Goal: Task Accomplishment & Management: Manage account settings

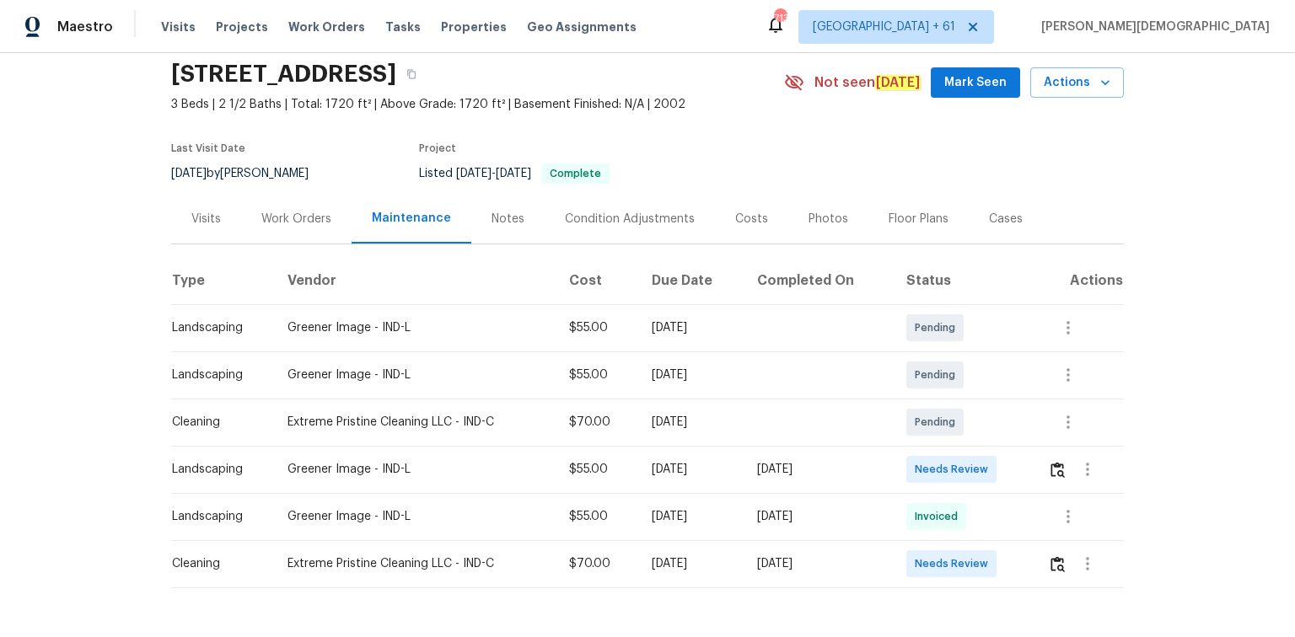
scroll to position [115, 0]
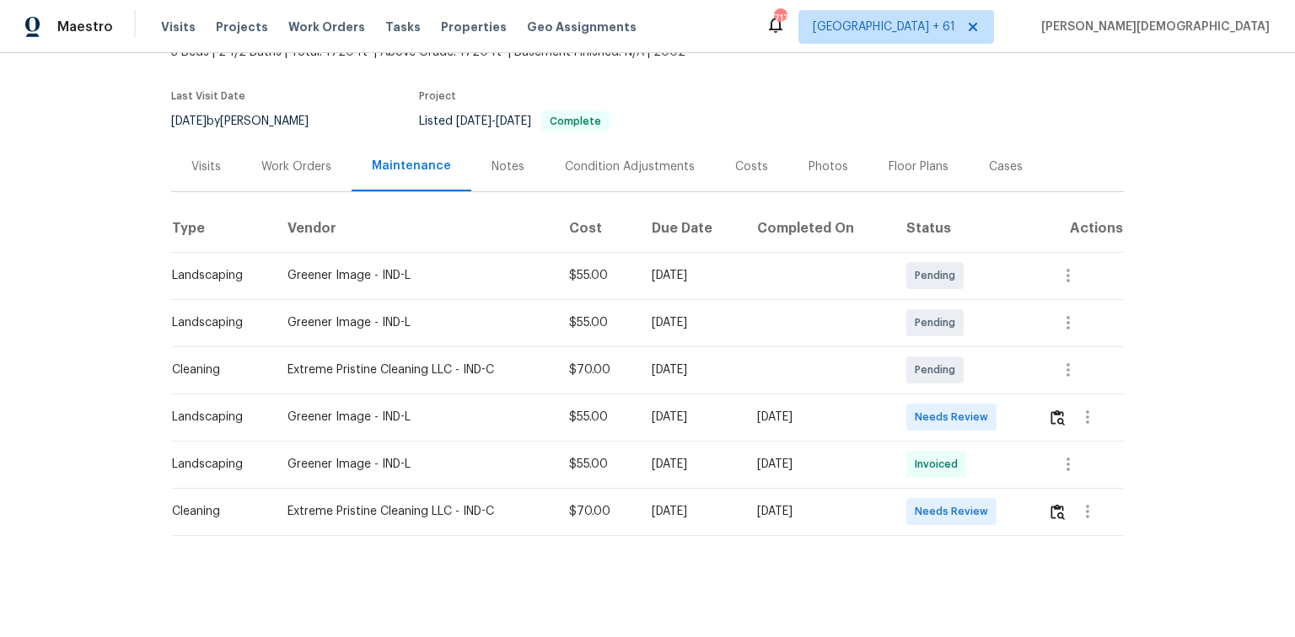
click at [921, 426] on td at bounding box center [1078, 511] width 89 height 47
click at [921, 426] on img "button" at bounding box center [1057, 512] width 14 height 16
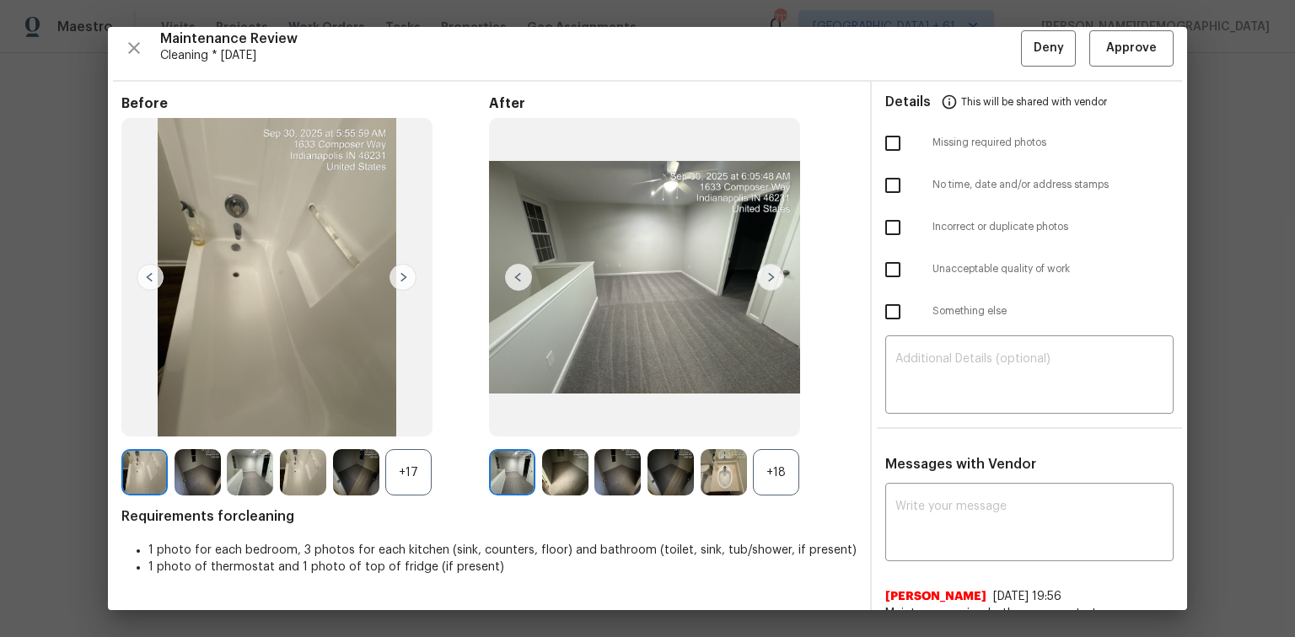
scroll to position [0, 0]
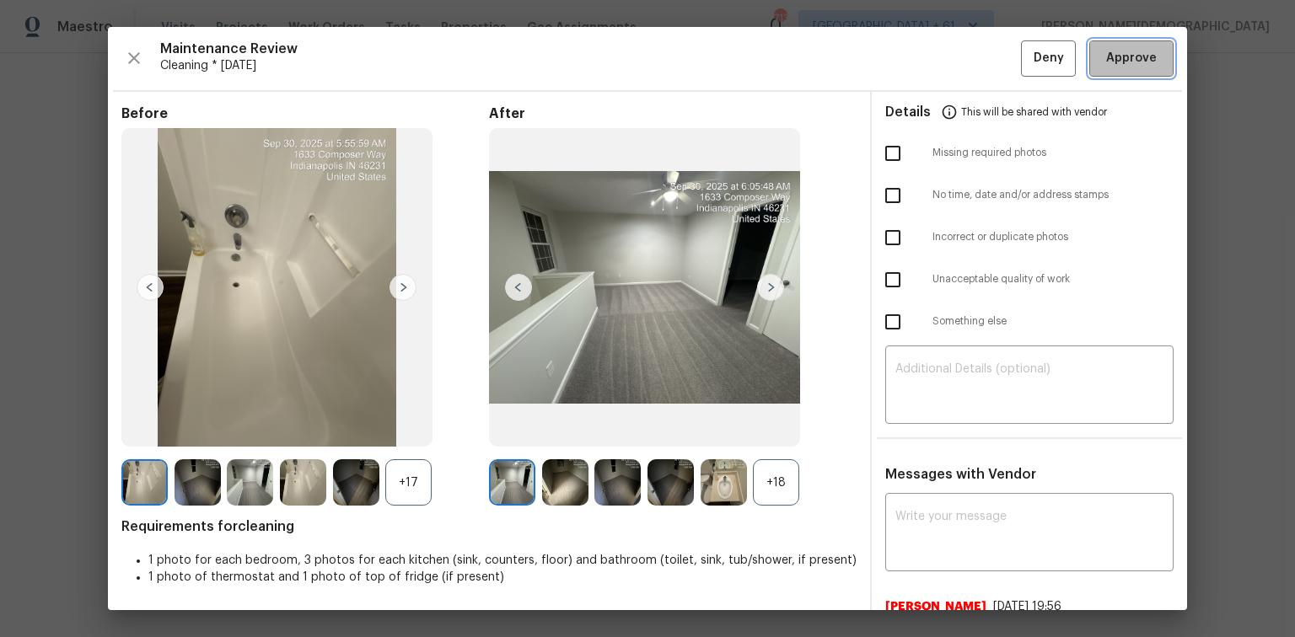
click at [921, 73] on button "Approve" at bounding box center [1131, 58] width 84 height 36
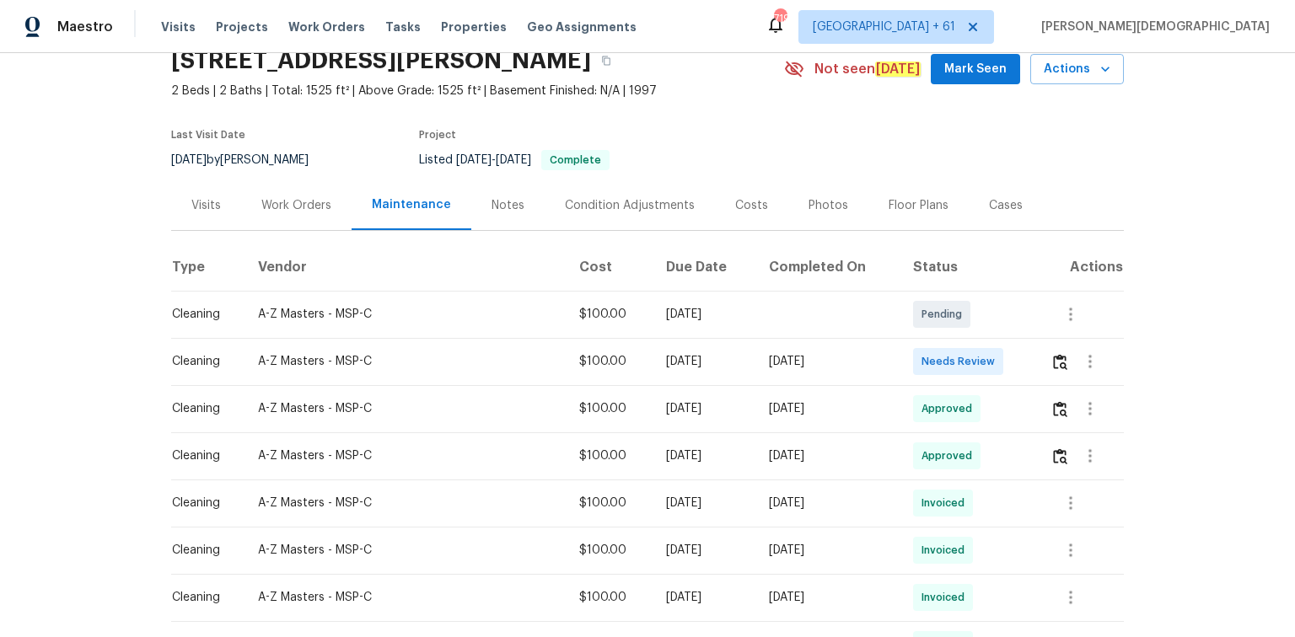
scroll to position [135, 0]
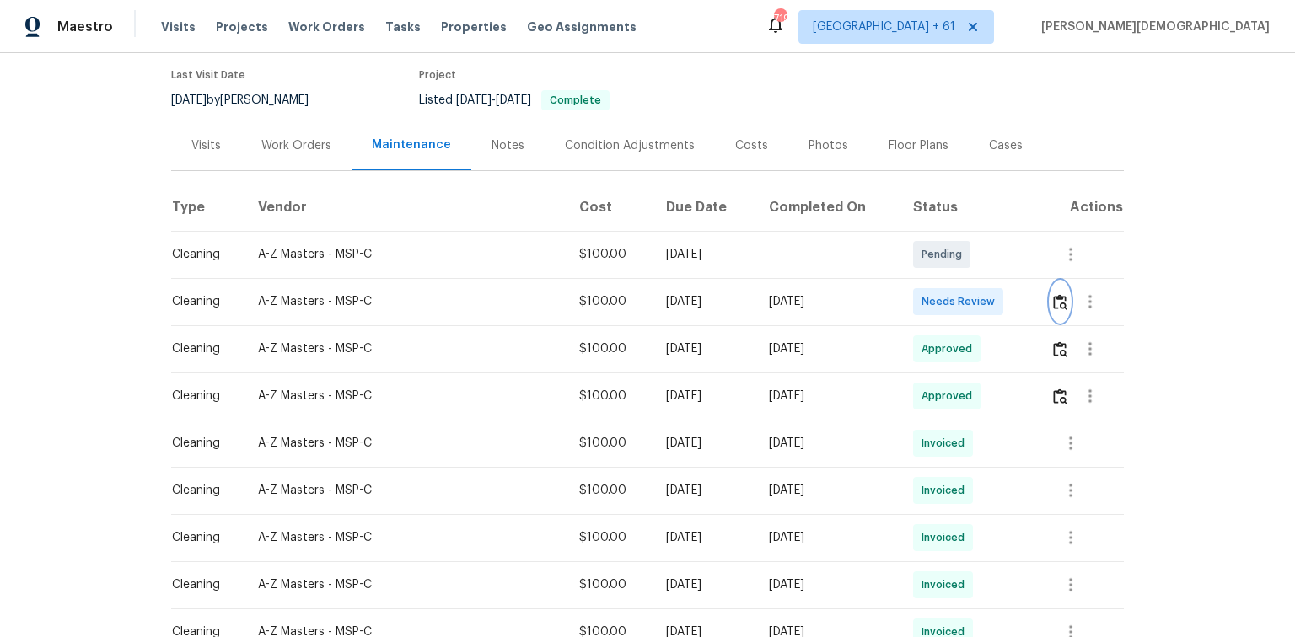
click at [921, 298] on button "button" at bounding box center [1059, 302] width 19 height 40
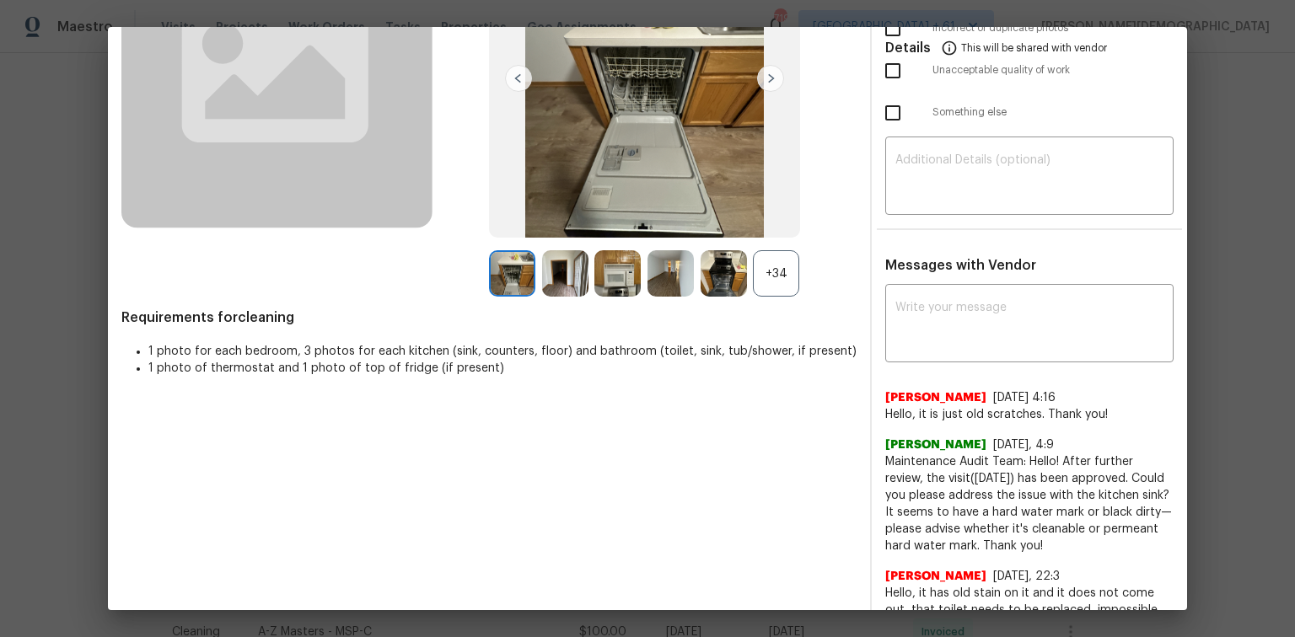
scroll to position [0, 0]
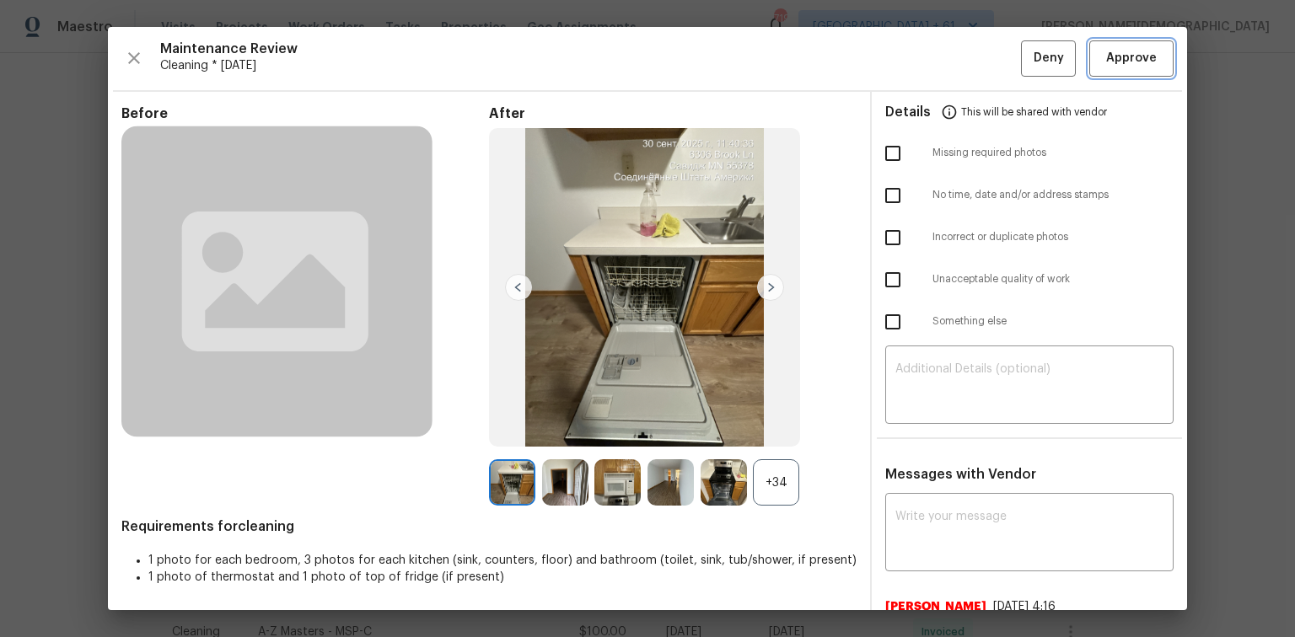
click at [921, 66] on span "Approve" at bounding box center [1131, 58] width 51 height 21
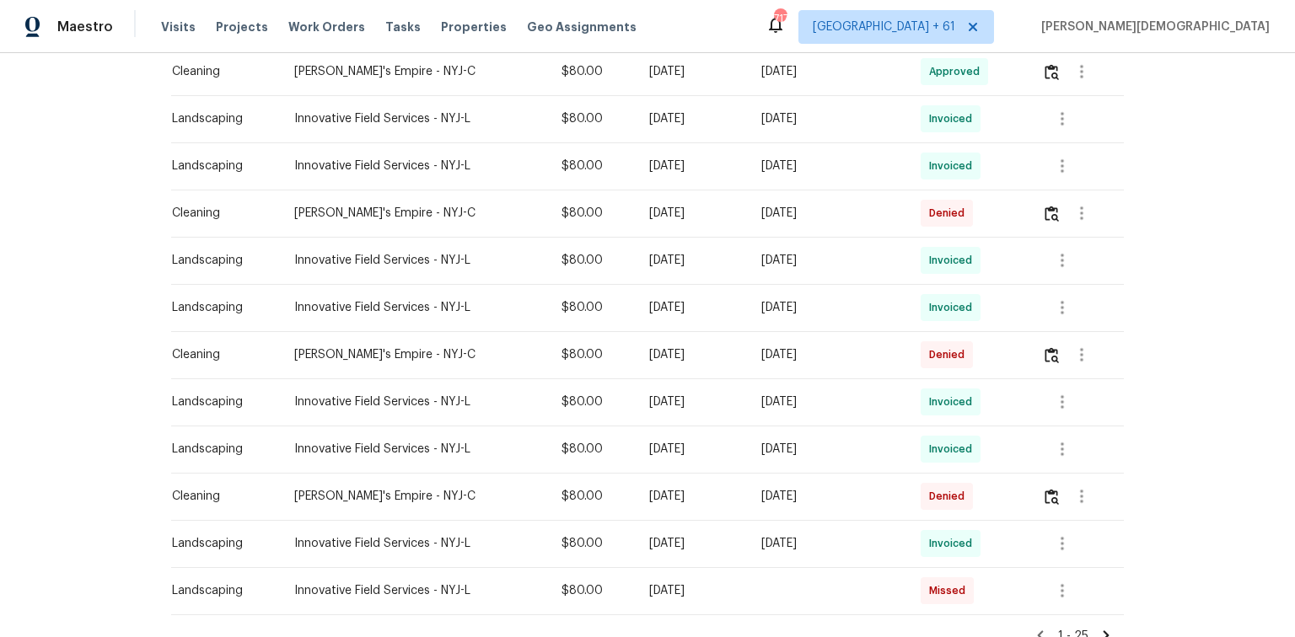
scroll to position [1041, 0]
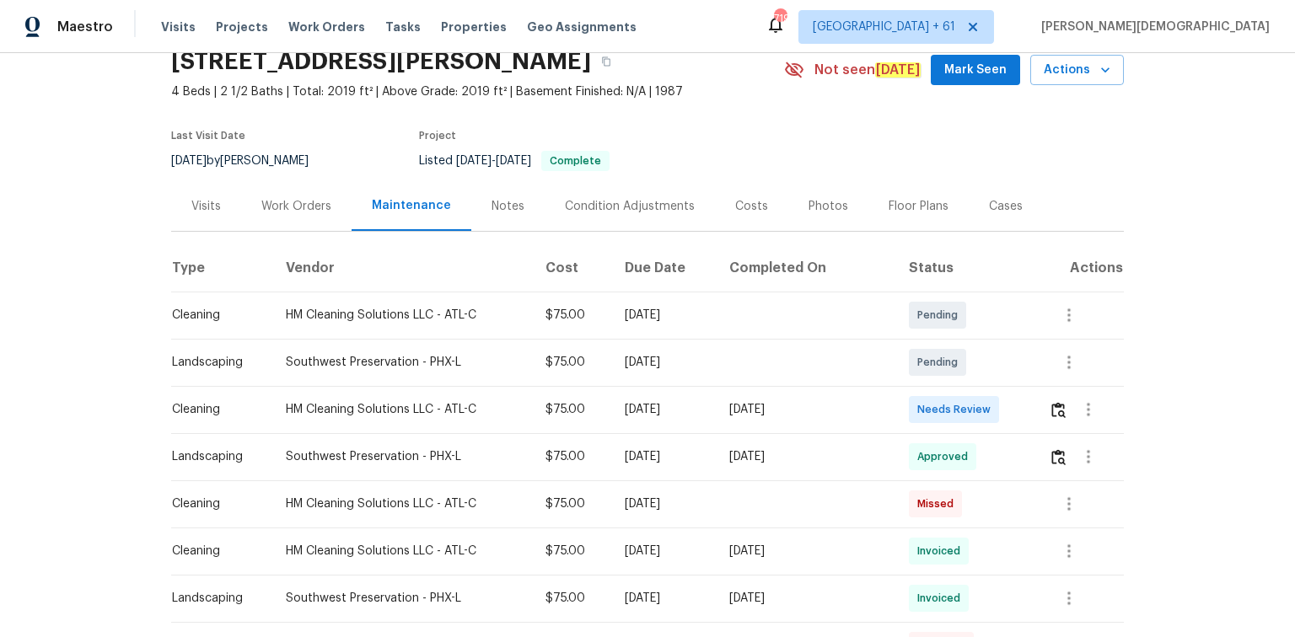
scroll to position [135, 0]
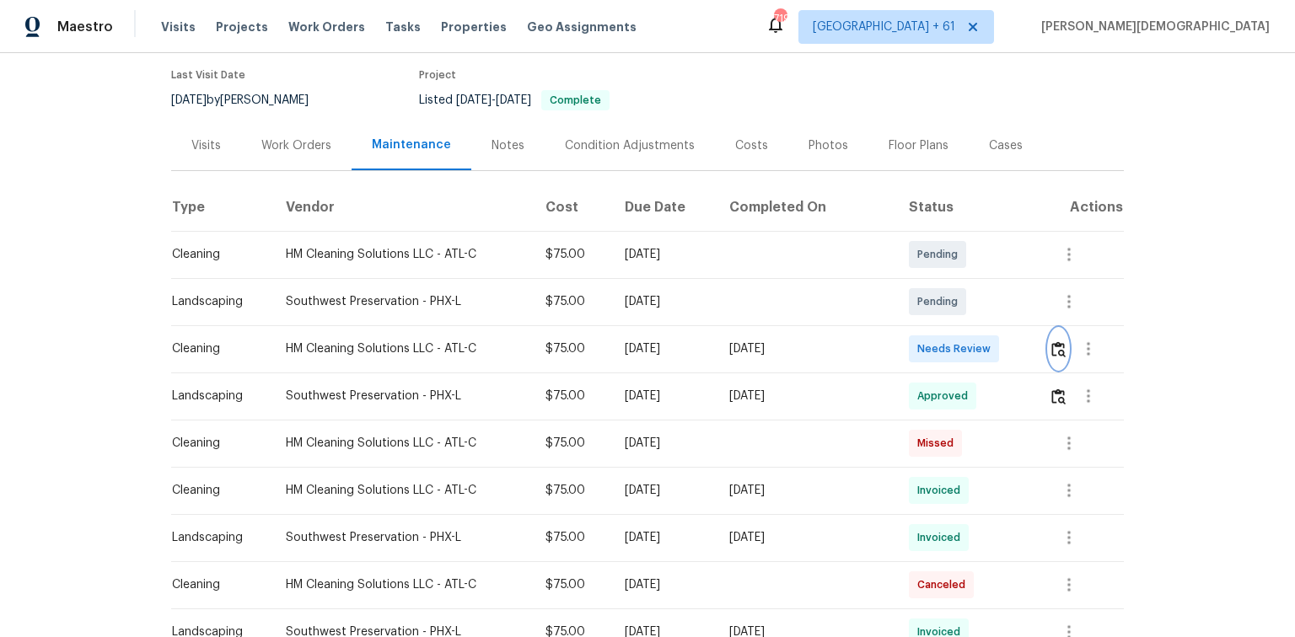
click at [921, 341] on img "button" at bounding box center [1058, 349] width 14 height 16
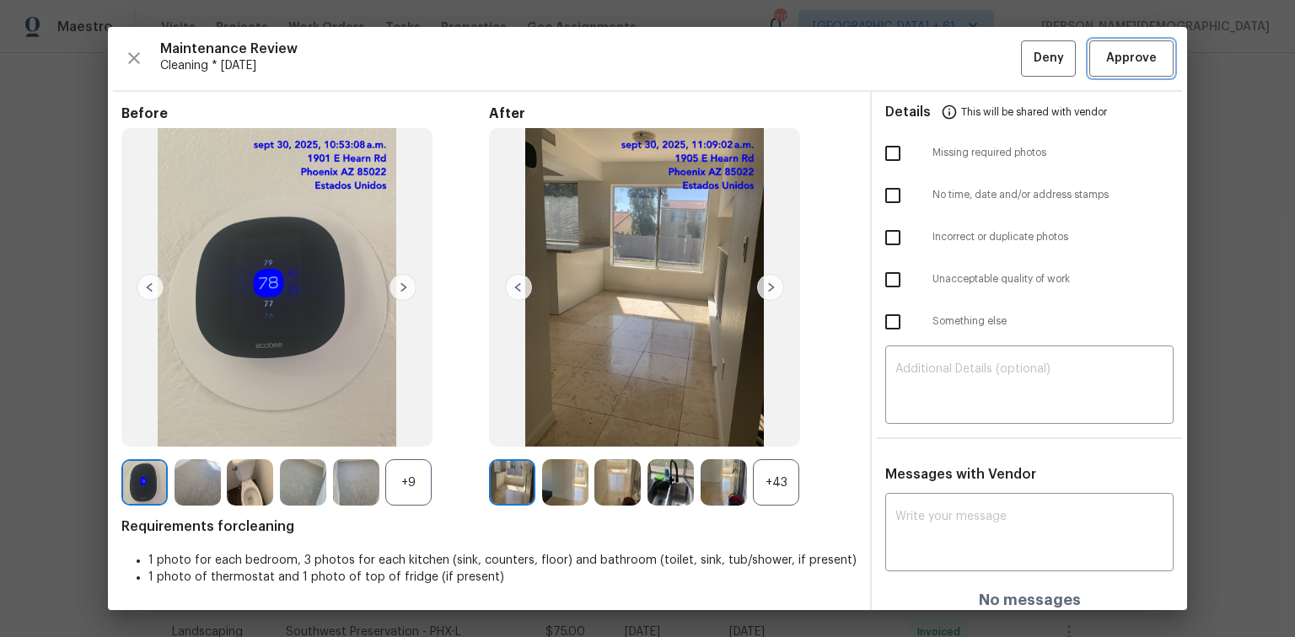
click at [921, 71] on button "Approve" at bounding box center [1131, 58] width 84 height 36
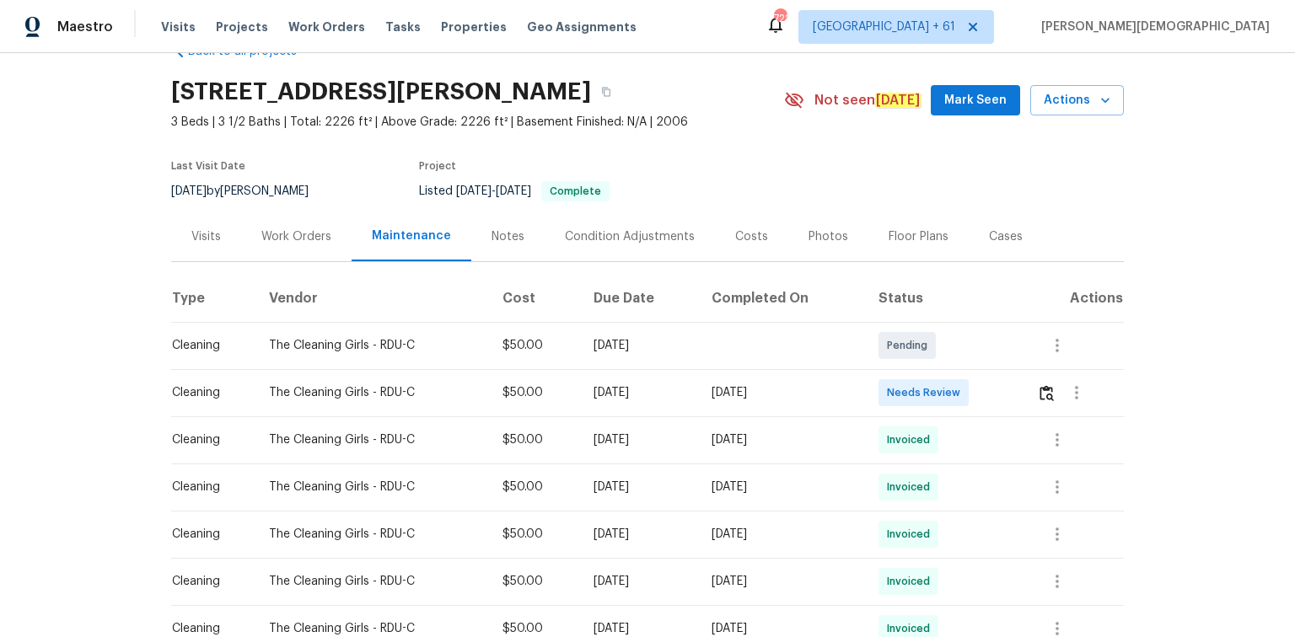
scroll to position [67, 0]
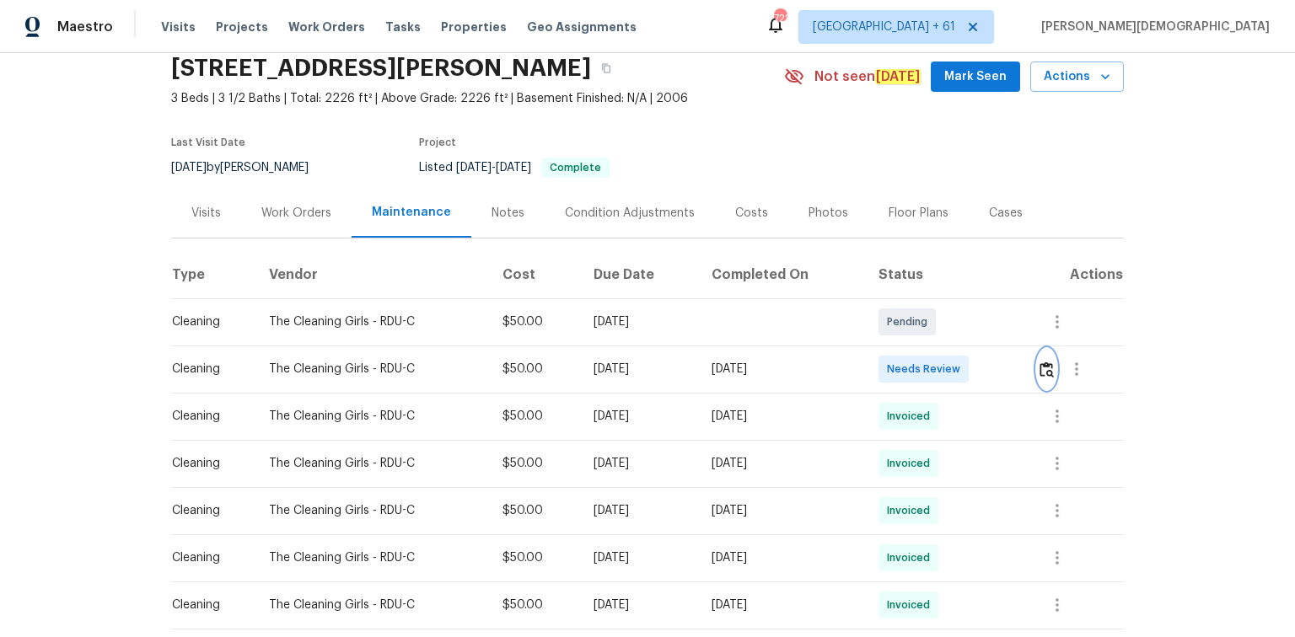
click at [921, 364] on img "button" at bounding box center [1046, 370] width 14 height 16
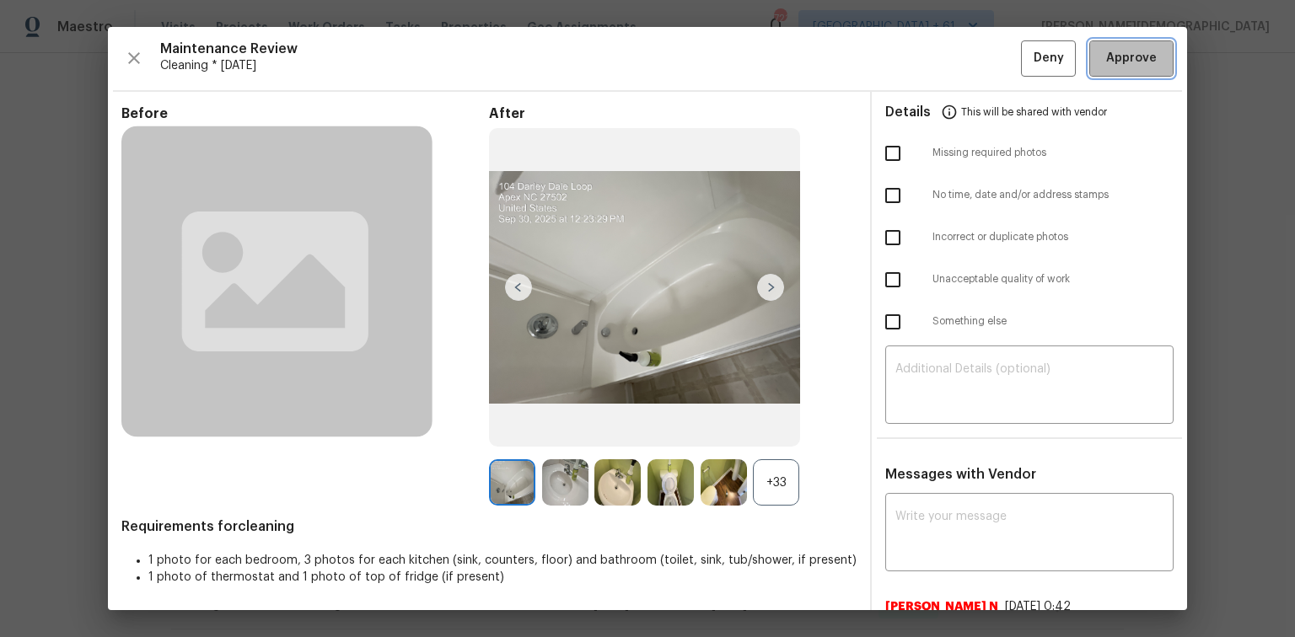
click at [921, 51] on span "Approve" at bounding box center [1131, 58] width 51 height 21
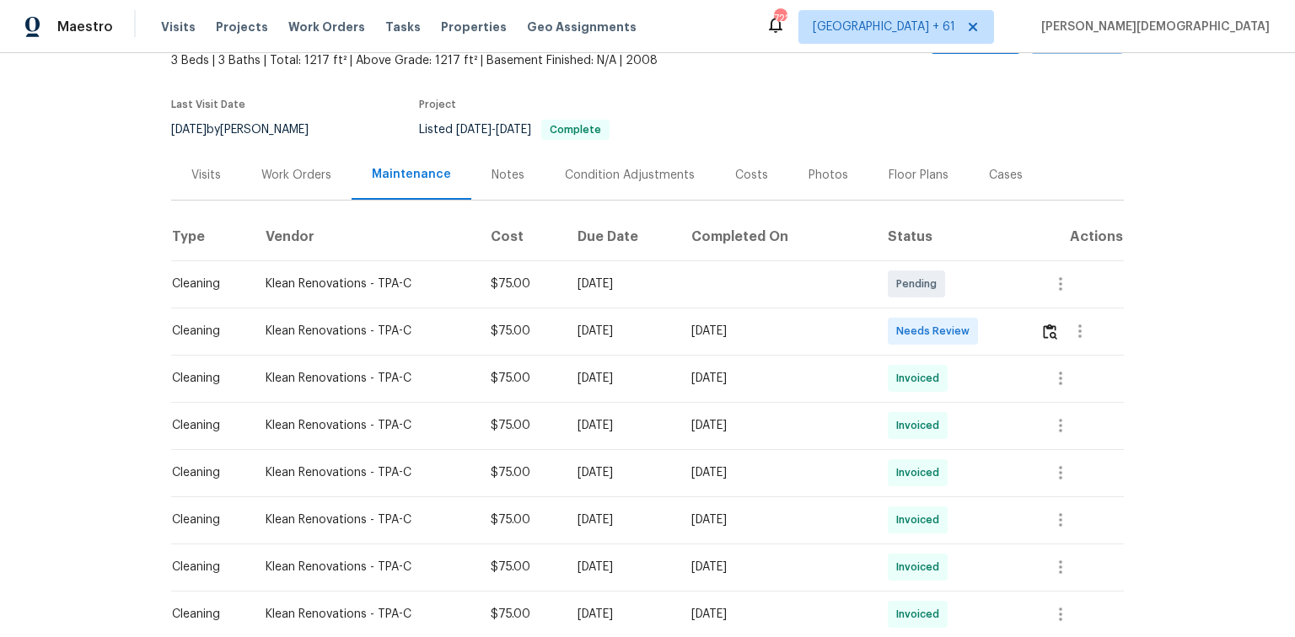
scroll to position [202, 0]
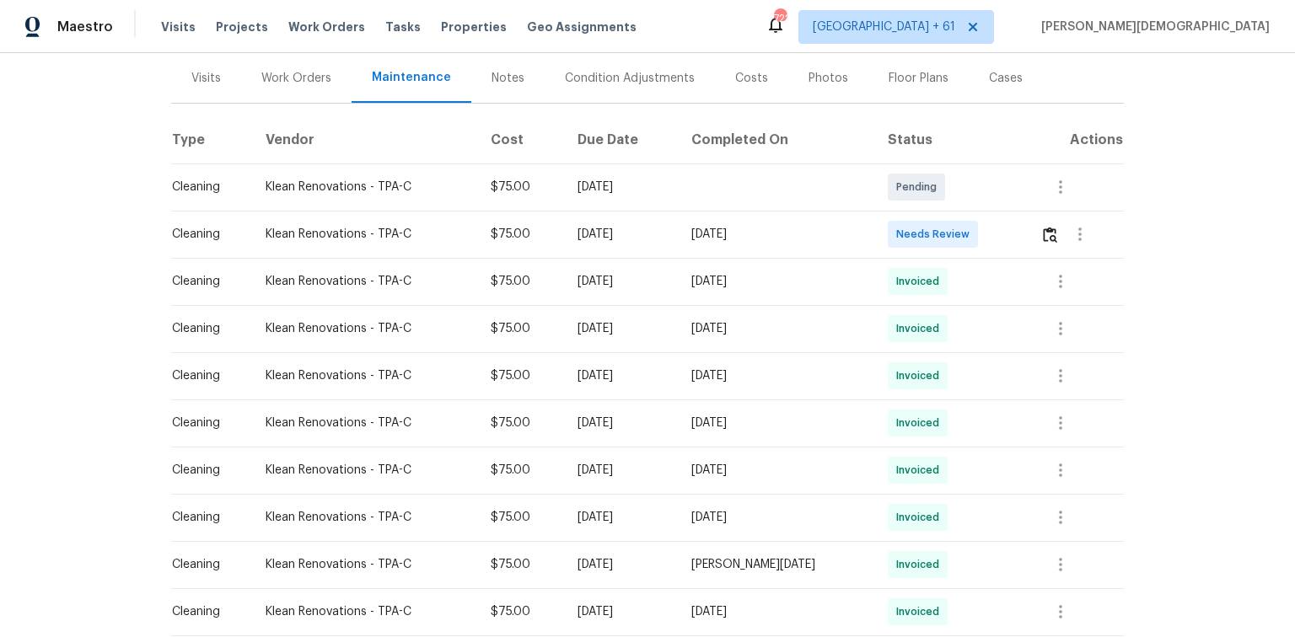
click at [921, 224] on td at bounding box center [1075, 234] width 97 height 47
click at [921, 225] on button "button" at bounding box center [1049, 234] width 19 height 40
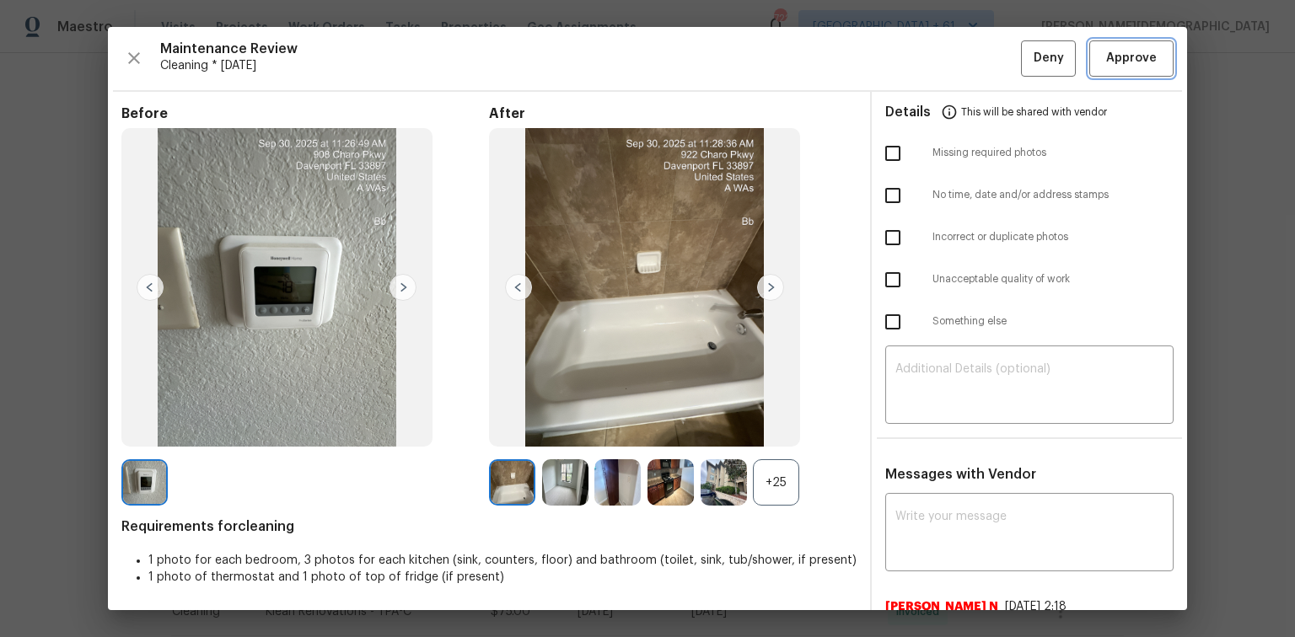
click at [921, 57] on span "Approve" at bounding box center [1131, 58] width 51 height 21
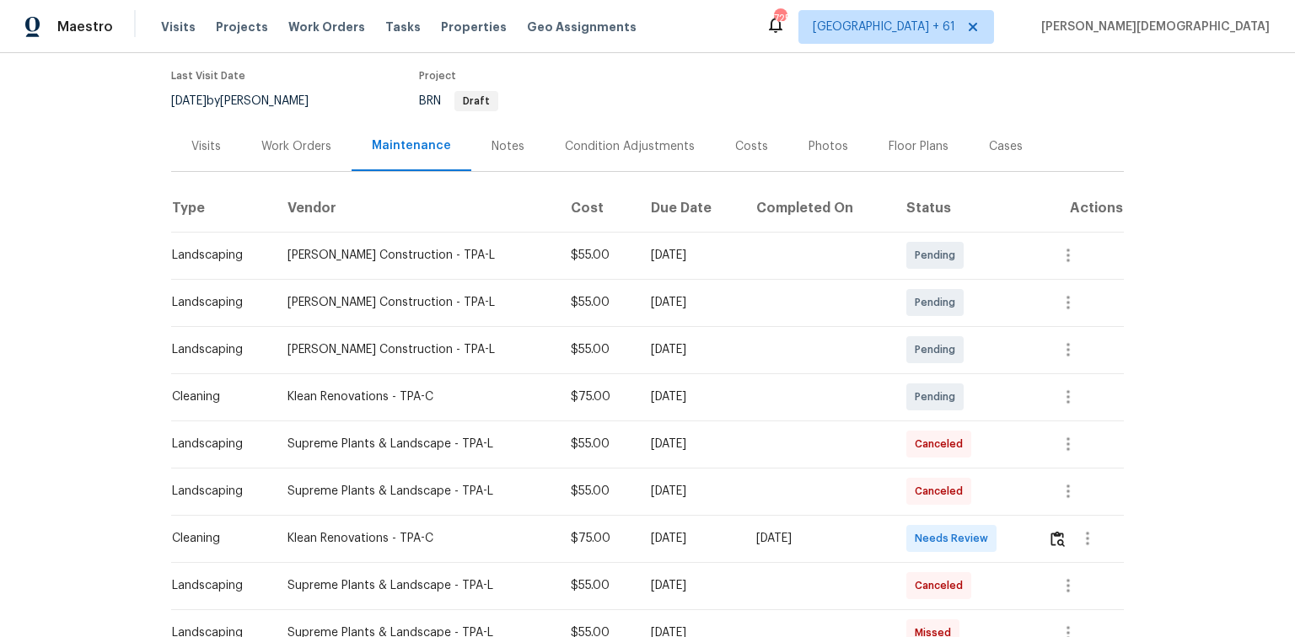
scroll to position [135, 0]
click at [1052, 544] on button "button" at bounding box center [1057, 538] width 19 height 40
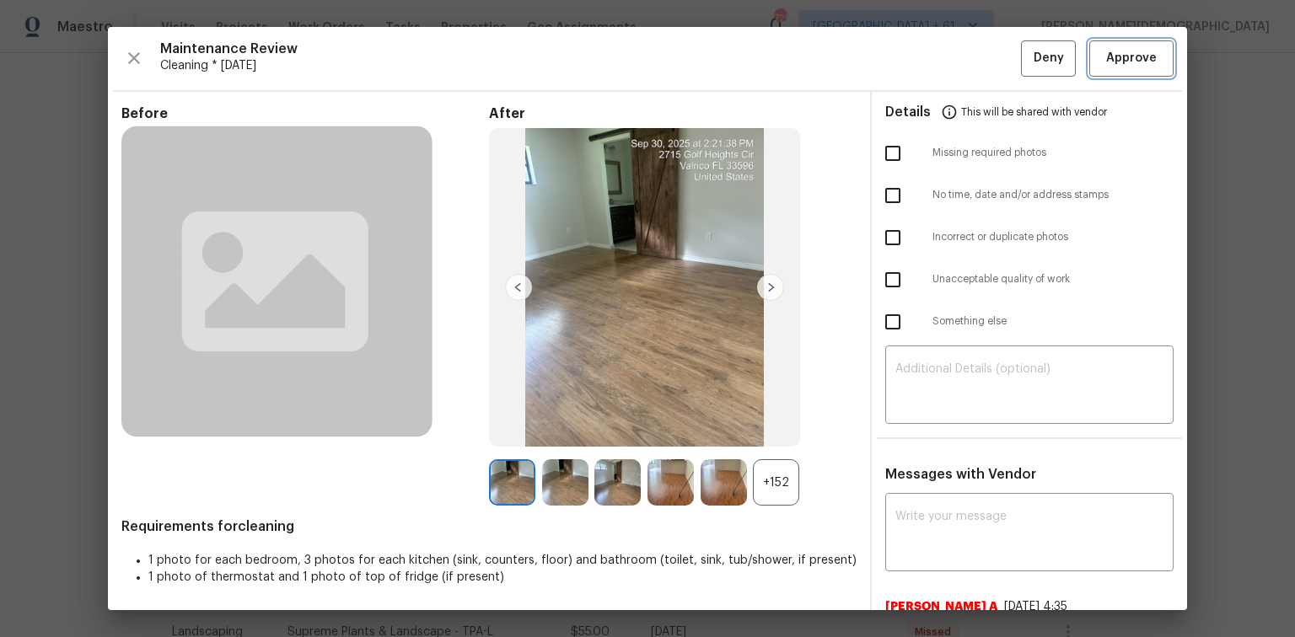
click at [1109, 45] on button "Approve" at bounding box center [1131, 58] width 84 height 36
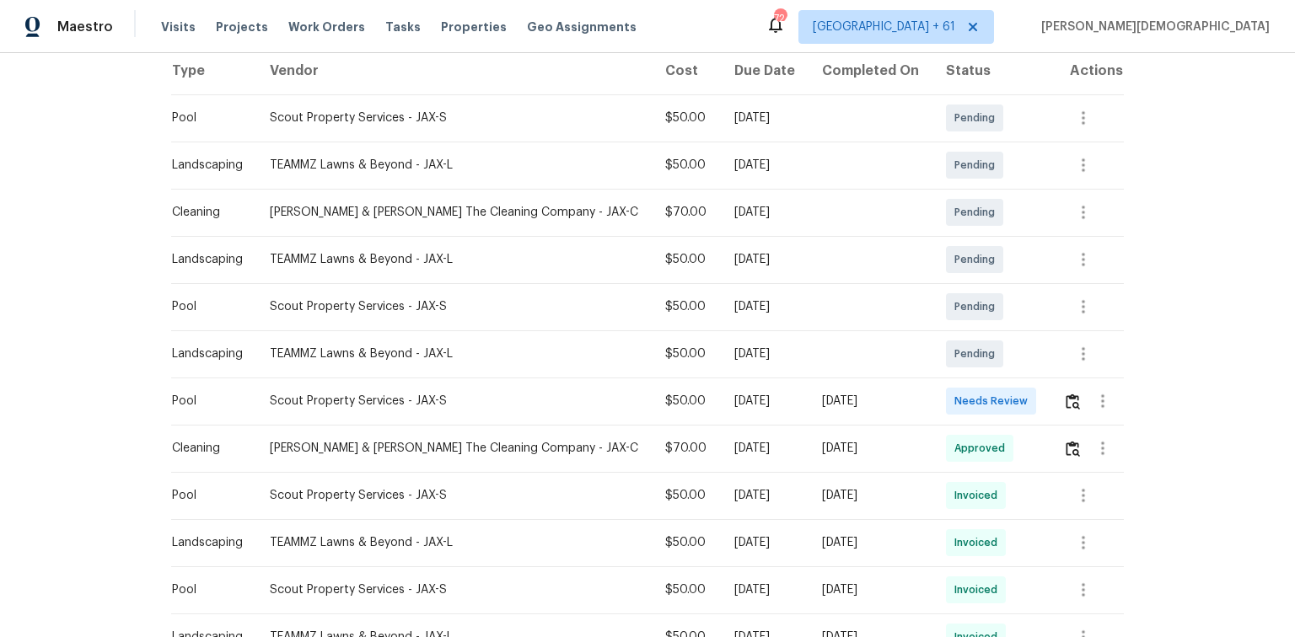
scroll to position [337, 0]
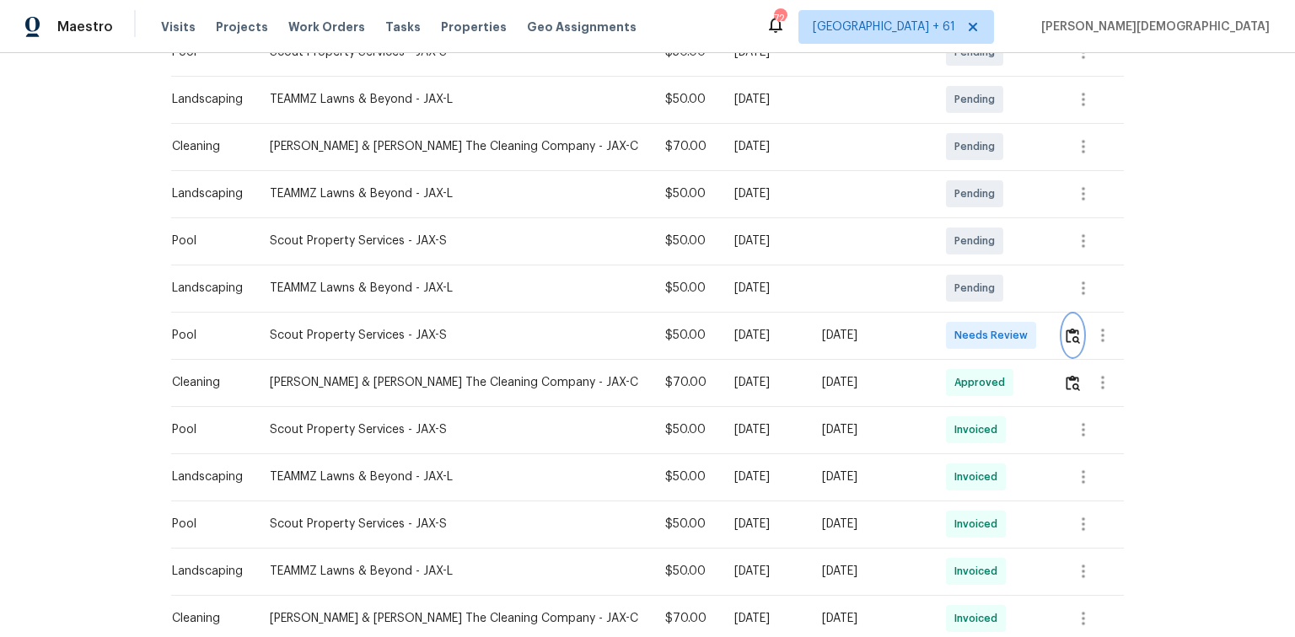
click at [921, 336] on button "button" at bounding box center [1072, 335] width 19 height 40
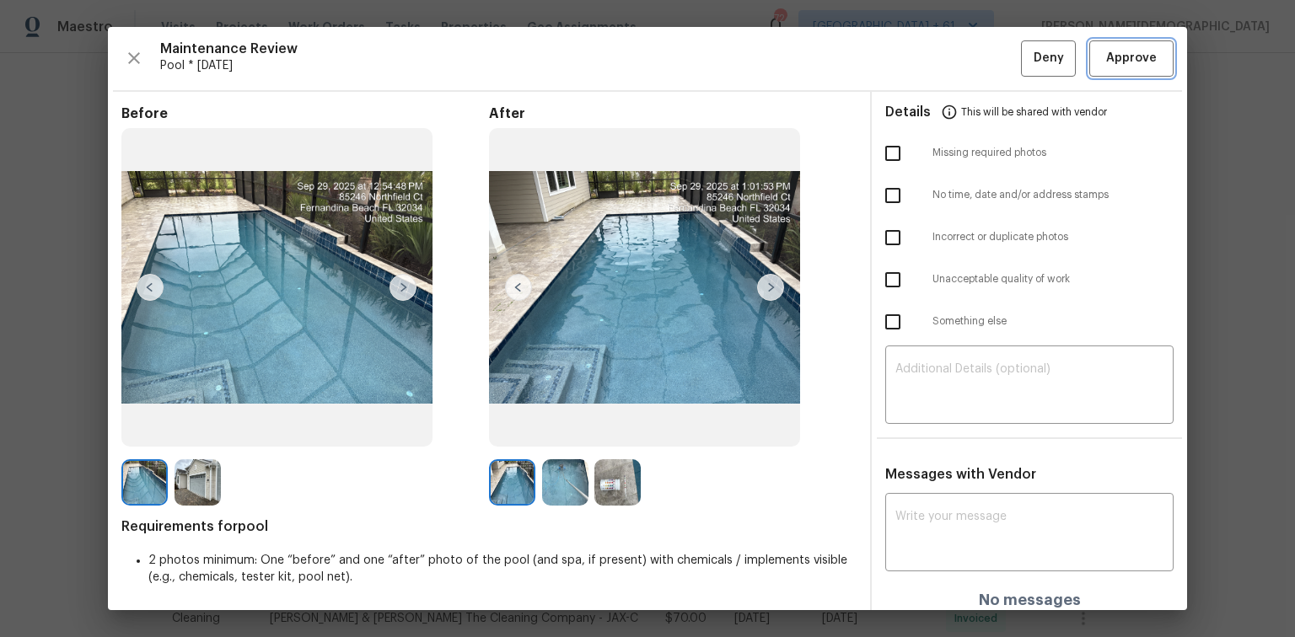
click at [921, 57] on span "Approve" at bounding box center [1131, 58] width 51 height 21
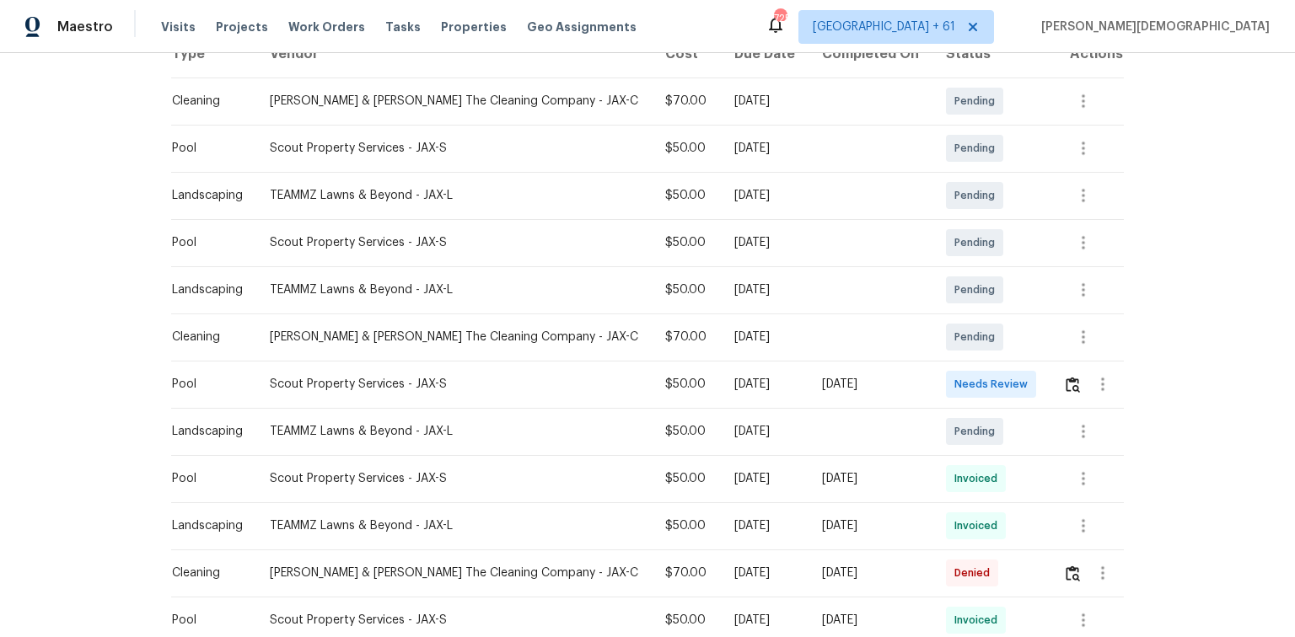
scroll to position [337, 0]
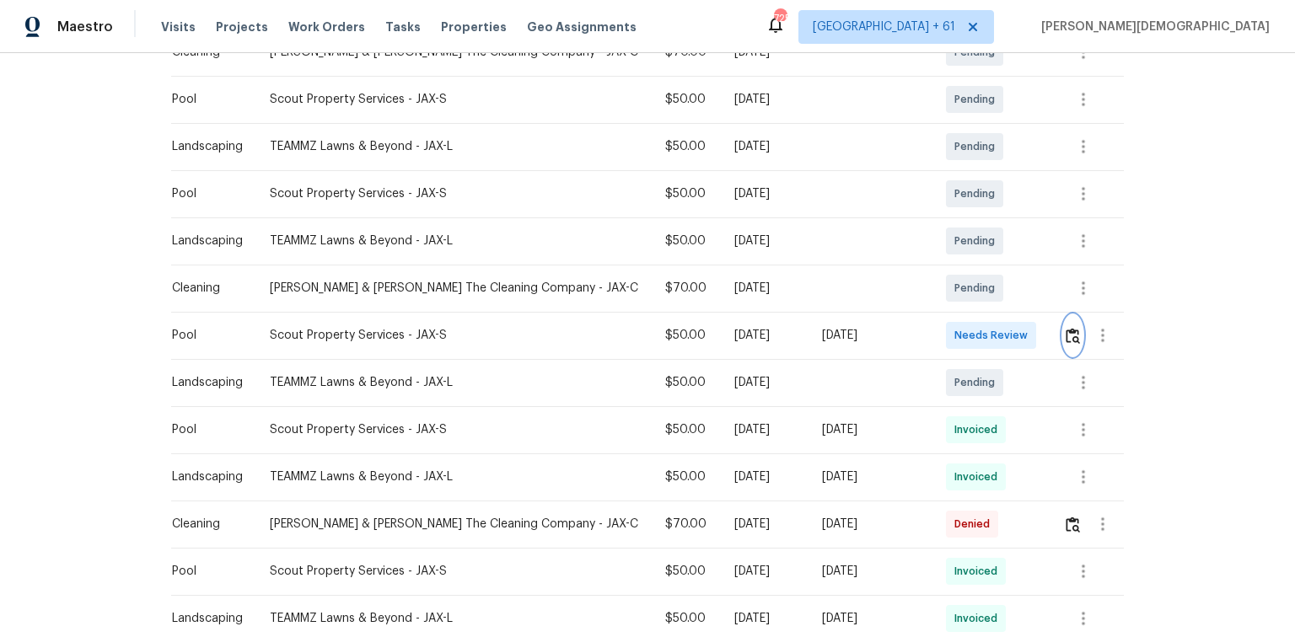
click at [921, 328] on img "button" at bounding box center [1073, 336] width 14 height 16
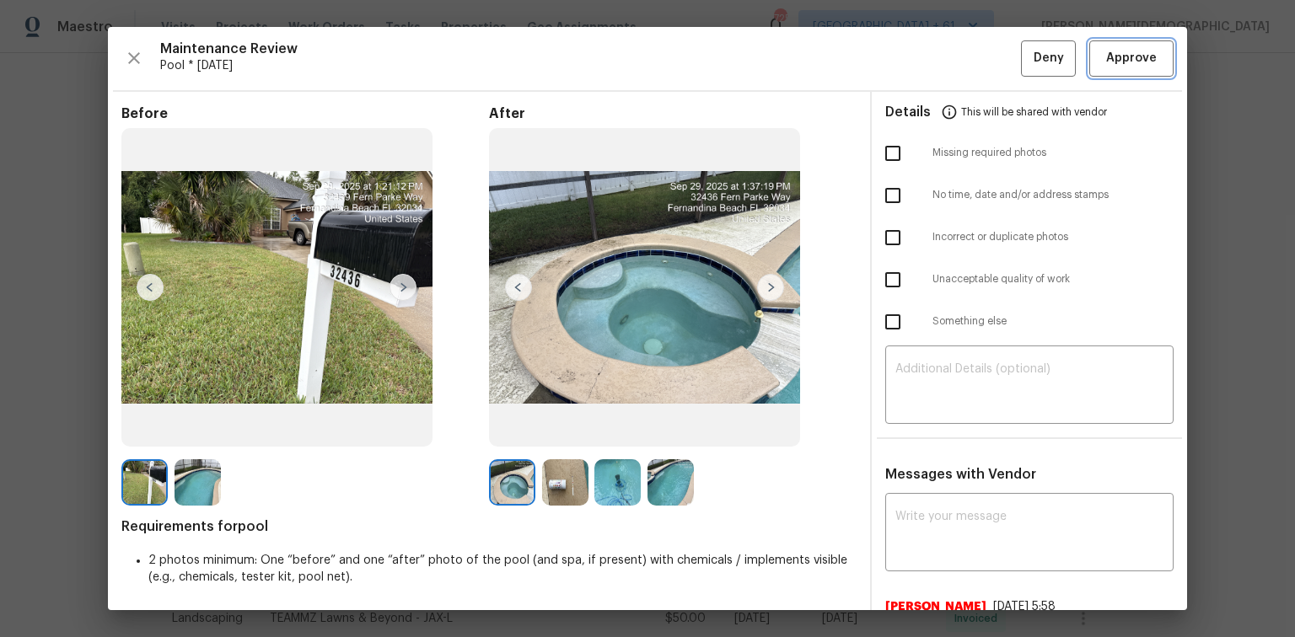
click at [921, 41] on button "Approve" at bounding box center [1131, 58] width 84 height 36
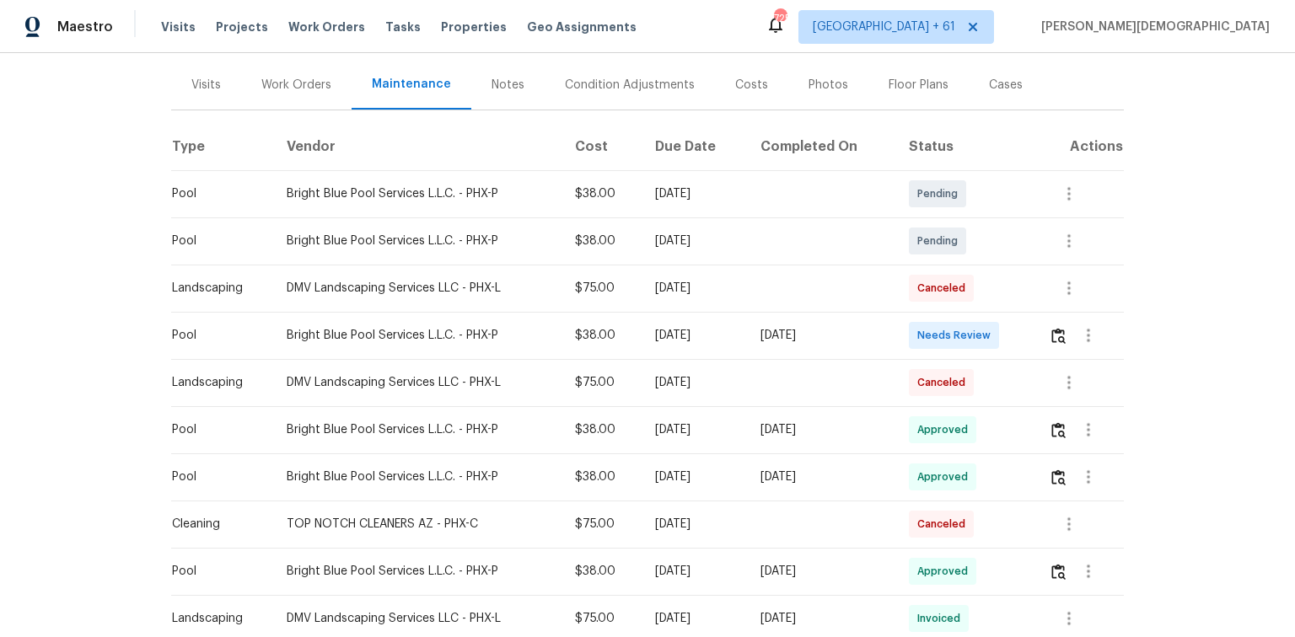
scroll to position [202, 0]
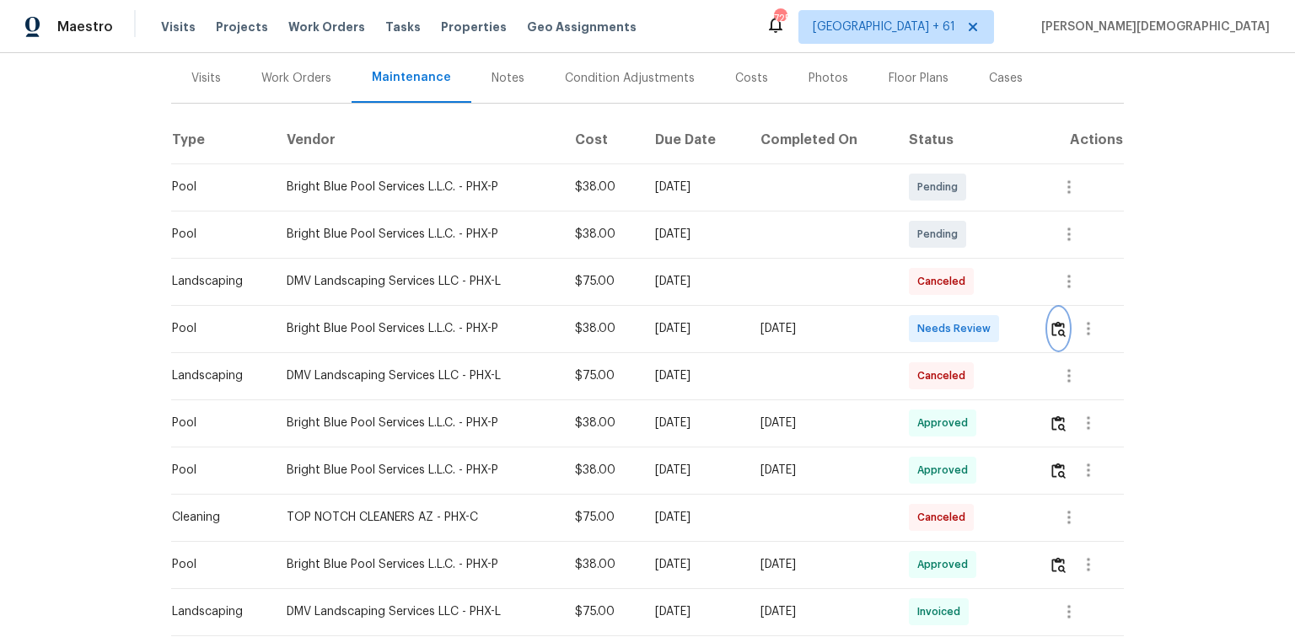
click at [921, 309] on button "button" at bounding box center [1058, 329] width 19 height 40
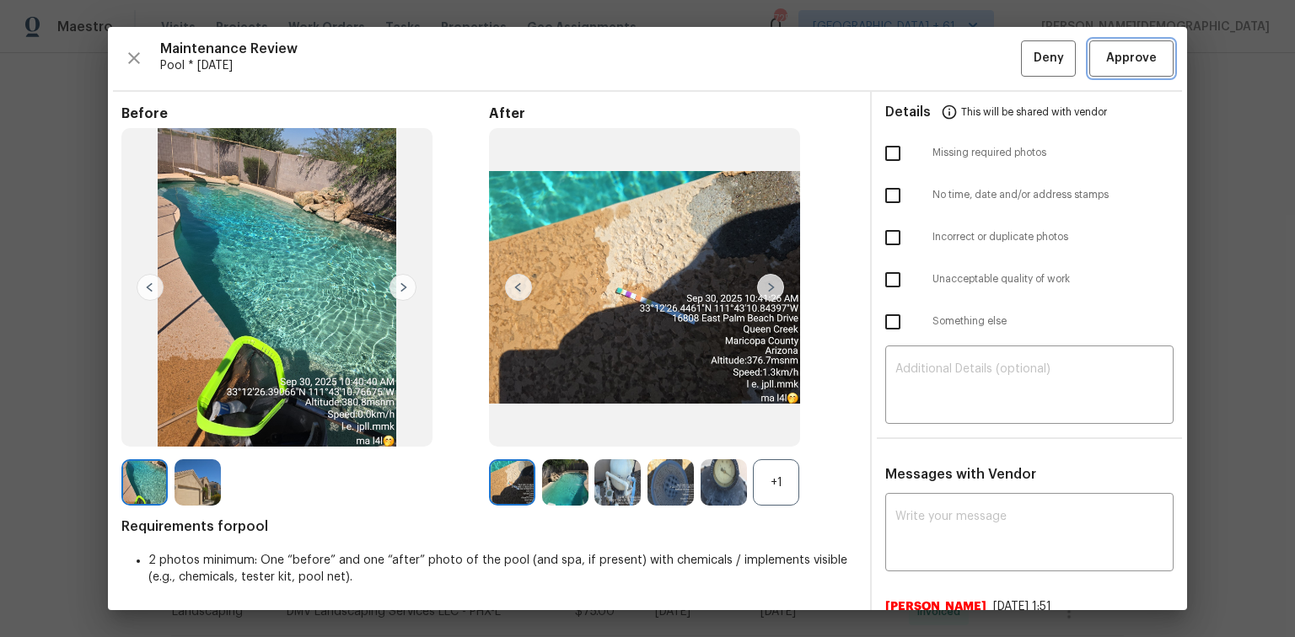
click at [921, 57] on span "Approve" at bounding box center [1131, 58] width 51 height 21
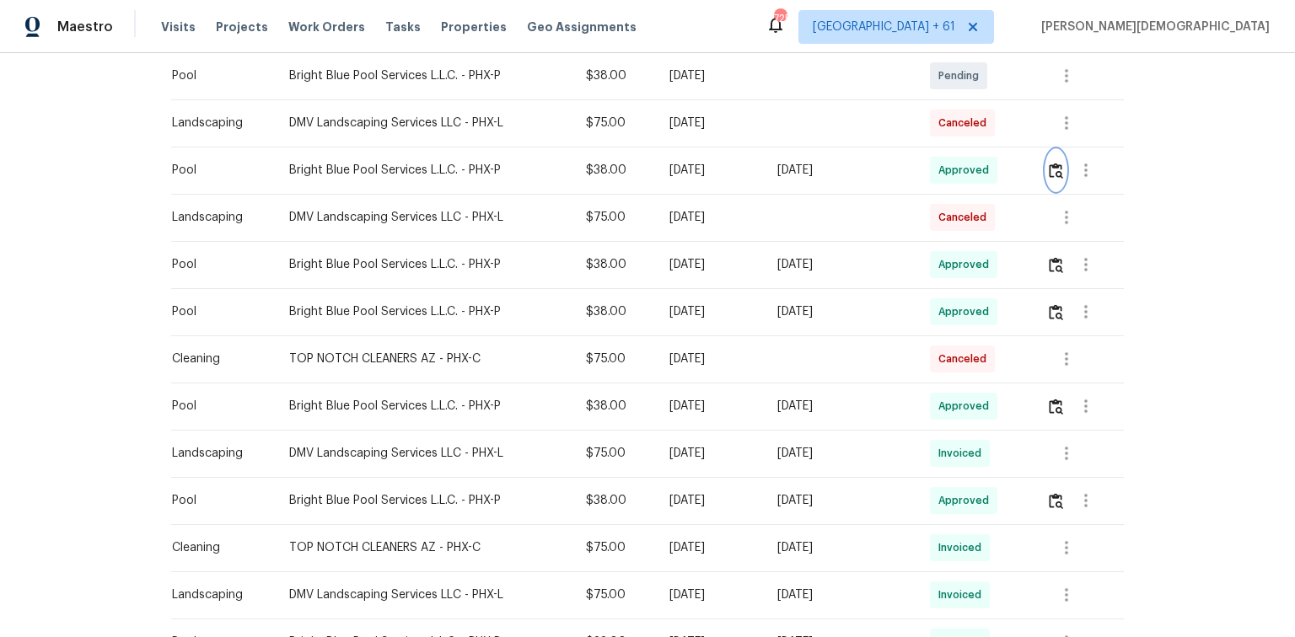
scroll to position [0, 0]
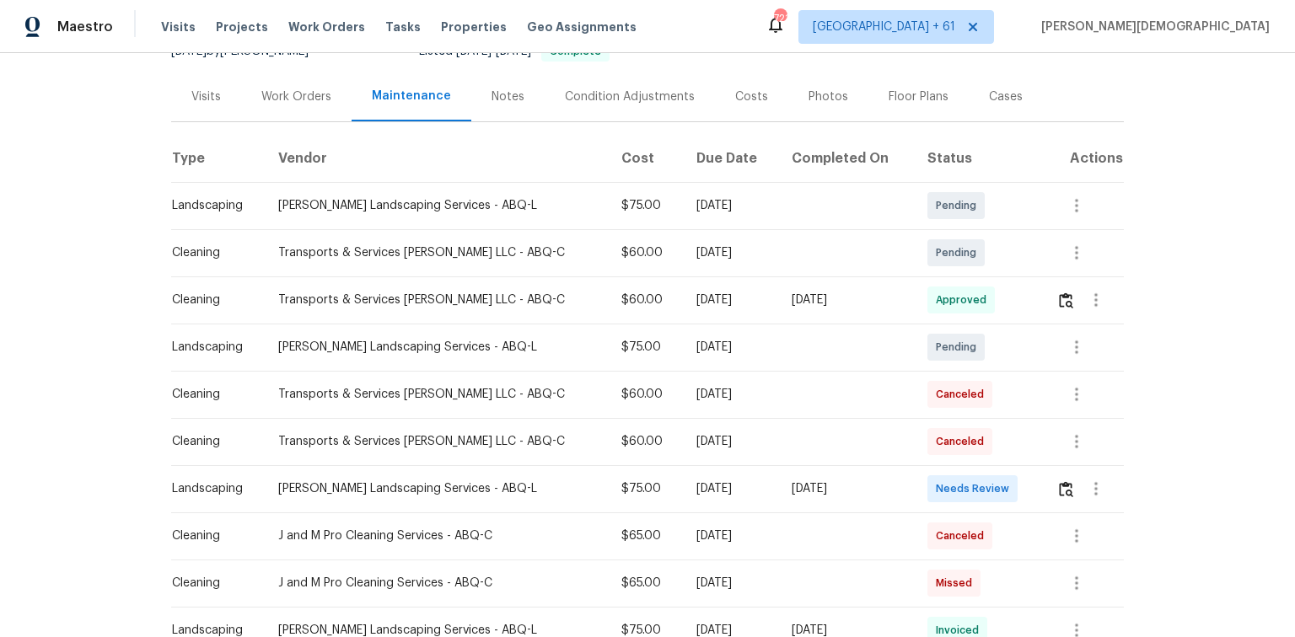
scroll to position [202, 0]
click at [921, 426] on td at bounding box center [1083, 487] width 81 height 47
click at [921, 426] on img "button" at bounding box center [1066, 488] width 14 height 16
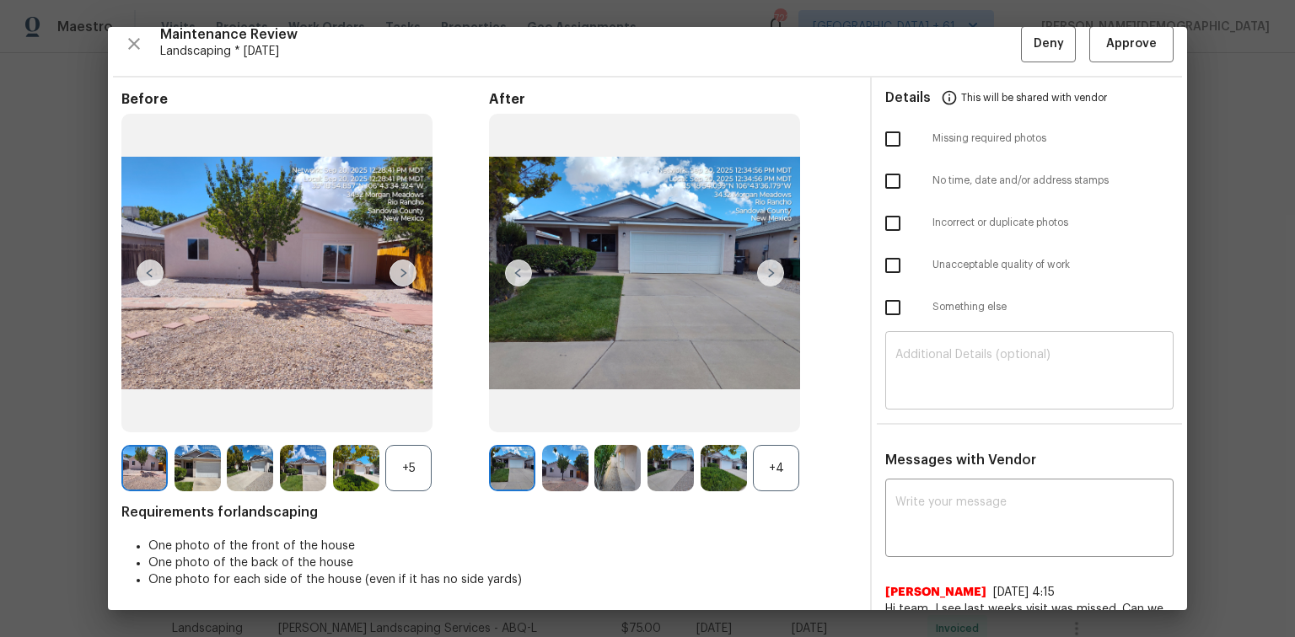
scroll to position [0, 0]
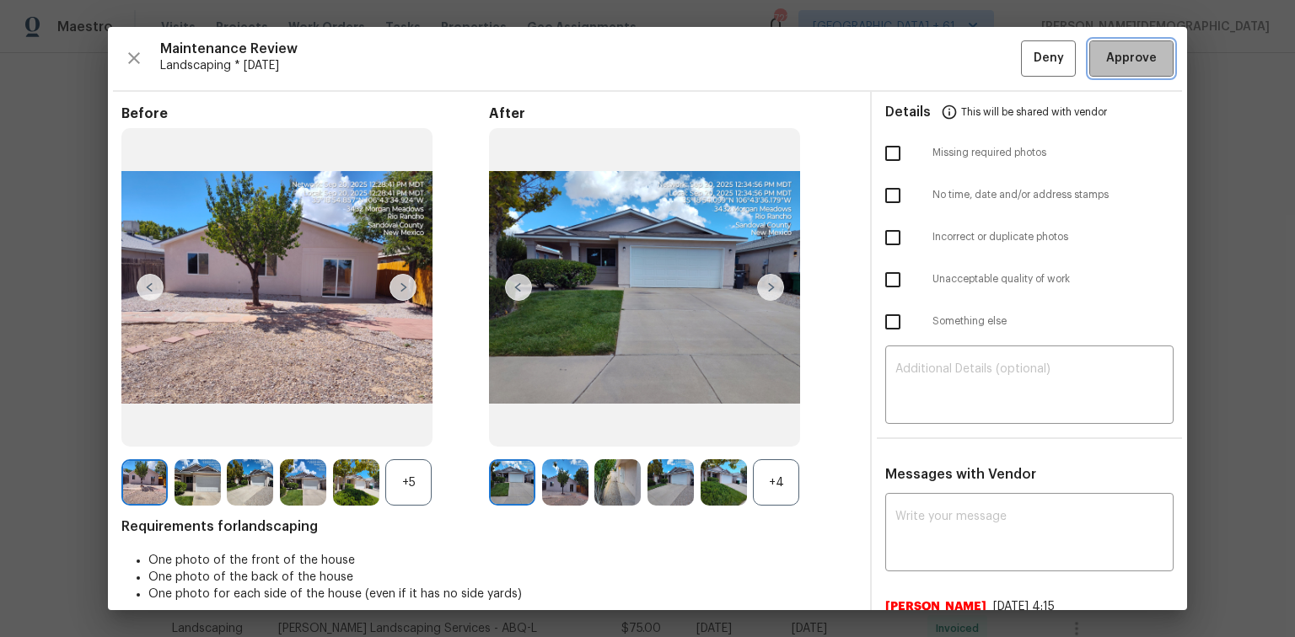
click at [921, 64] on span "Approve" at bounding box center [1131, 58] width 51 height 21
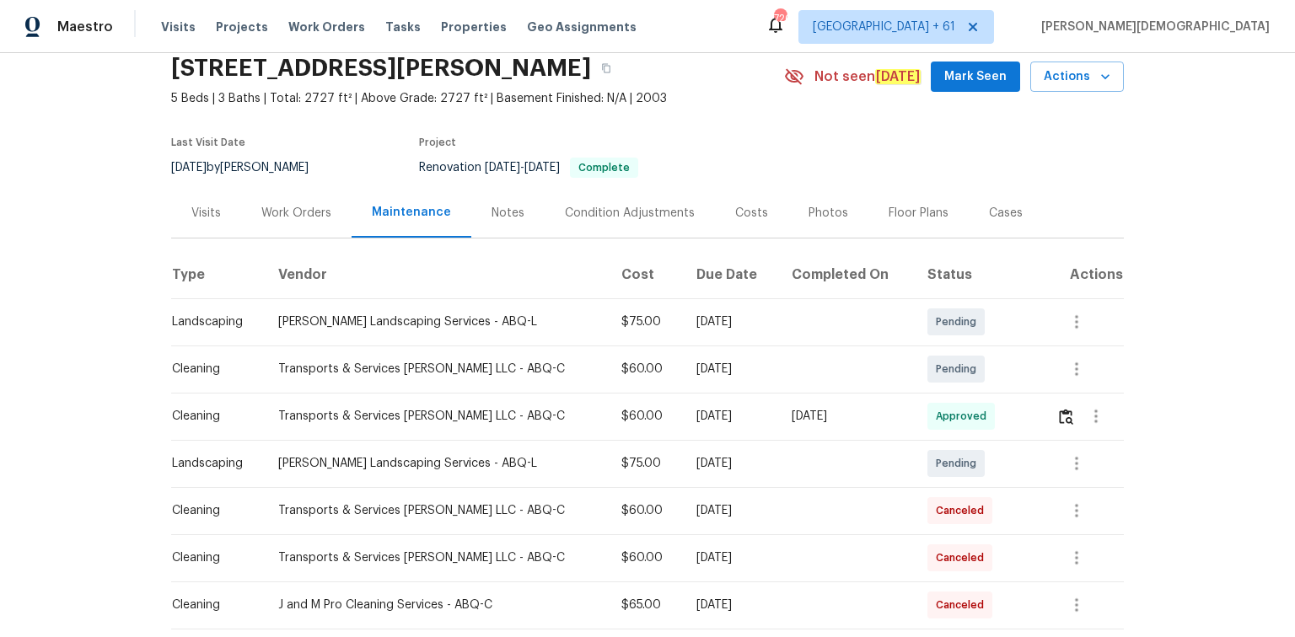
scroll to position [270, 0]
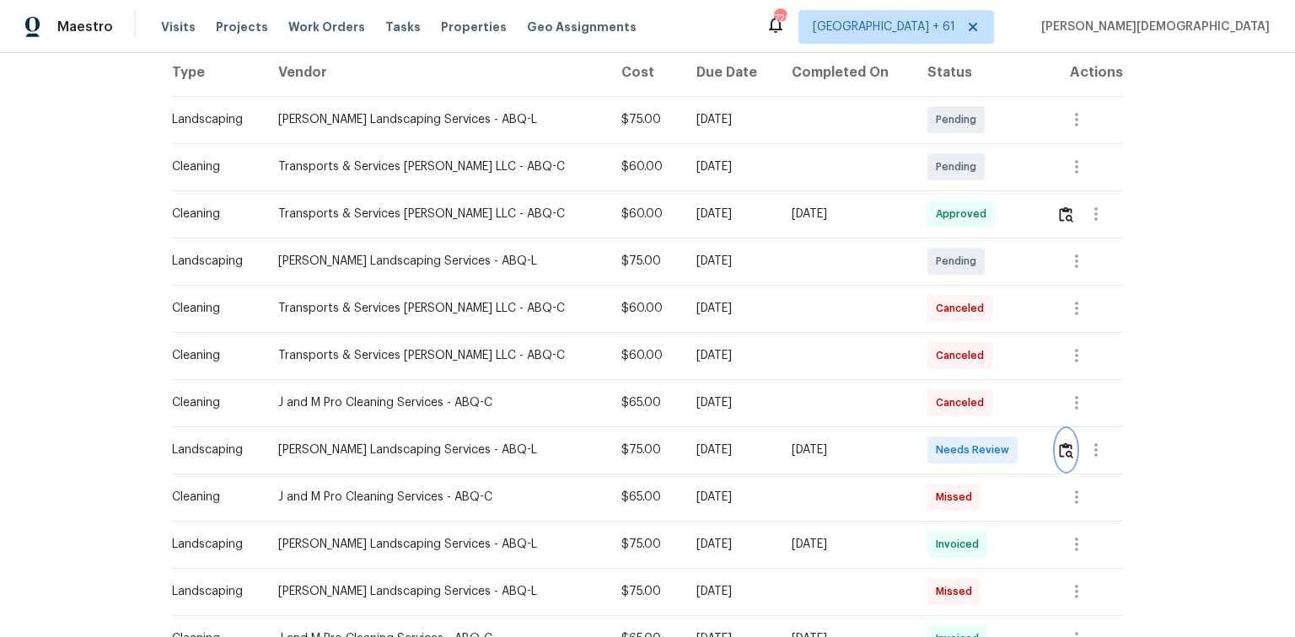
click at [921, 426] on img "button" at bounding box center [1066, 451] width 14 height 16
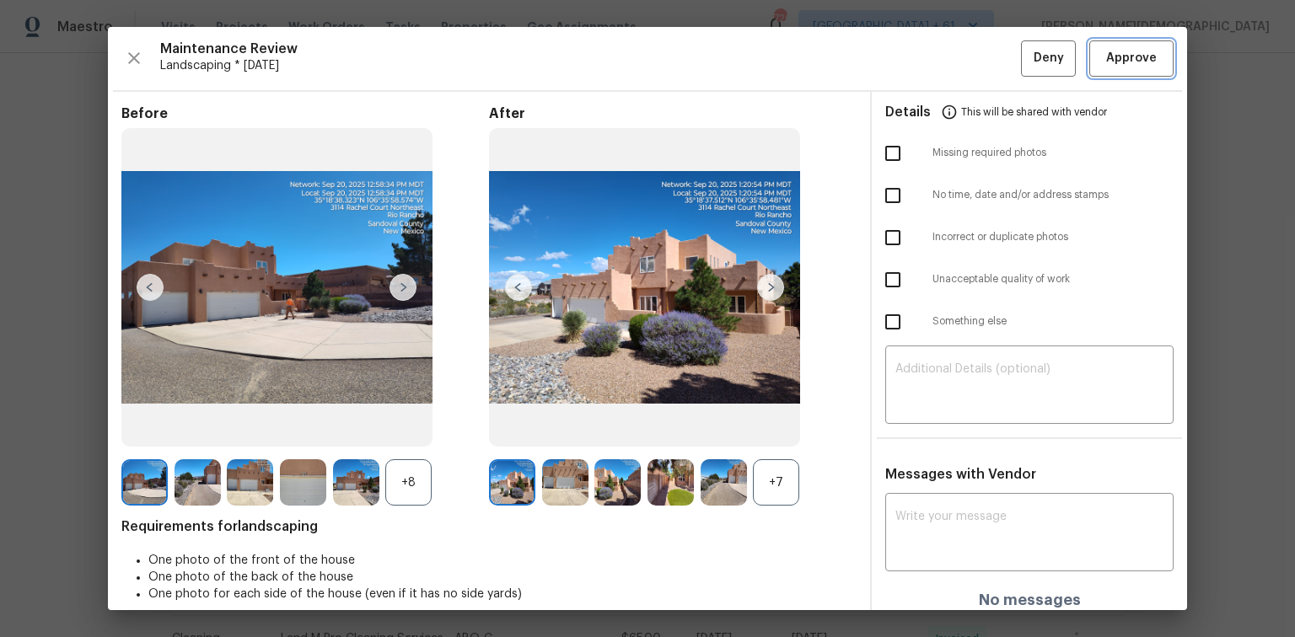
click at [921, 55] on span "Approve" at bounding box center [1131, 58] width 51 height 21
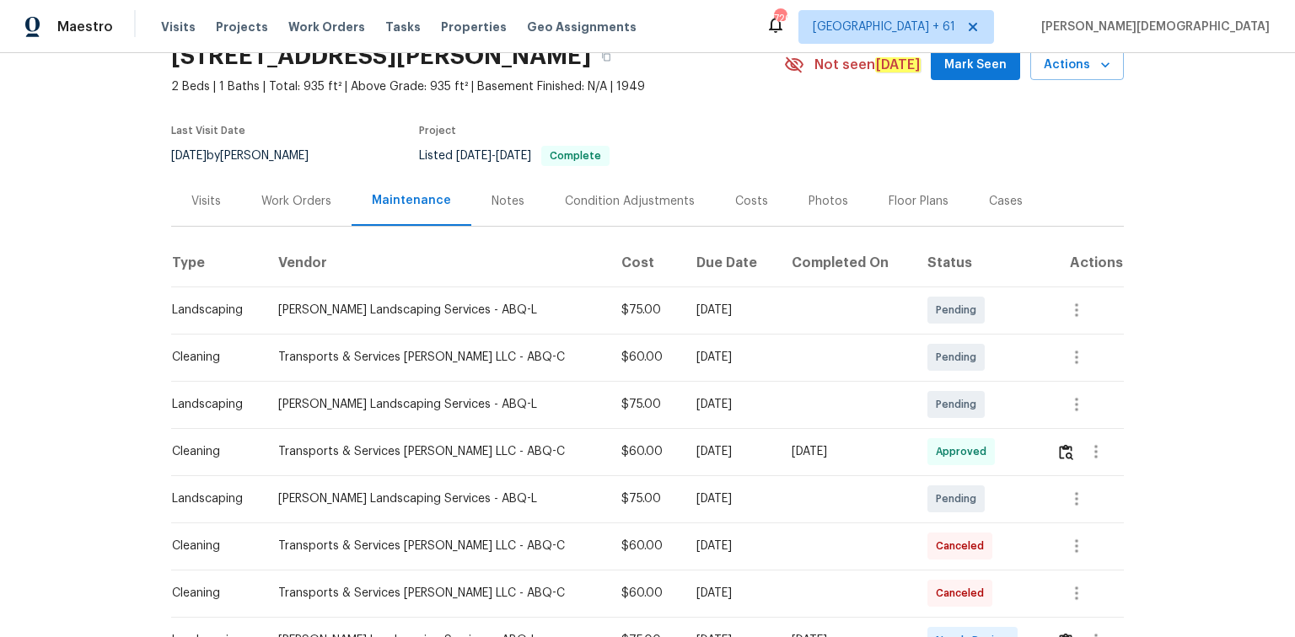
scroll to position [202, 0]
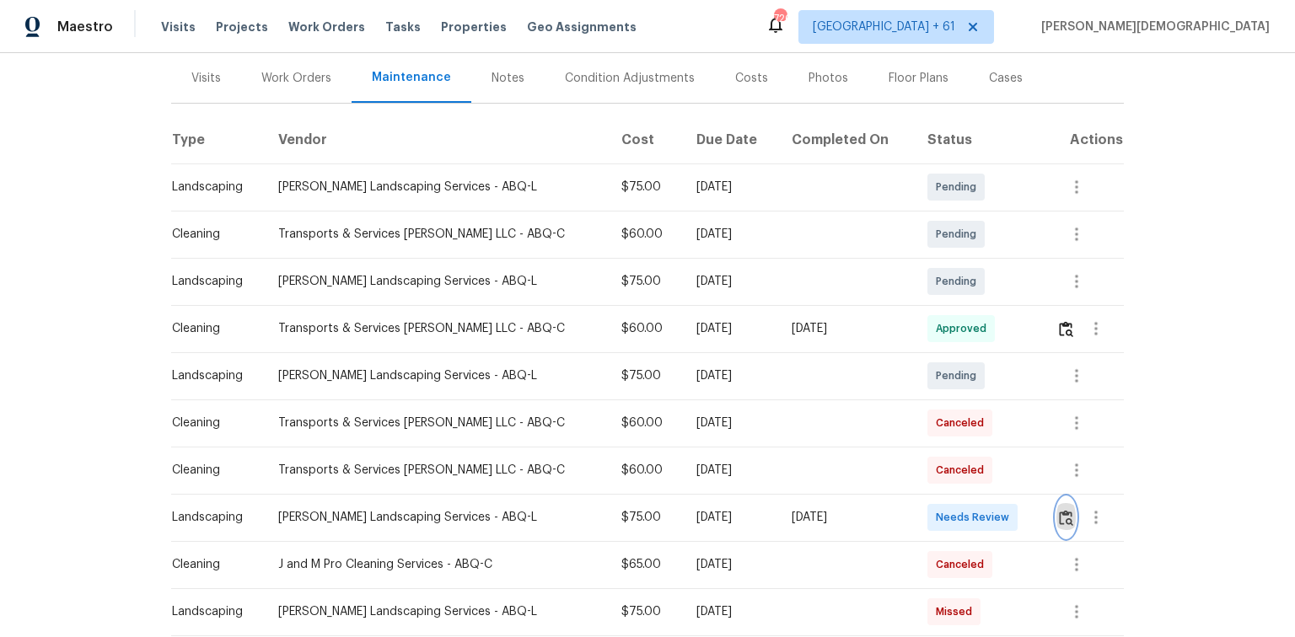
click at [1066, 513] on button "button" at bounding box center [1065, 517] width 19 height 40
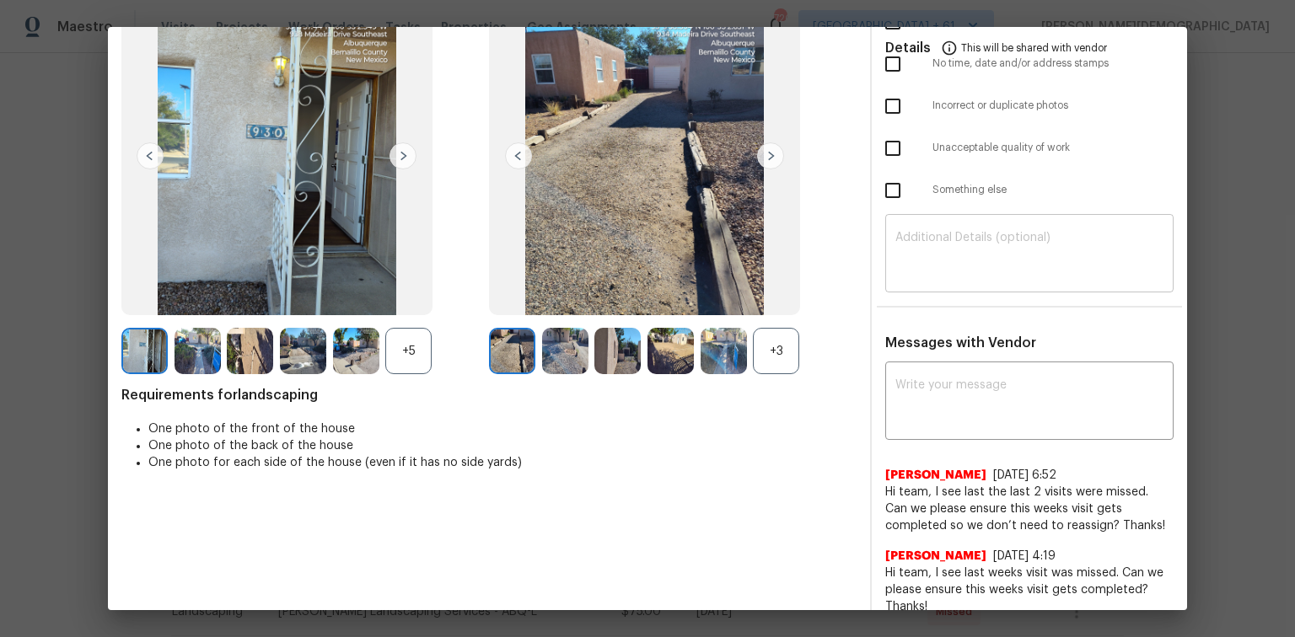
scroll to position [0, 0]
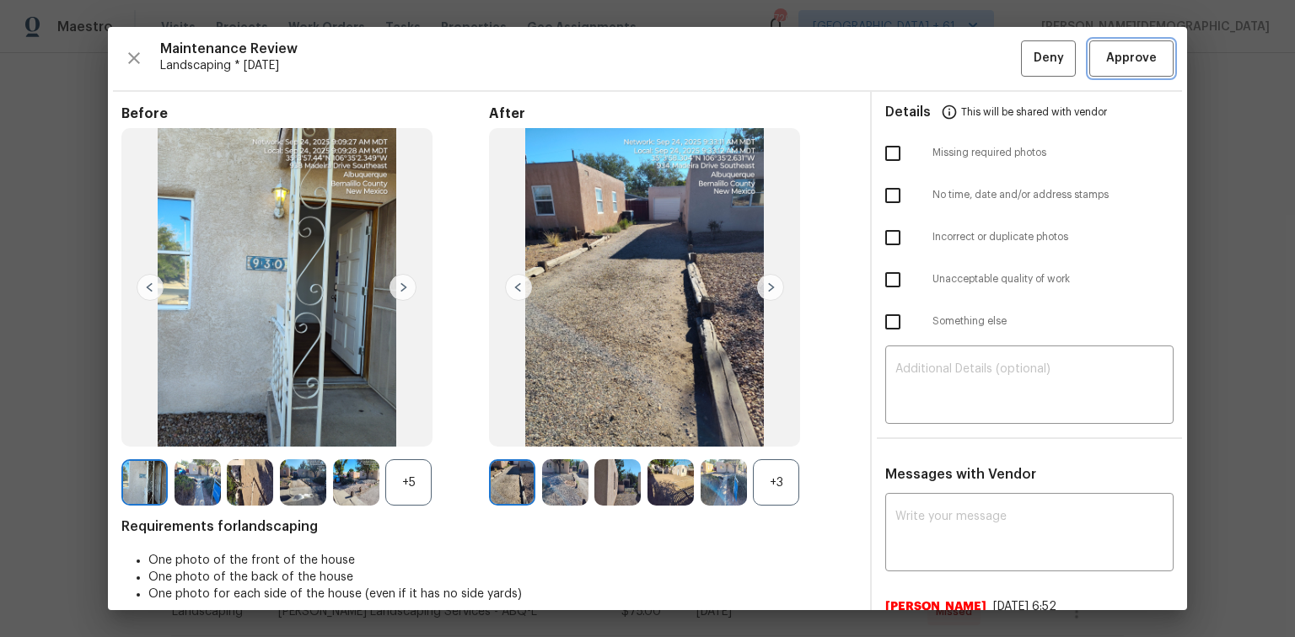
click at [1130, 45] on button "Approve" at bounding box center [1131, 58] width 84 height 36
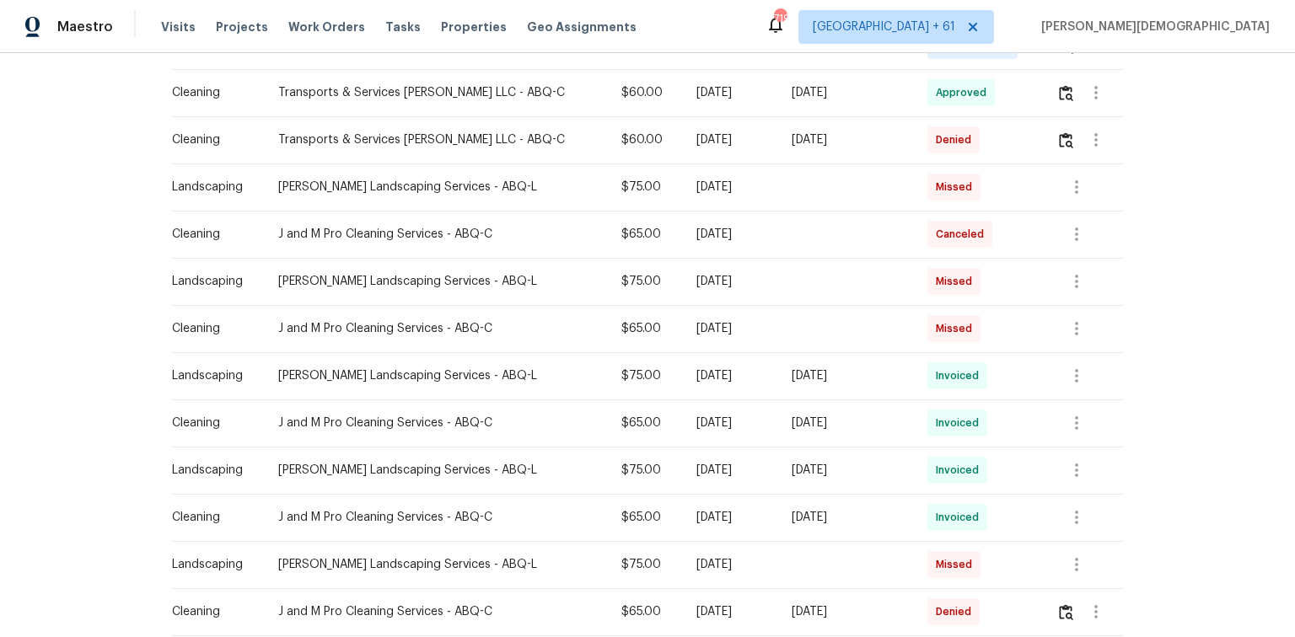
scroll to position [337, 0]
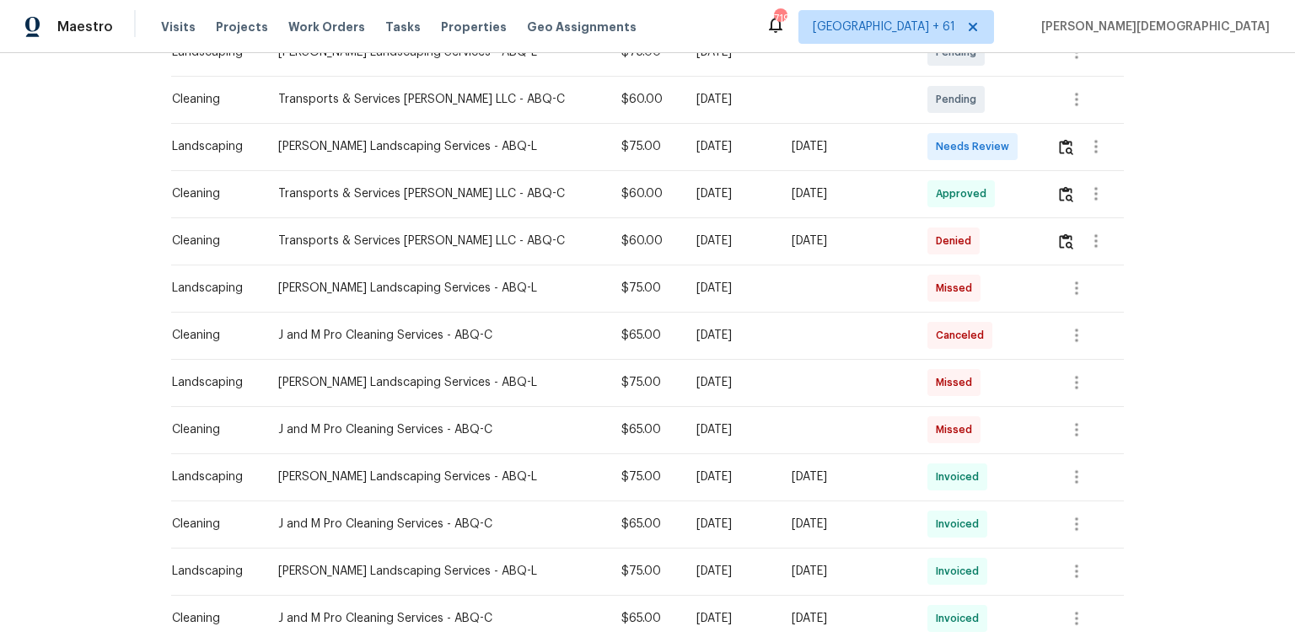
click at [921, 148] on td at bounding box center [1083, 146] width 81 height 47
click at [921, 145] on img "button" at bounding box center [1066, 147] width 14 height 16
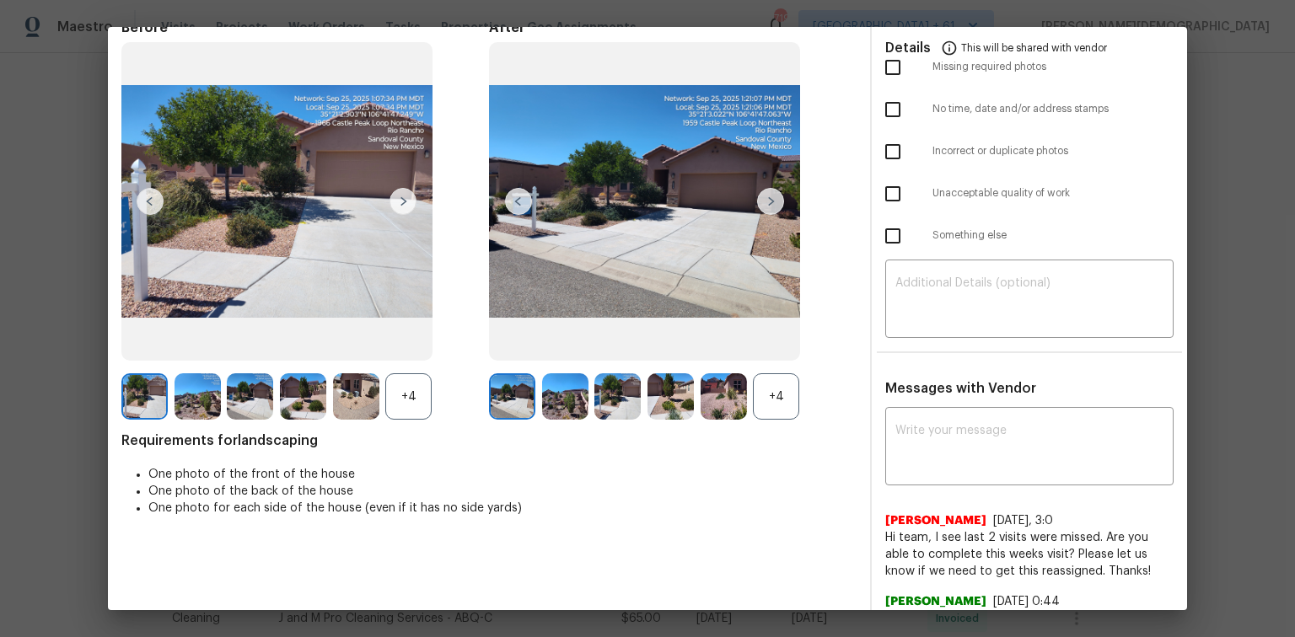
scroll to position [0, 0]
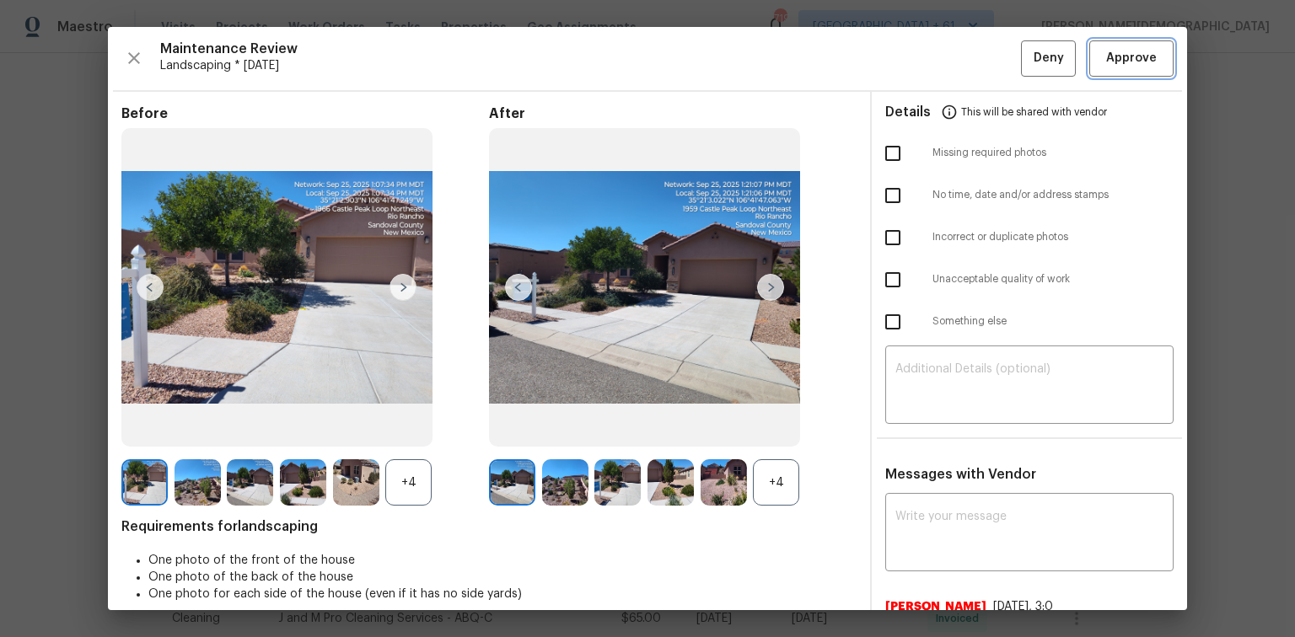
click at [921, 58] on span "Approve" at bounding box center [1131, 58] width 51 height 21
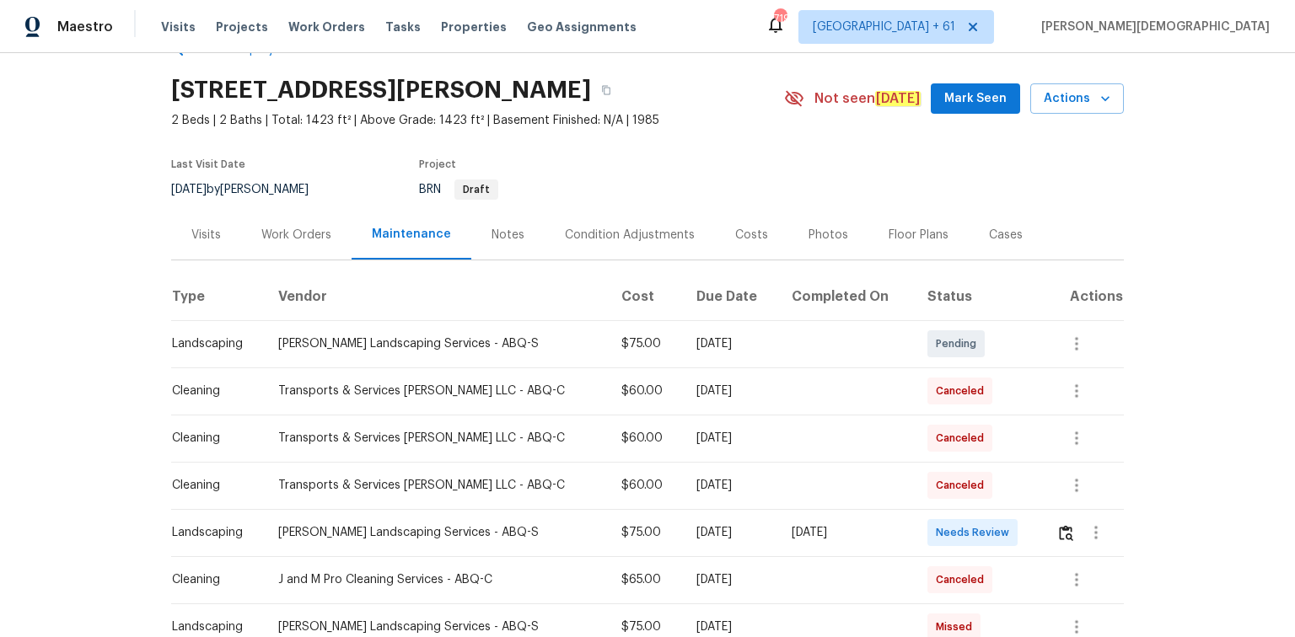
scroll to position [135, 0]
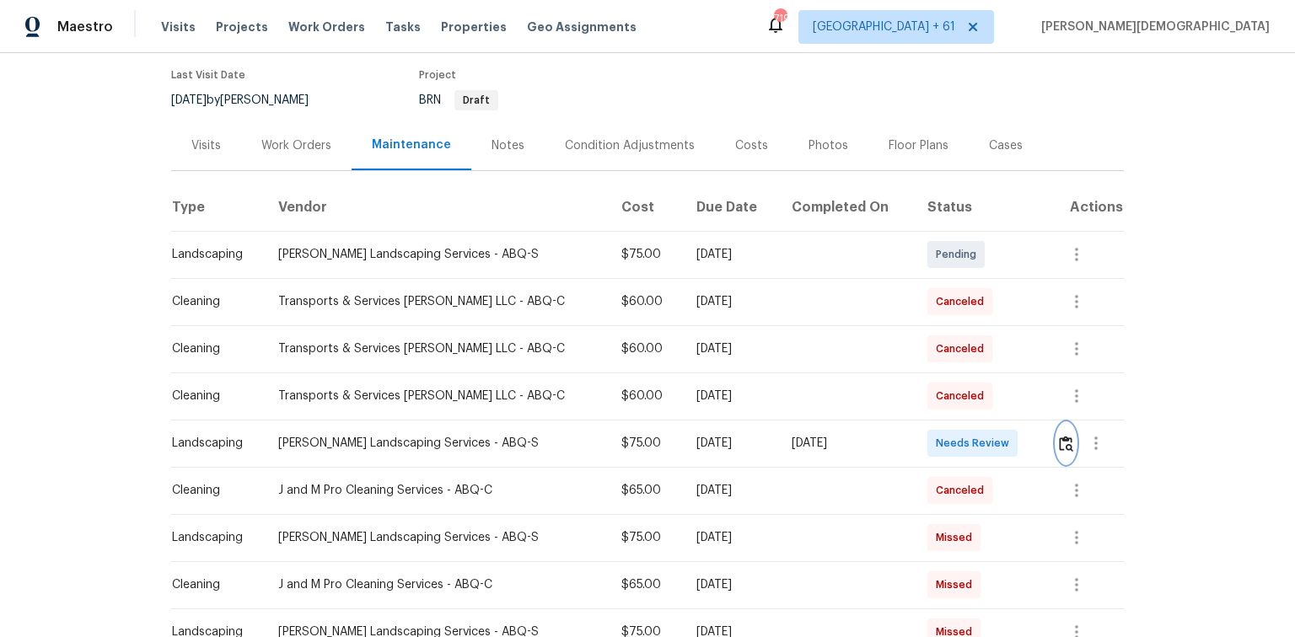
click at [921, 426] on img "button" at bounding box center [1066, 444] width 14 height 16
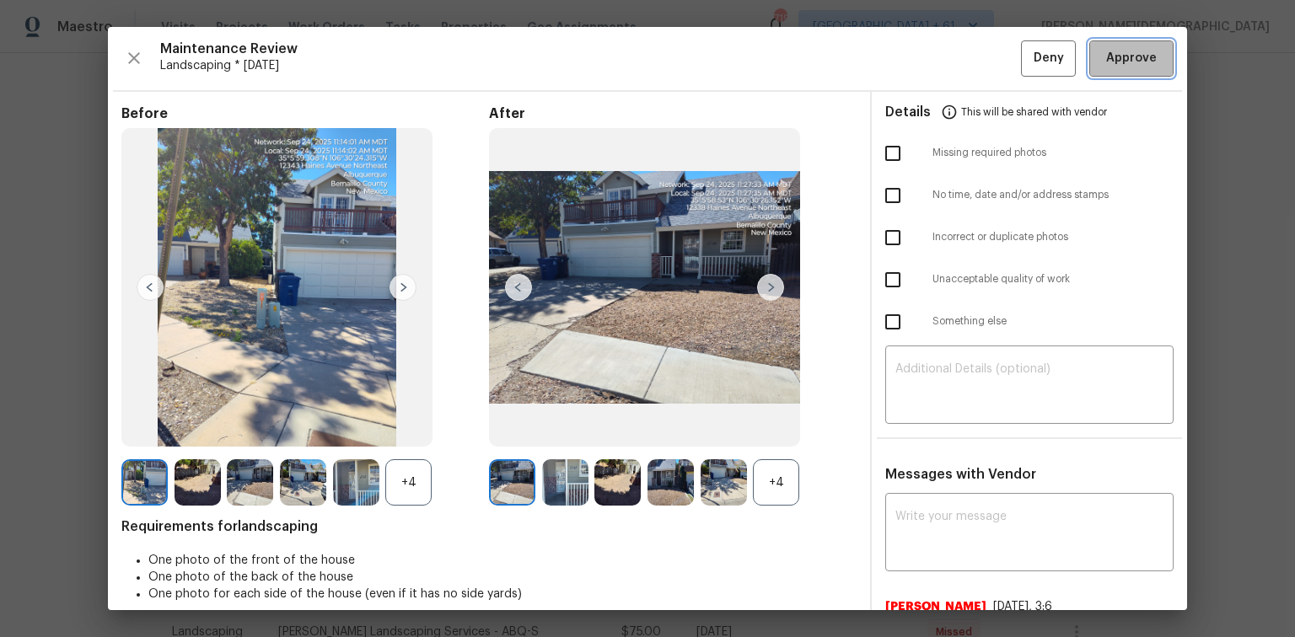
click at [921, 59] on span "Approve" at bounding box center [1131, 58] width 51 height 21
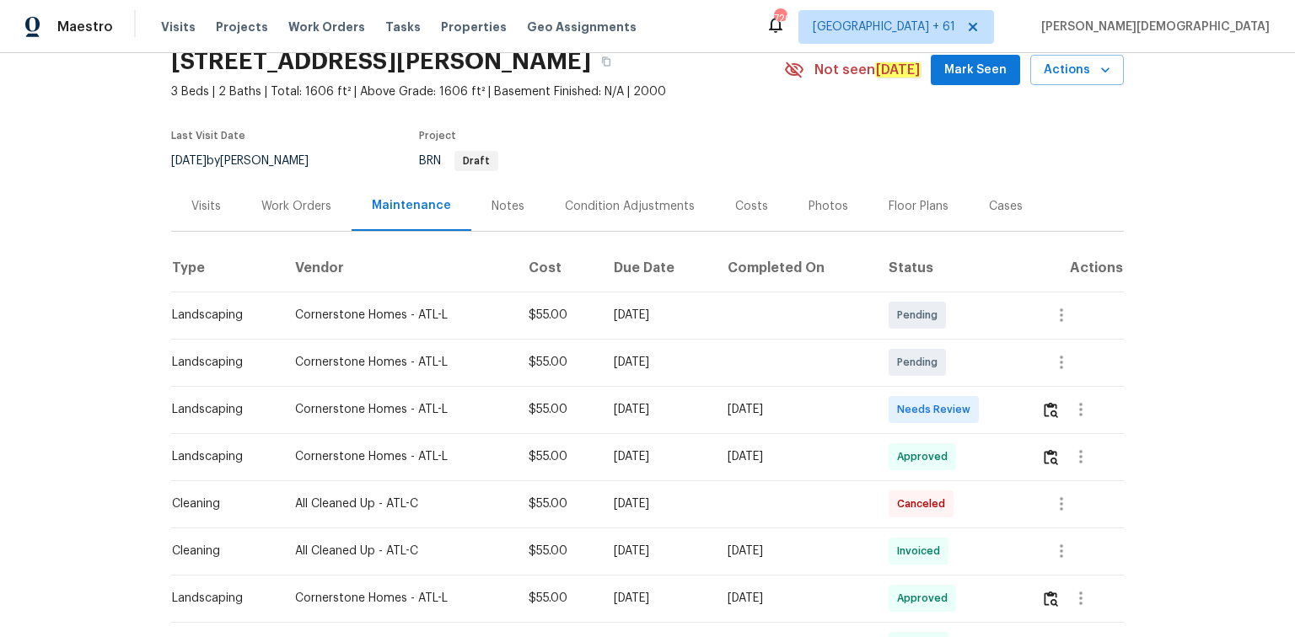
scroll to position [202, 0]
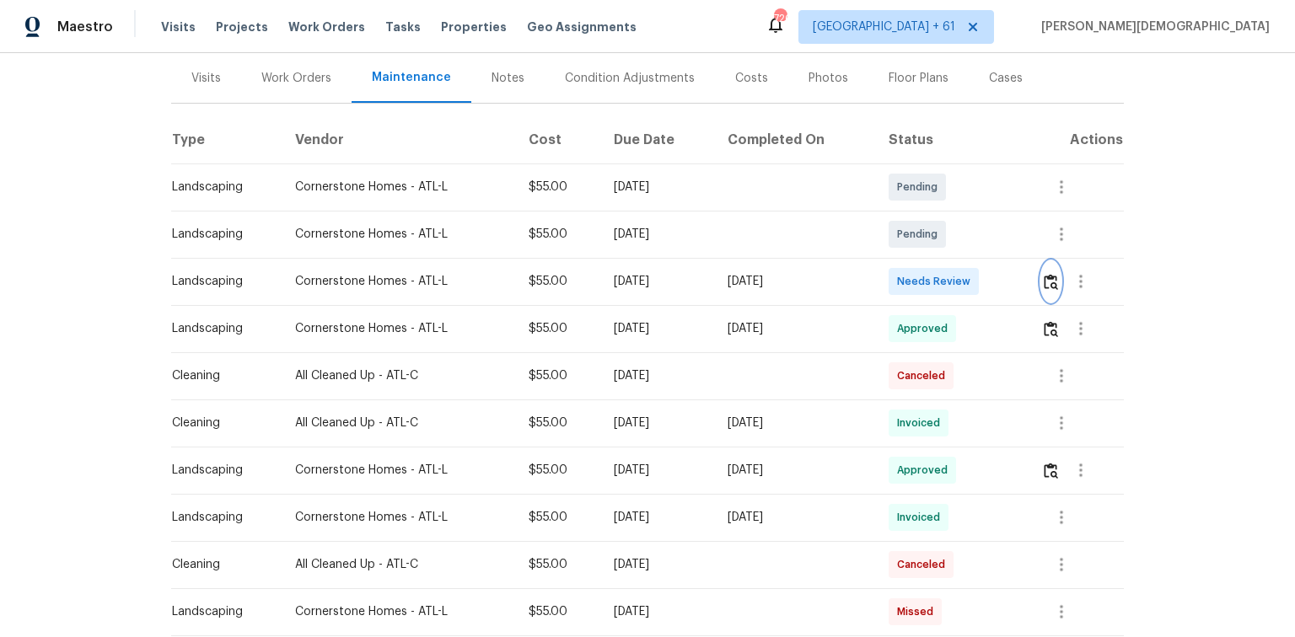
click at [921, 274] on img "button" at bounding box center [1051, 282] width 14 height 16
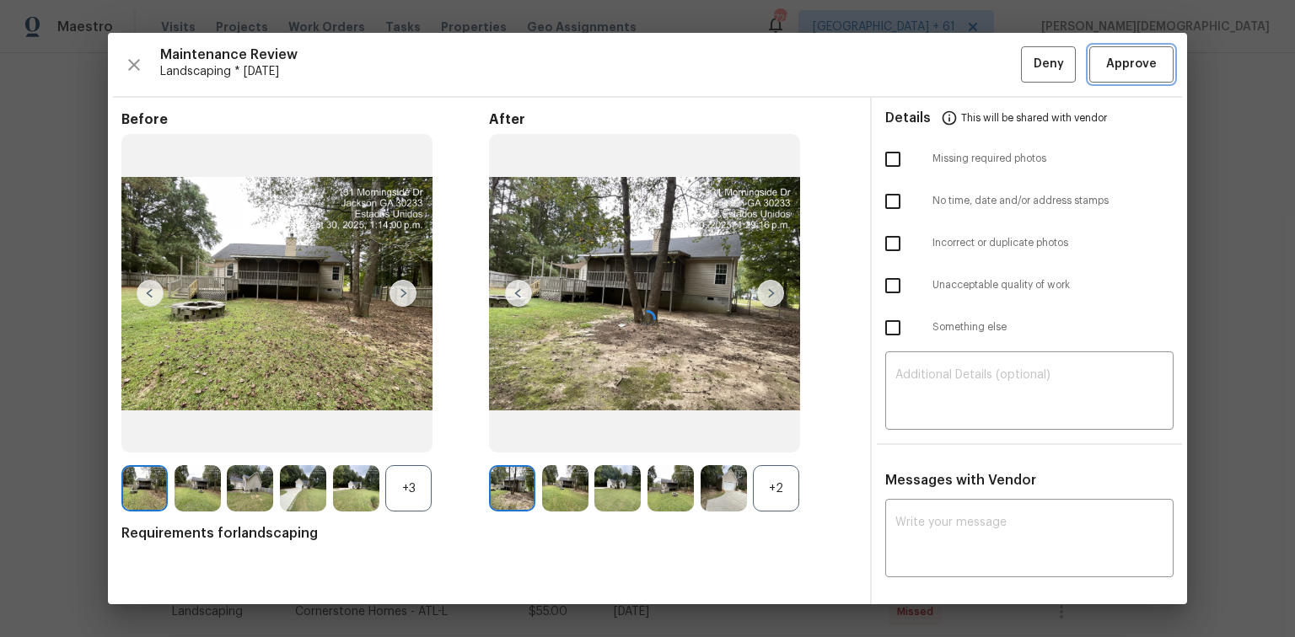
click at [921, 72] on button "Approve" at bounding box center [1131, 64] width 84 height 36
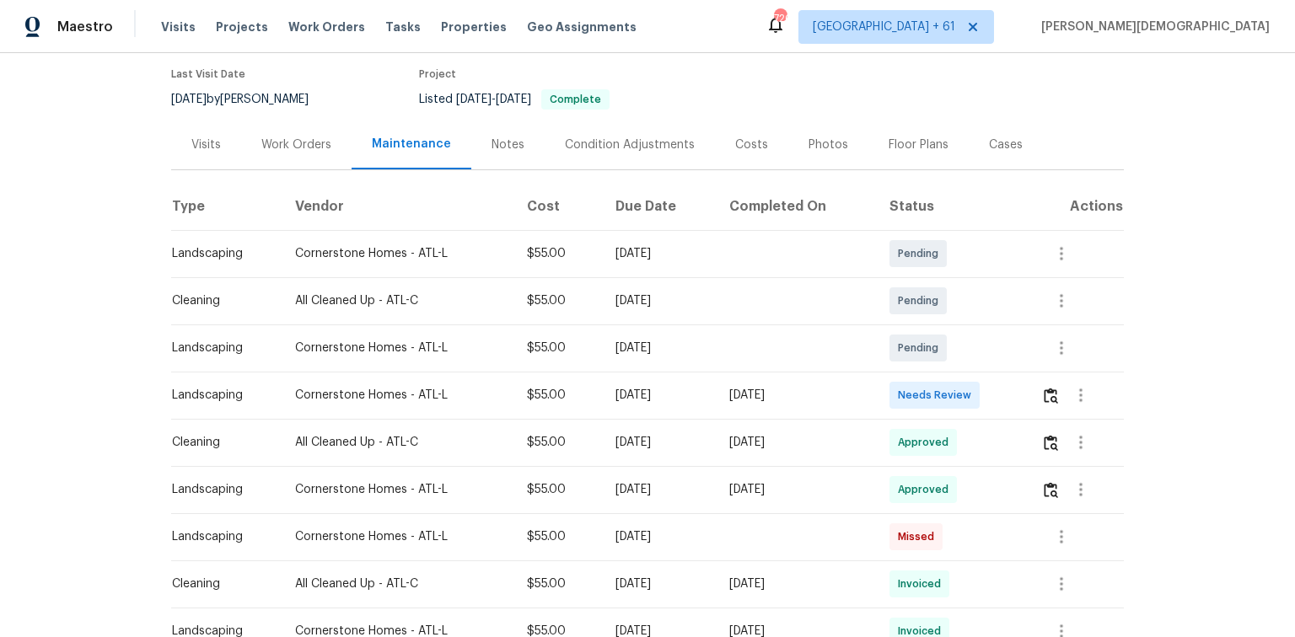
scroll to position [202, 0]
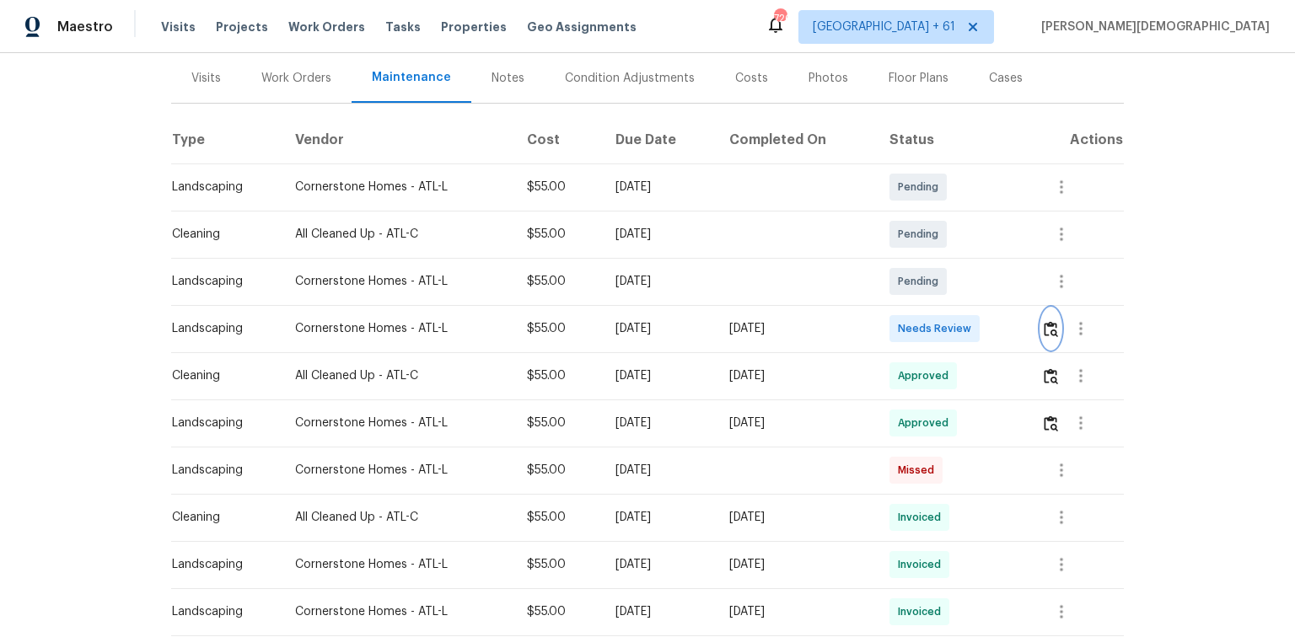
click at [921, 319] on button "button" at bounding box center [1050, 329] width 19 height 40
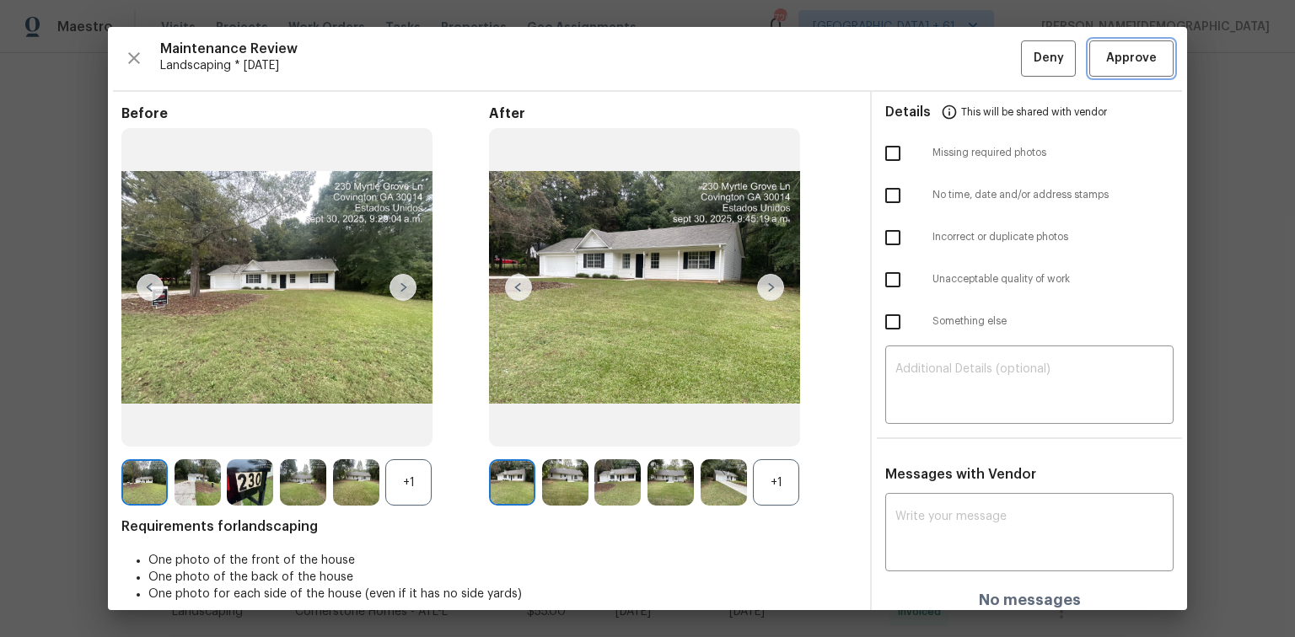
click at [921, 64] on span "Approve" at bounding box center [1131, 58] width 57 height 21
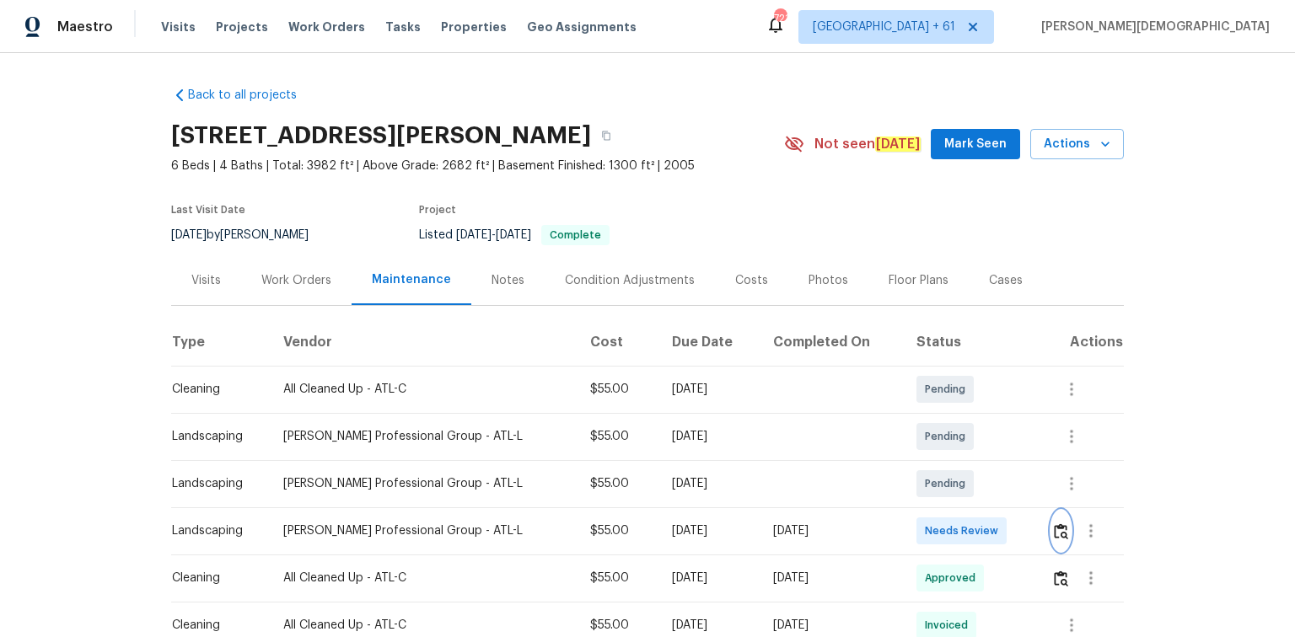
click at [1051, 513] on button "button" at bounding box center [1060, 531] width 19 height 40
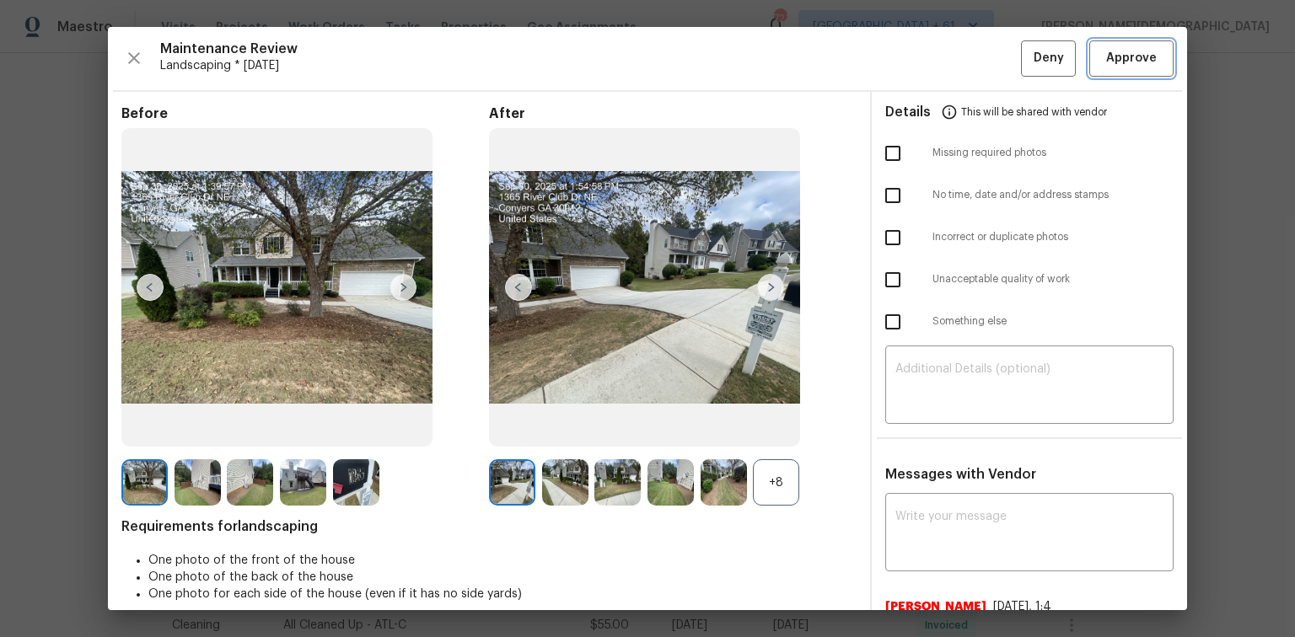
drag, startPoint x: 1121, startPoint y: 64, endPoint x: 1092, endPoint y: 59, distance: 29.9
click at [1125, 64] on span "Approve" at bounding box center [1131, 58] width 51 height 21
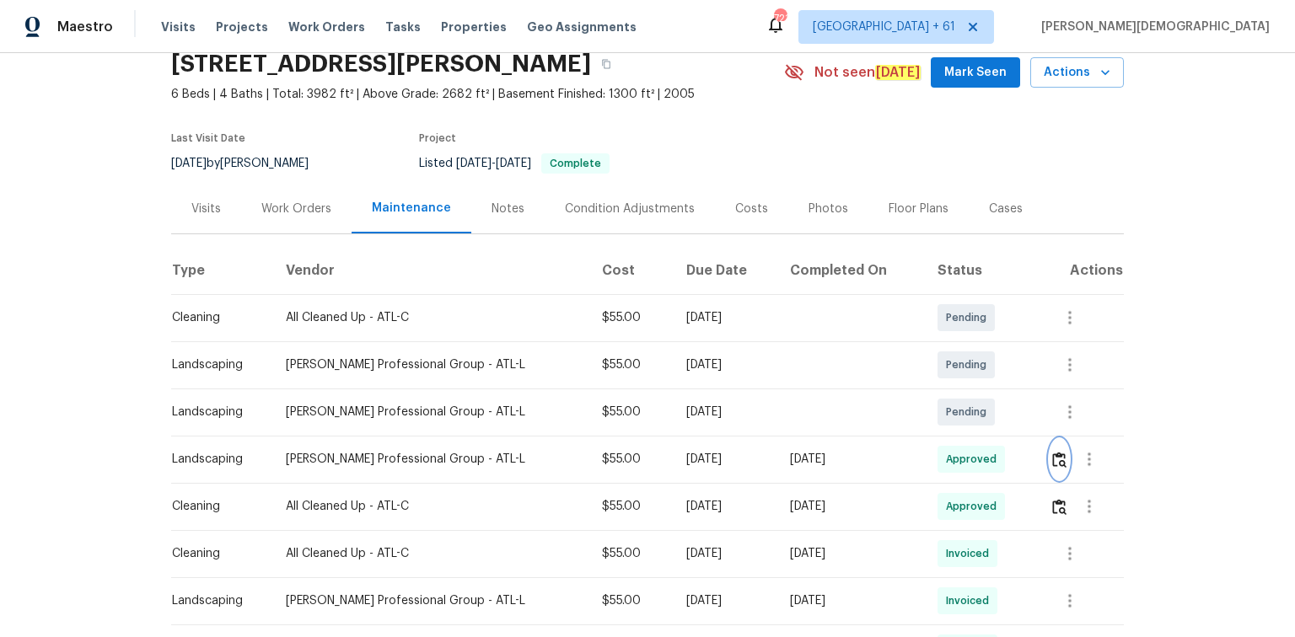
scroll to position [135, 0]
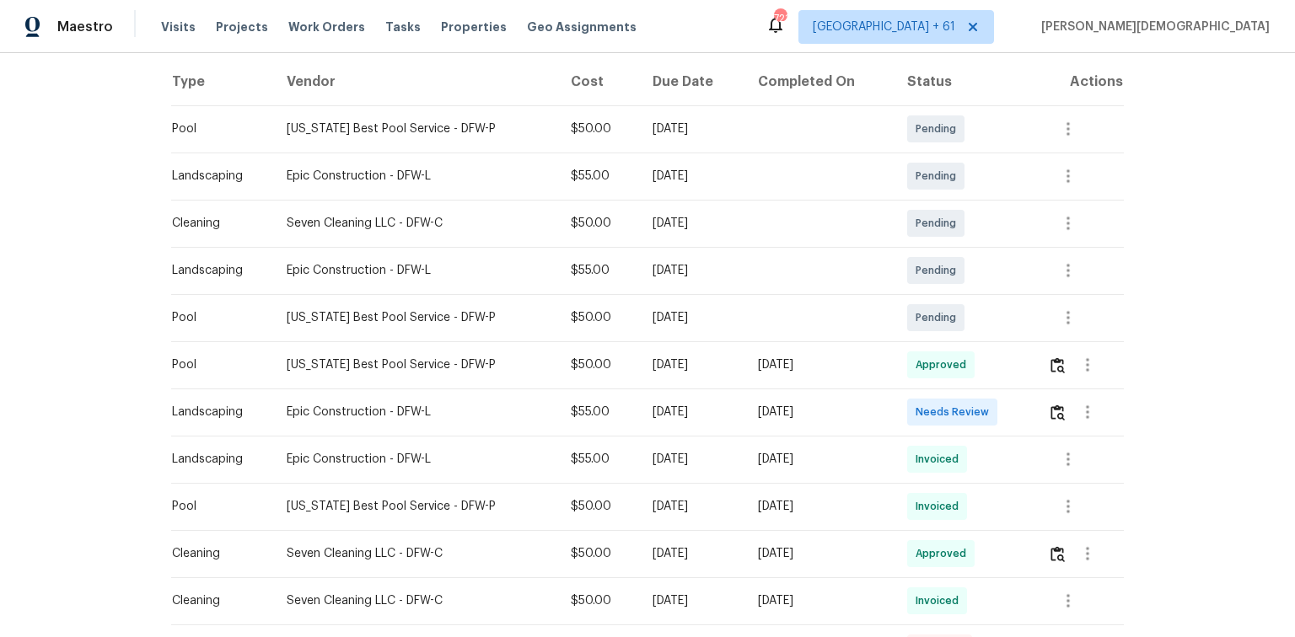
scroll to position [270, 0]
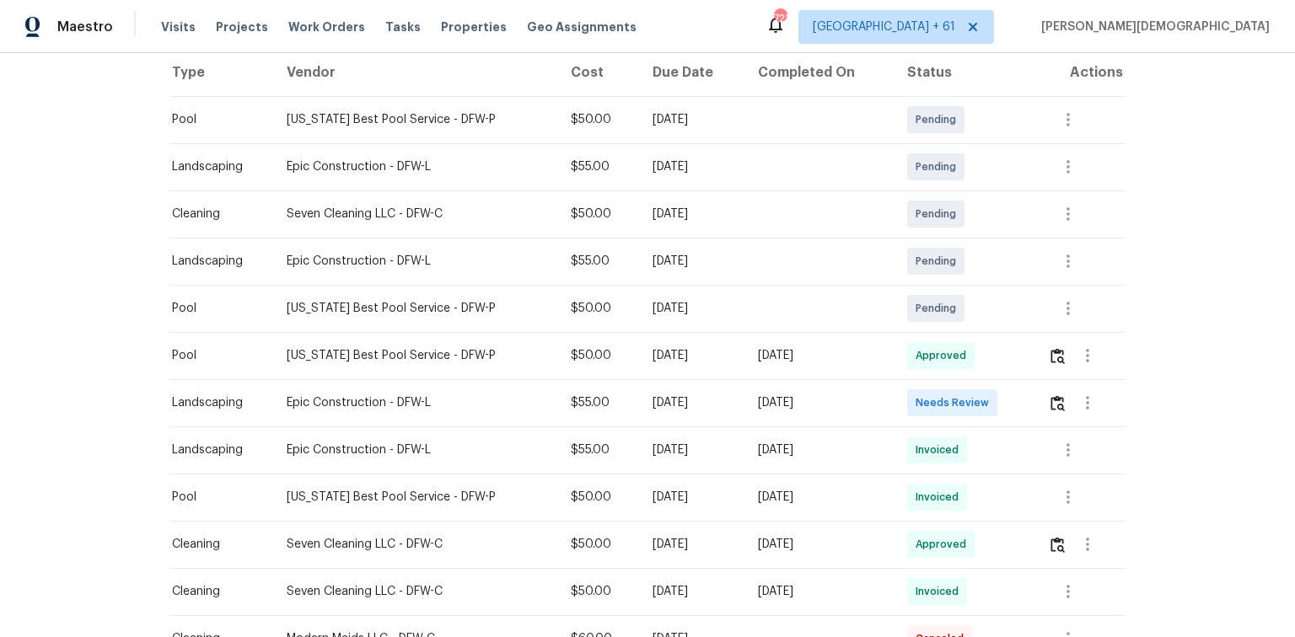
click at [921, 395] on td at bounding box center [1078, 402] width 89 height 47
click at [921, 396] on img "button" at bounding box center [1057, 403] width 14 height 16
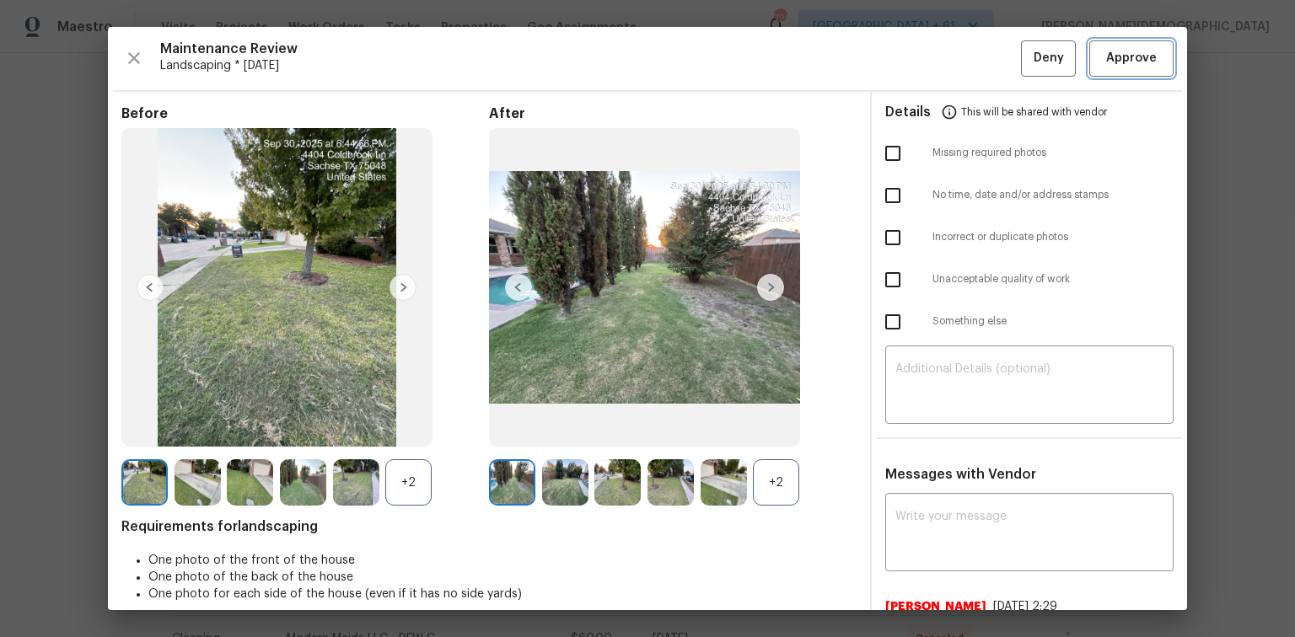
click at [921, 61] on span "Approve" at bounding box center [1131, 58] width 51 height 21
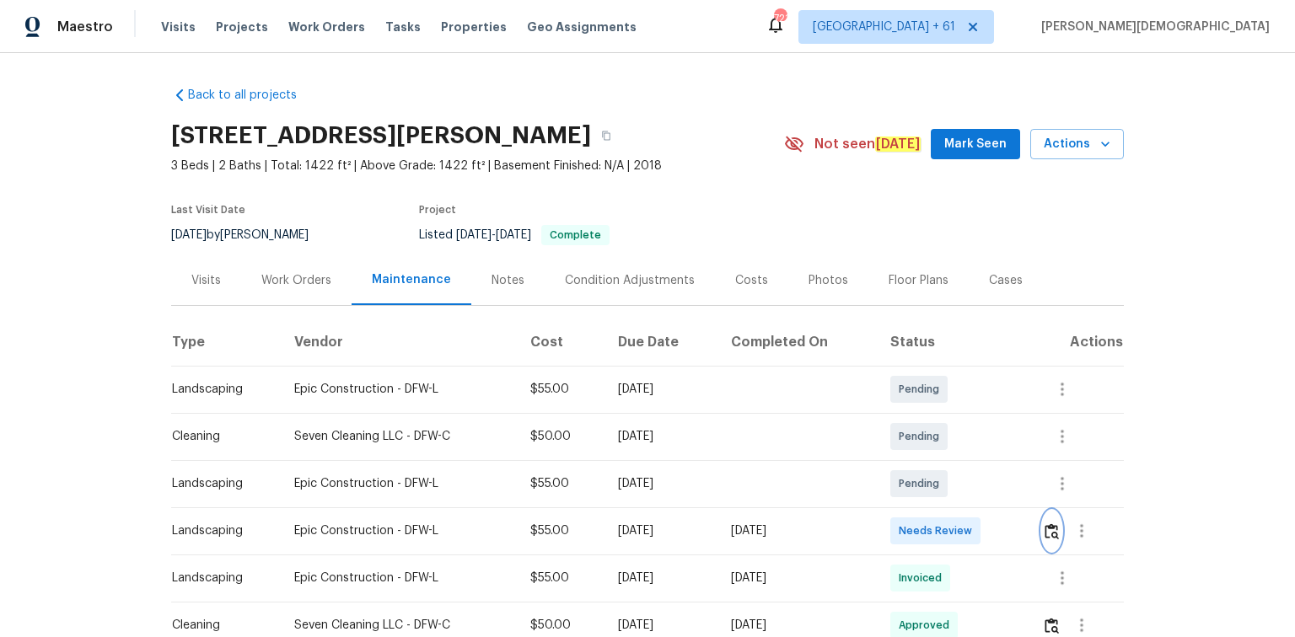
click at [921, 426] on img "button" at bounding box center [1052, 532] width 14 height 16
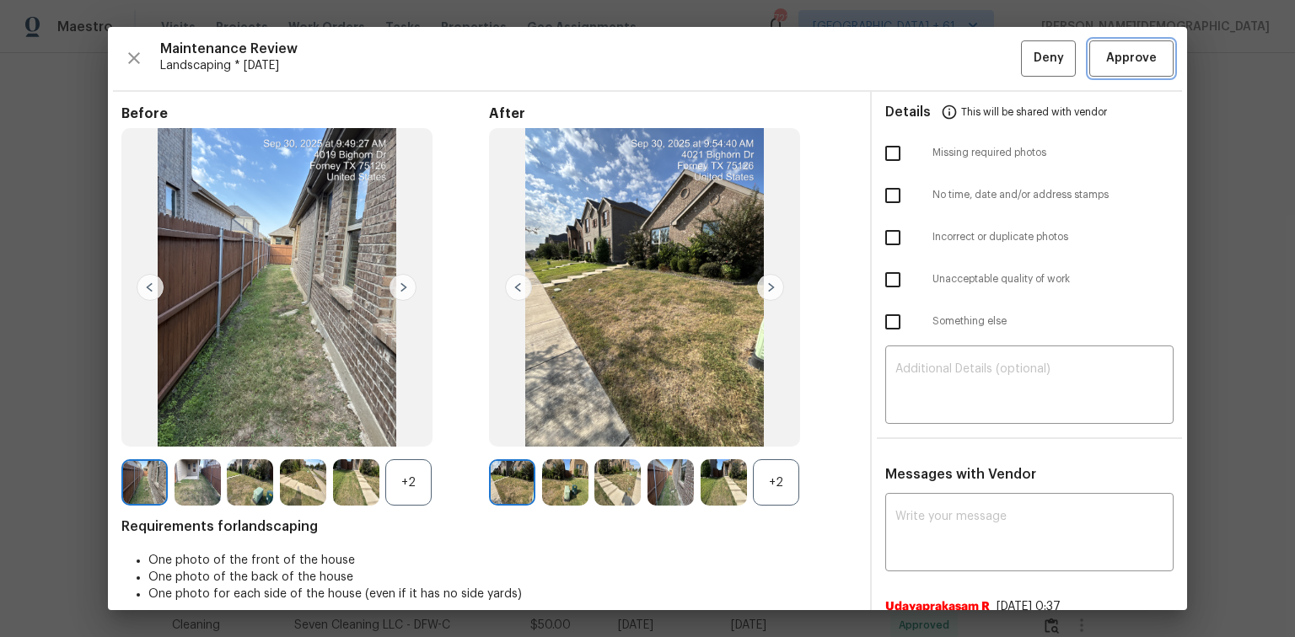
click at [921, 57] on span "Approve" at bounding box center [1131, 58] width 57 height 21
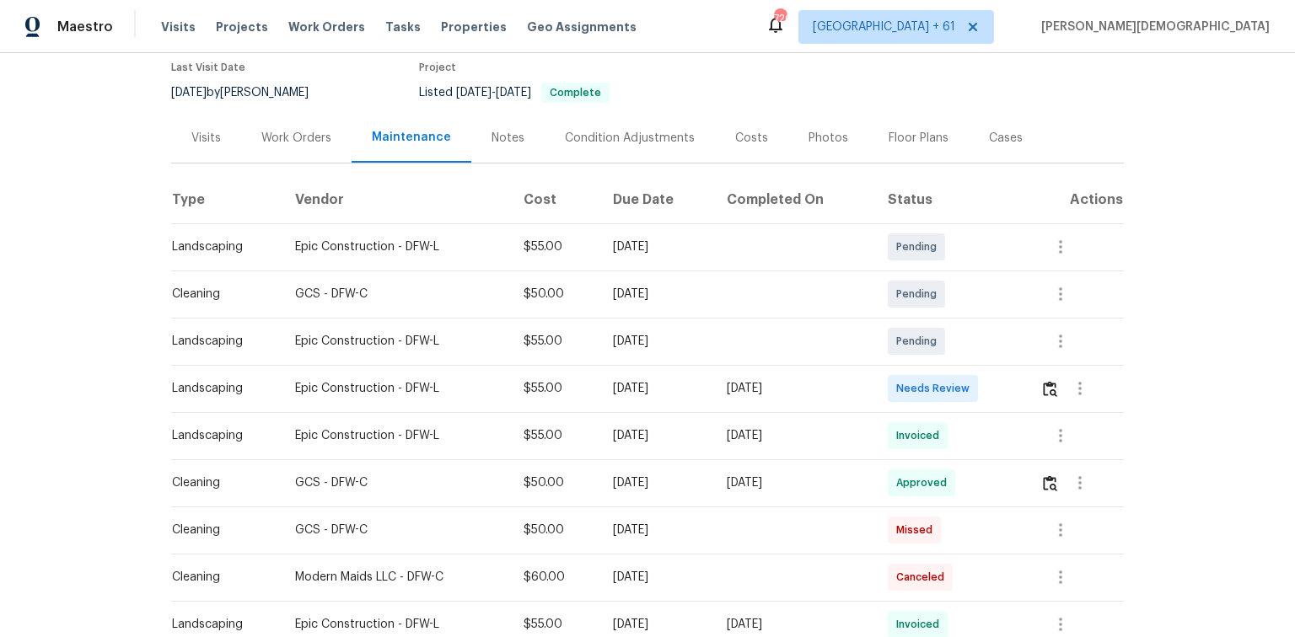
scroll to position [270, 0]
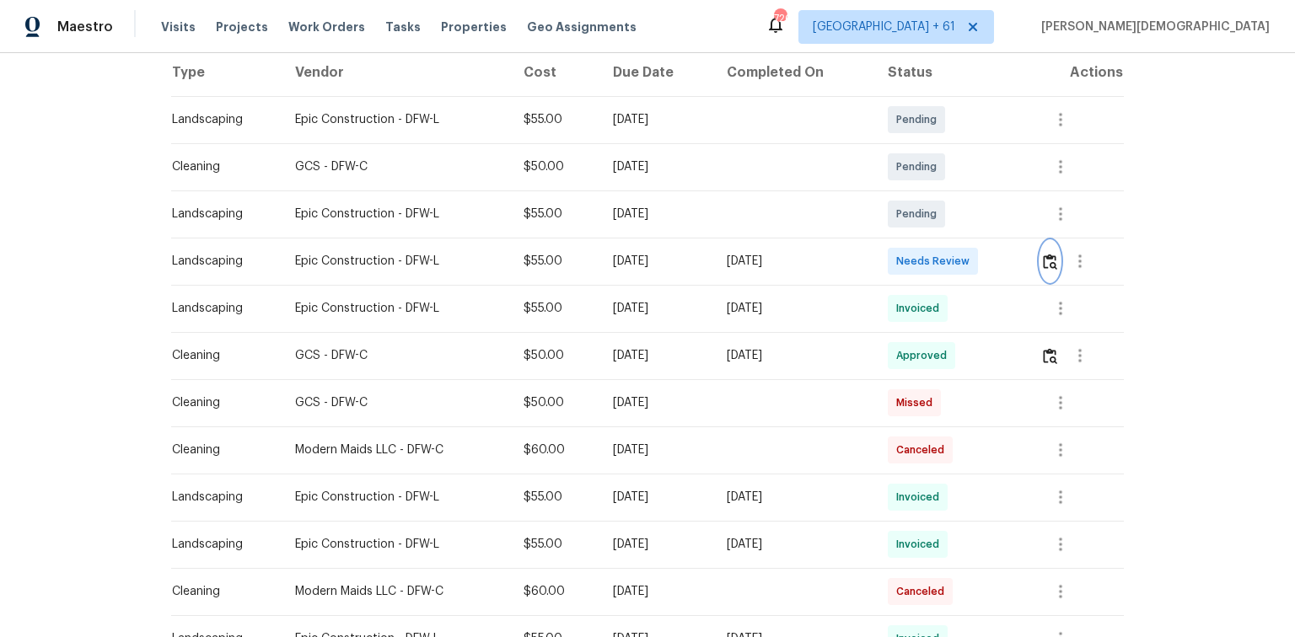
click at [921, 263] on button "button" at bounding box center [1049, 261] width 19 height 40
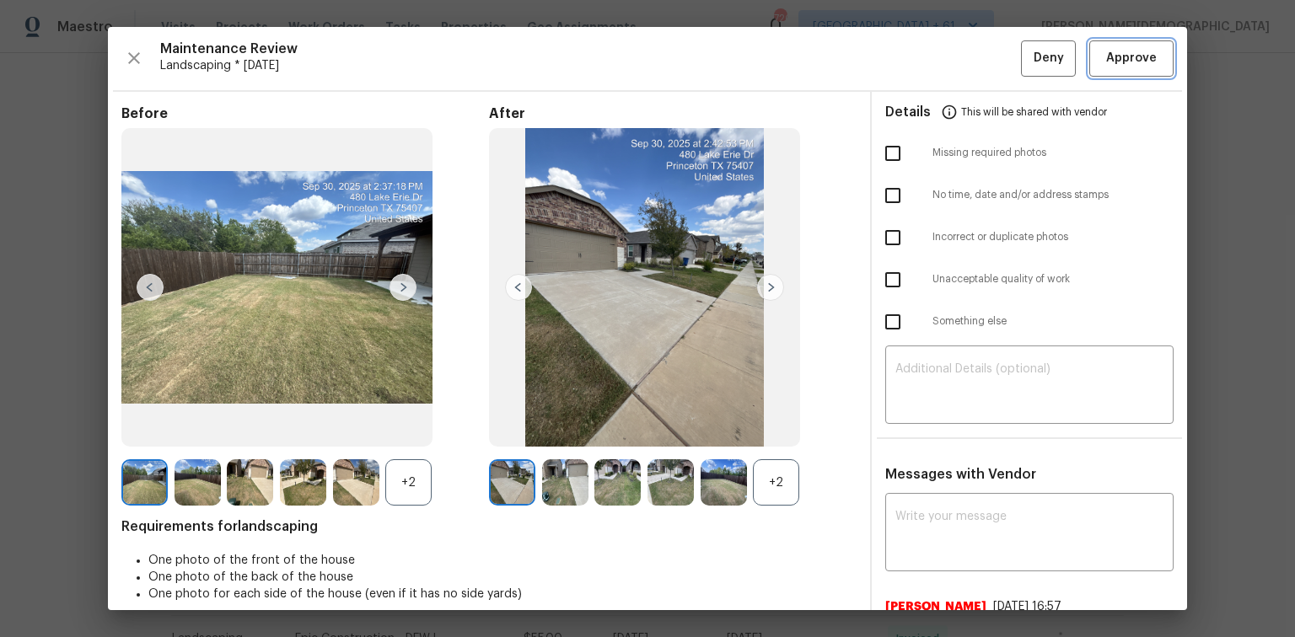
click at [921, 52] on span "Approve" at bounding box center [1131, 58] width 51 height 21
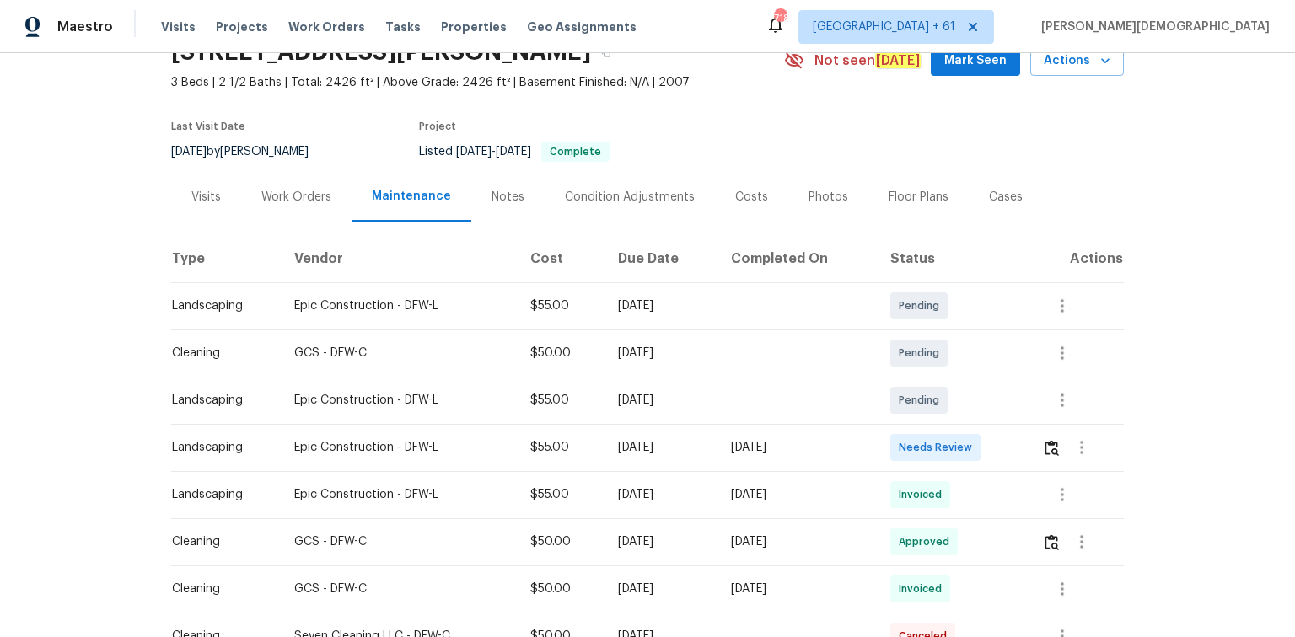
scroll to position [202, 0]
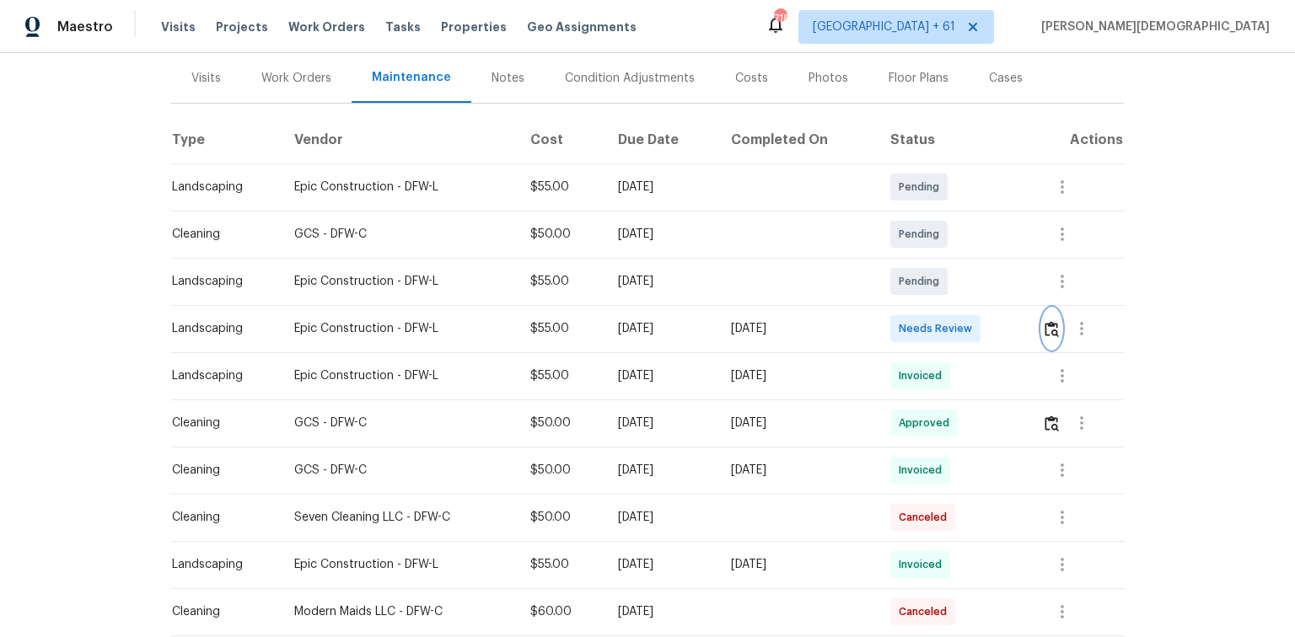
click at [921, 321] on img "button" at bounding box center [1052, 329] width 14 height 16
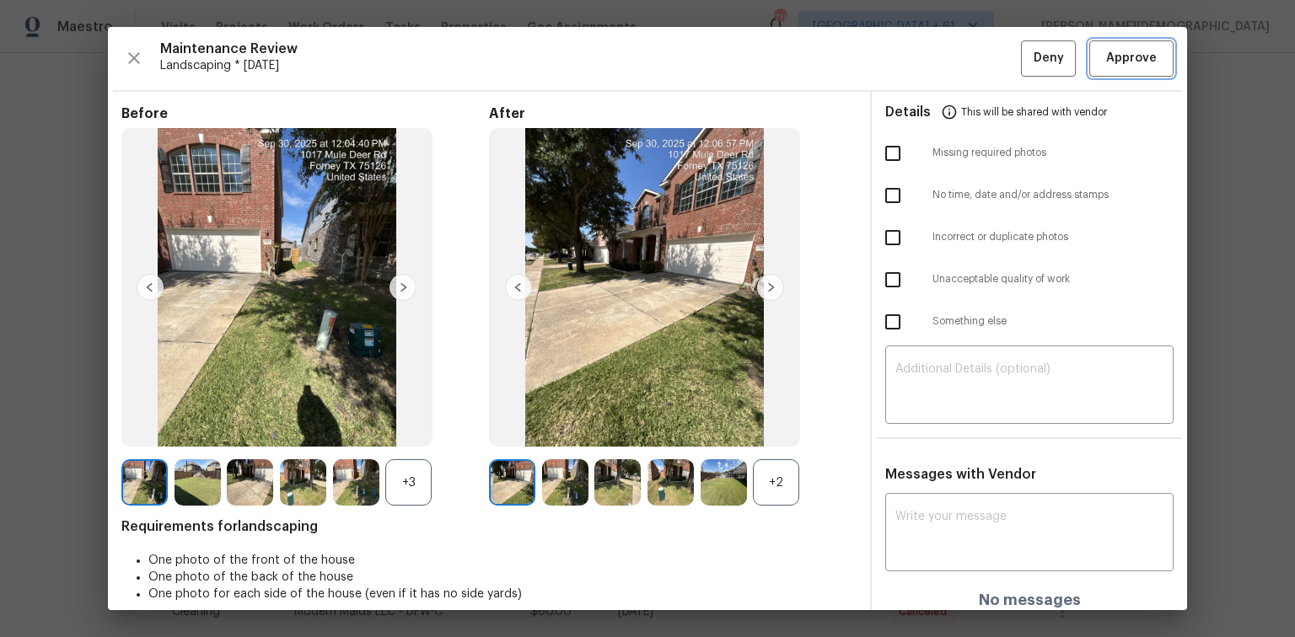
click at [921, 65] on span "Approve" at bounding box center [1131, 58] width 51 height 21
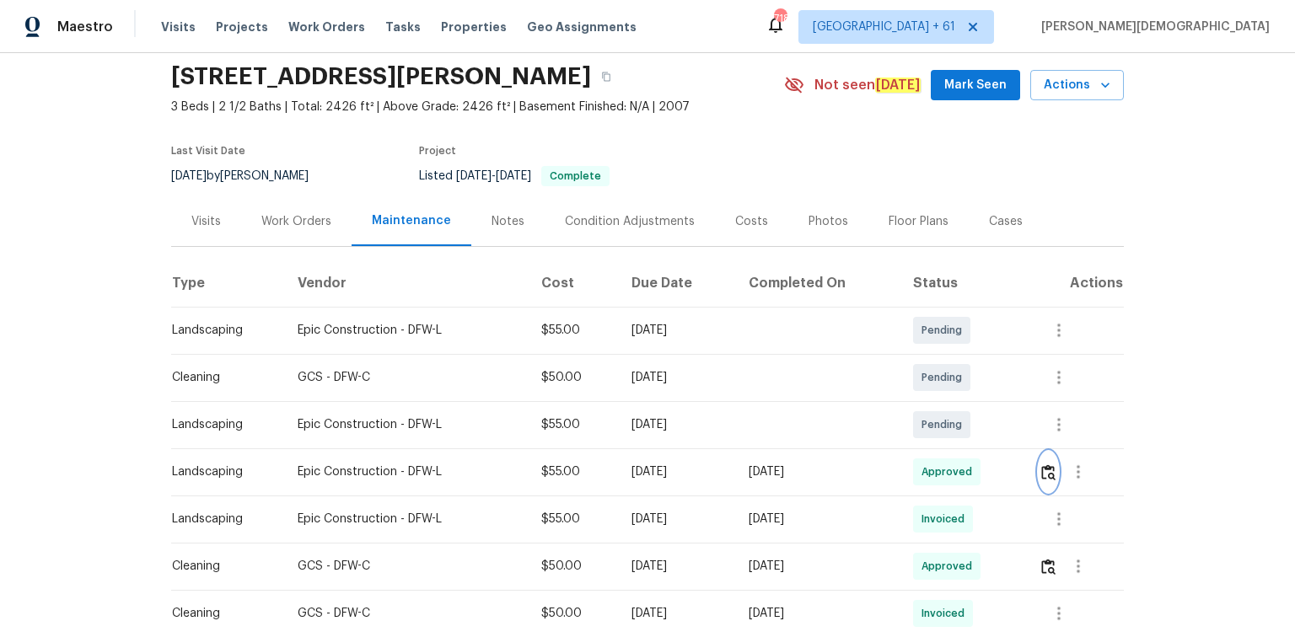
scroll to position [0, 0]
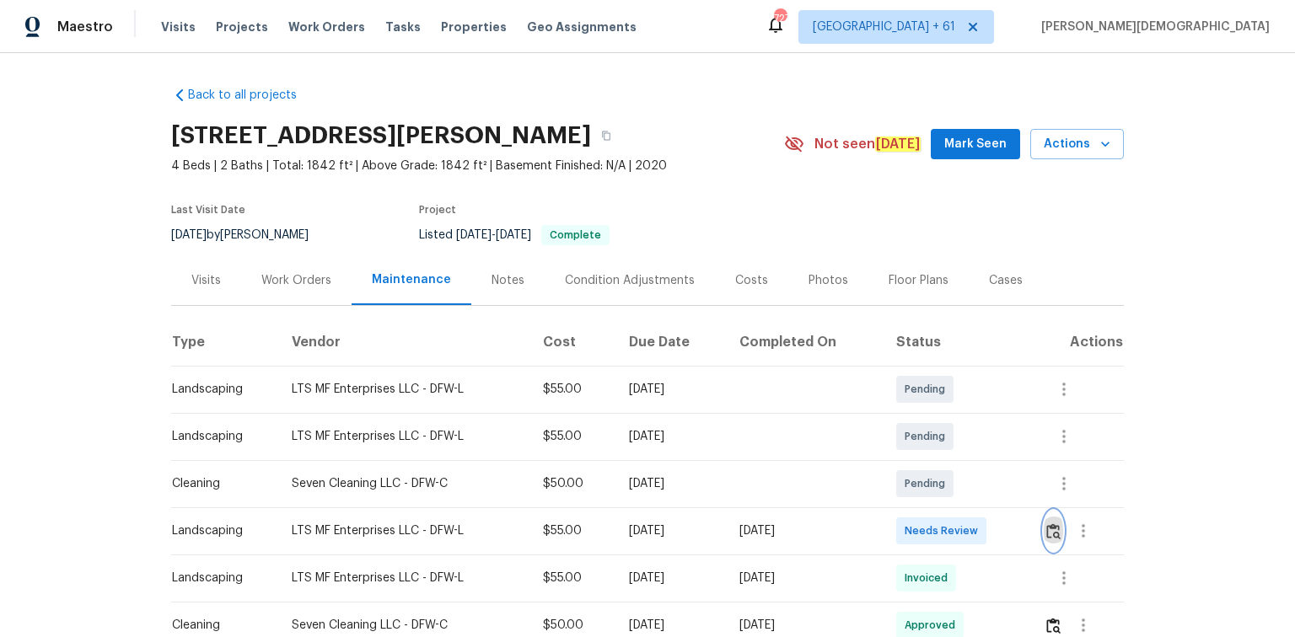
click at [1058, 524] on img "button" at bounding box center [1053, 532] width 14 height 16
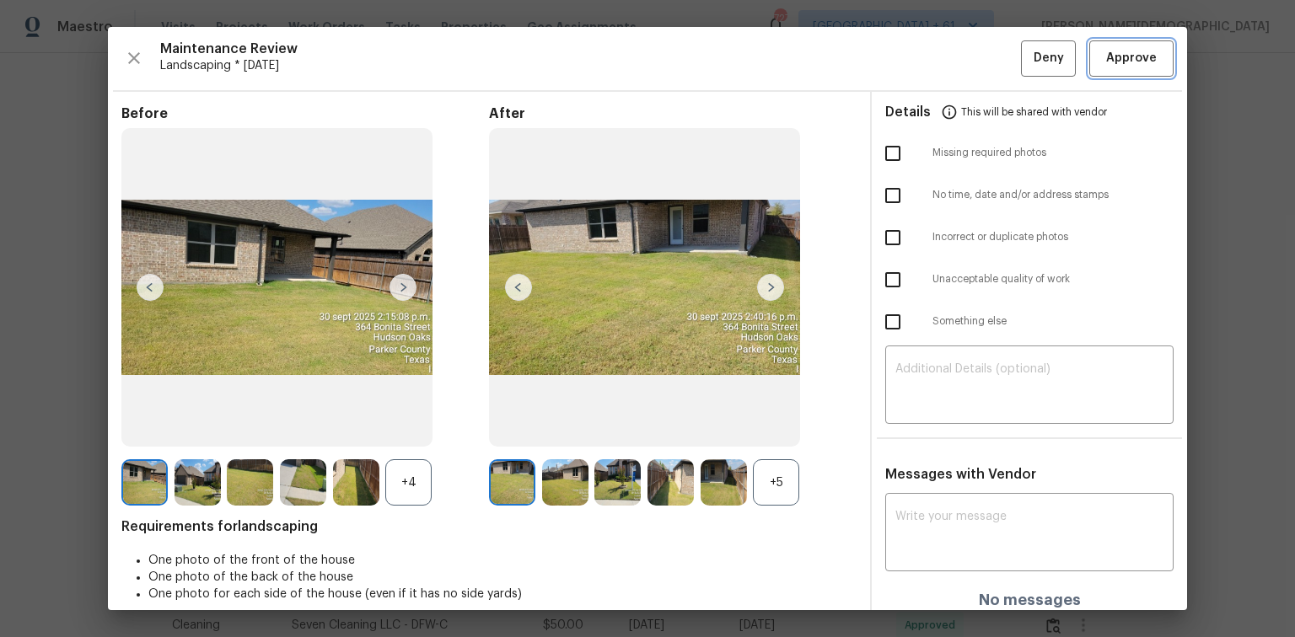
click at [1123, 67] on button "Approve" at bounding box center [1131, 58] width 84 height 36
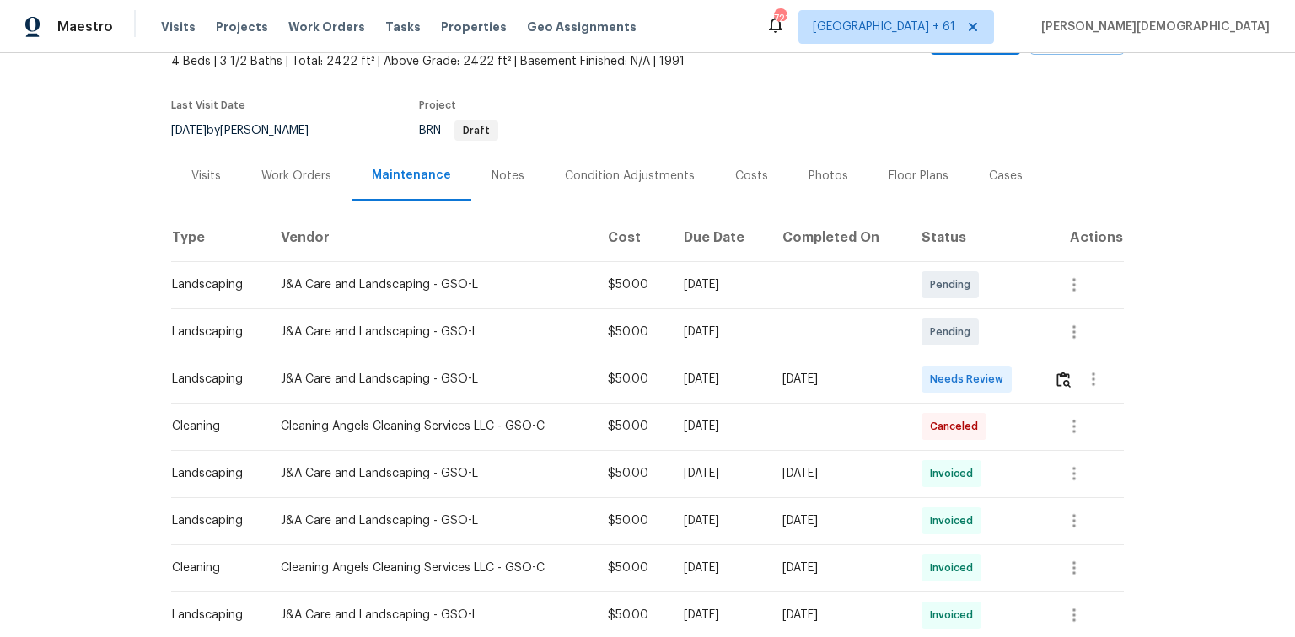
scroll to position [202, 0]
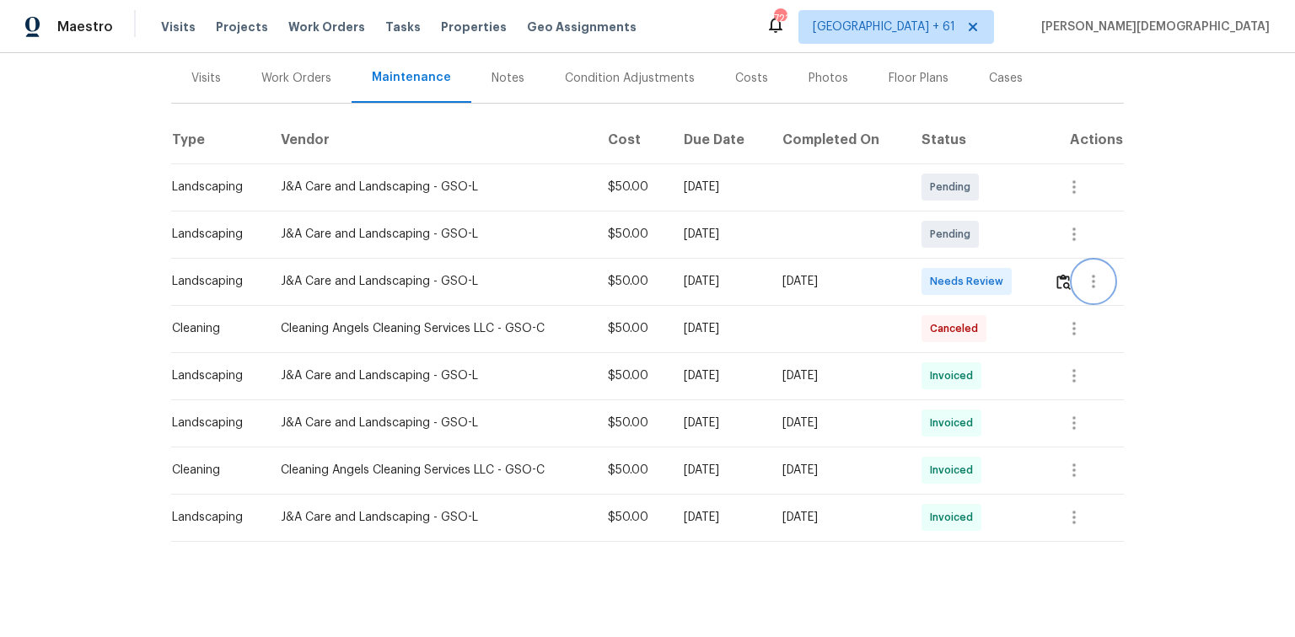
click at [921, 270] on button "button" at bounding box center [1093, 281] width 40 height 40
click at [921, 276] on div at bounding box center [647, 318] width 1295 height 637
click at [921, 276] on img "button" at bounding box center [1063, 282] width 14 height 16
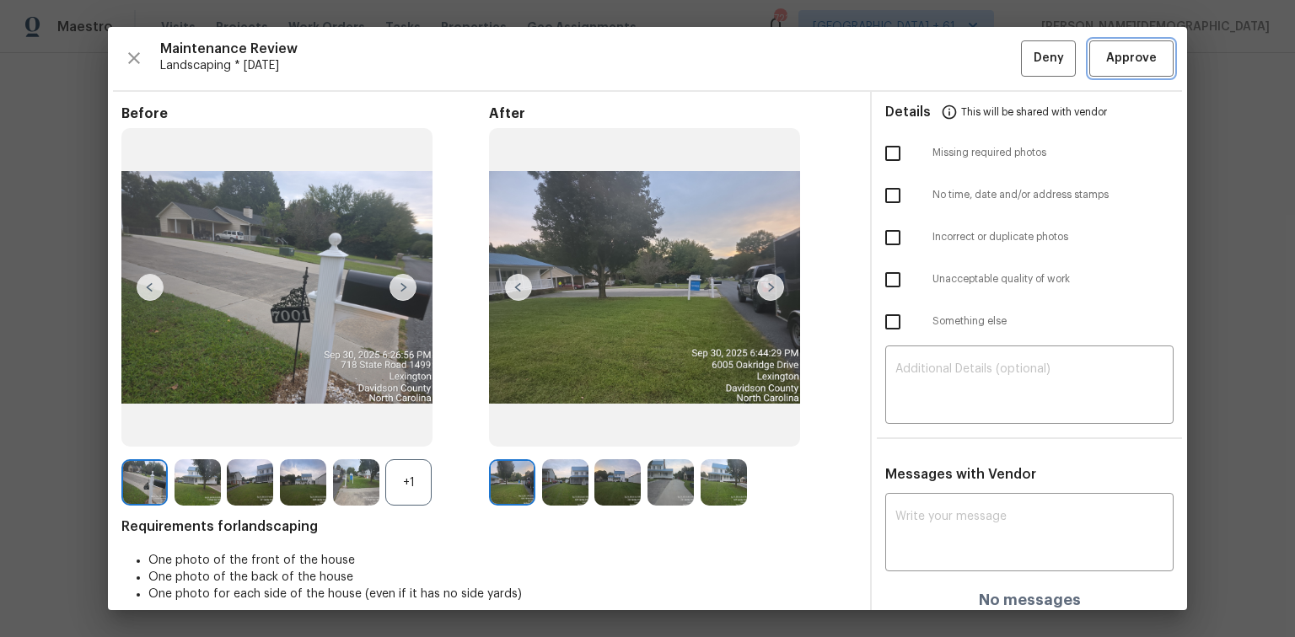
click at [921, 69] on button "Approve" at bounding box center [1131, 58] width 84 height 36
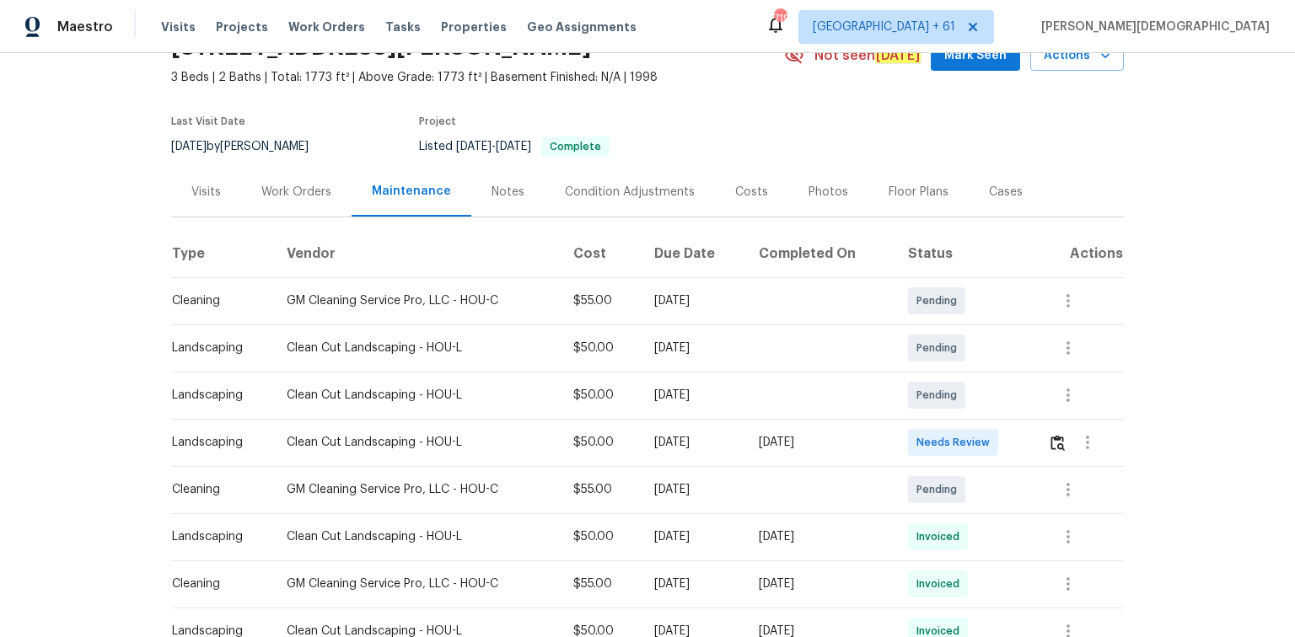
scroll to position [135, 0]
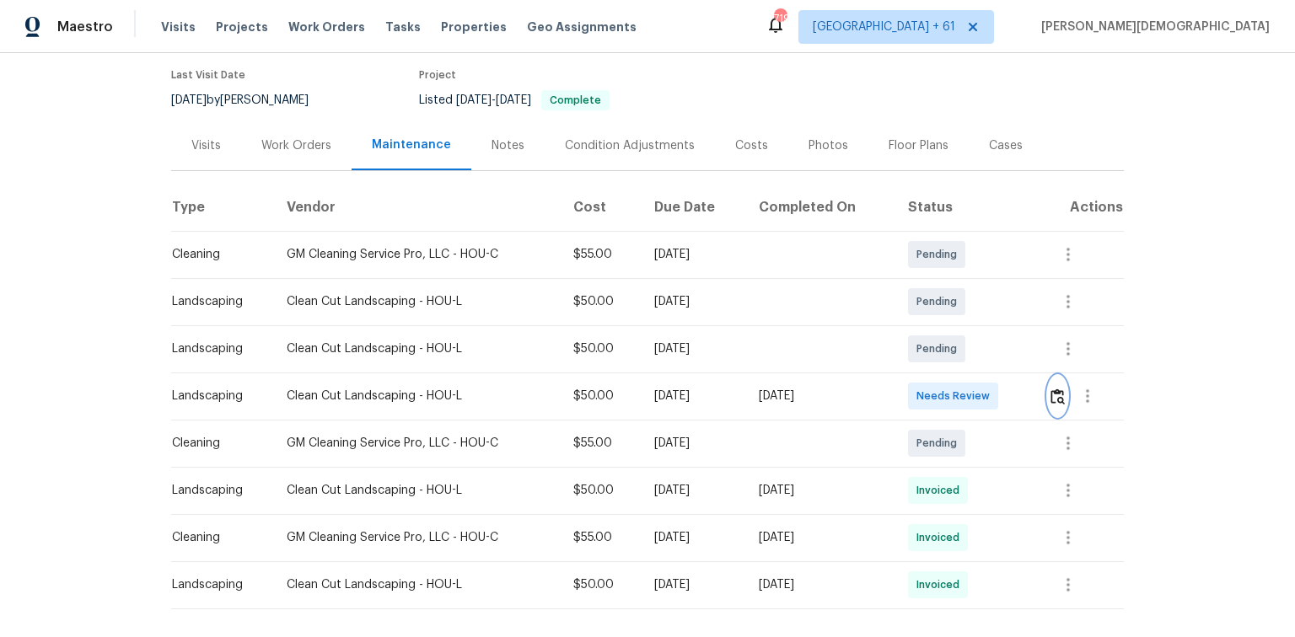
click at [1050, 391] on img "button" at bounding box center [1057, 397] width 14 height 16
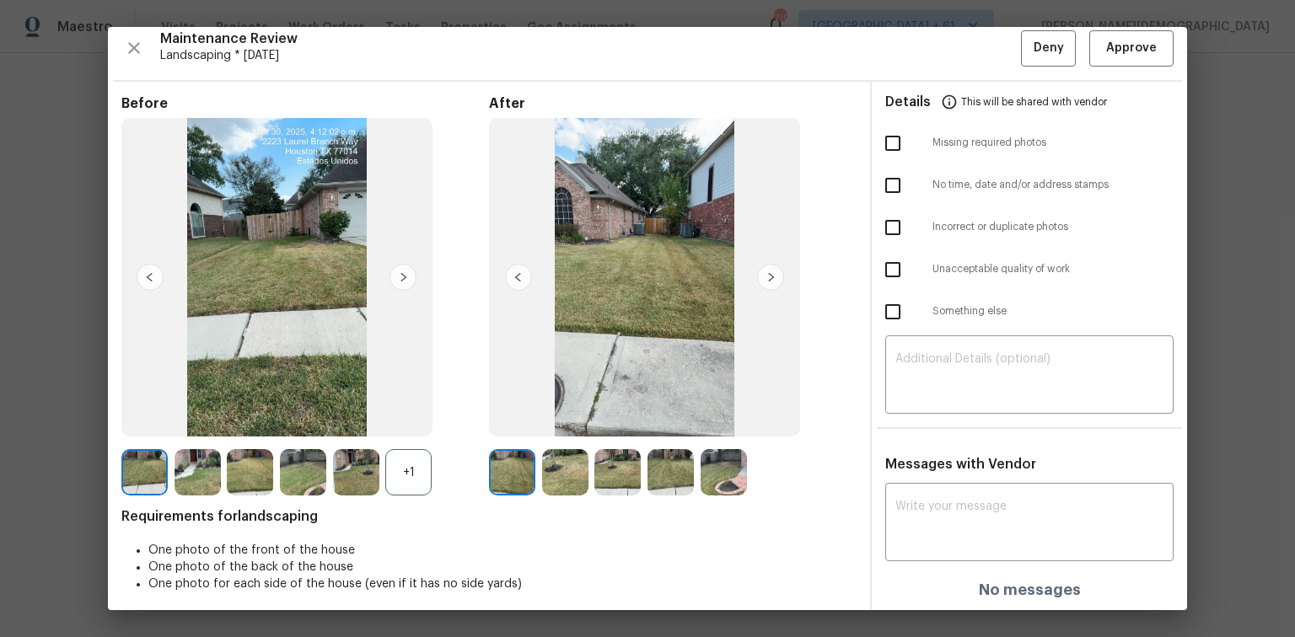
scroll to position [13, 0]
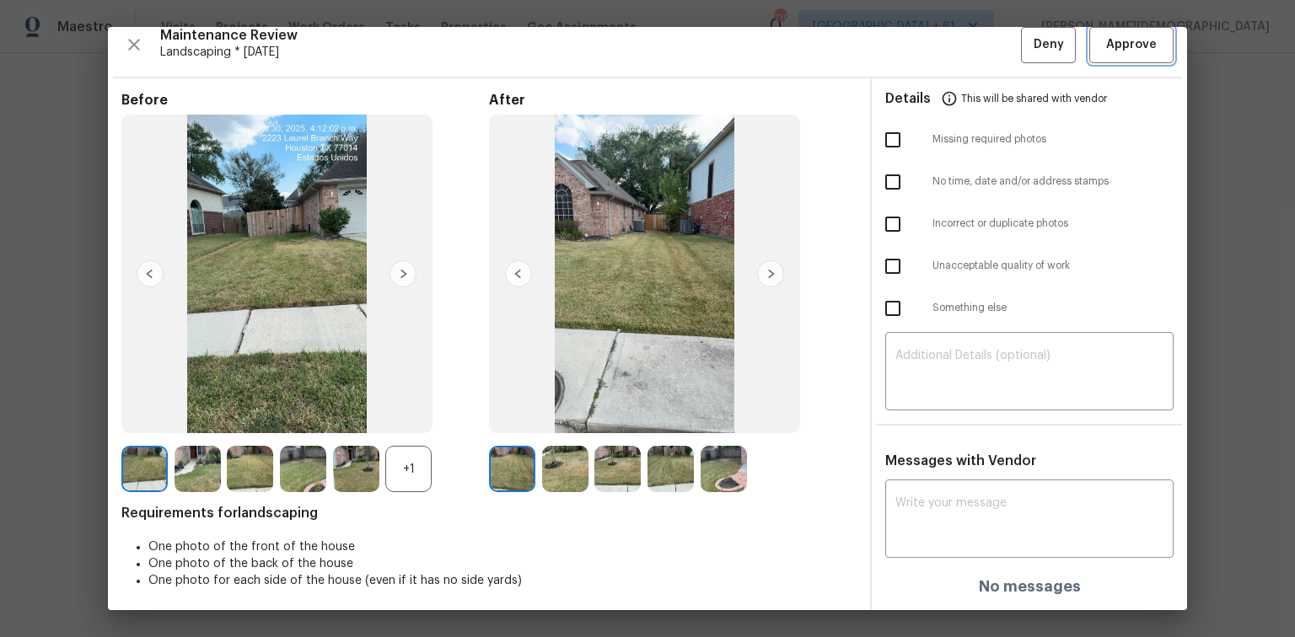
click at [1100, 56] on button "Approve" at bounding box center [1131, 45] width 84 height 36
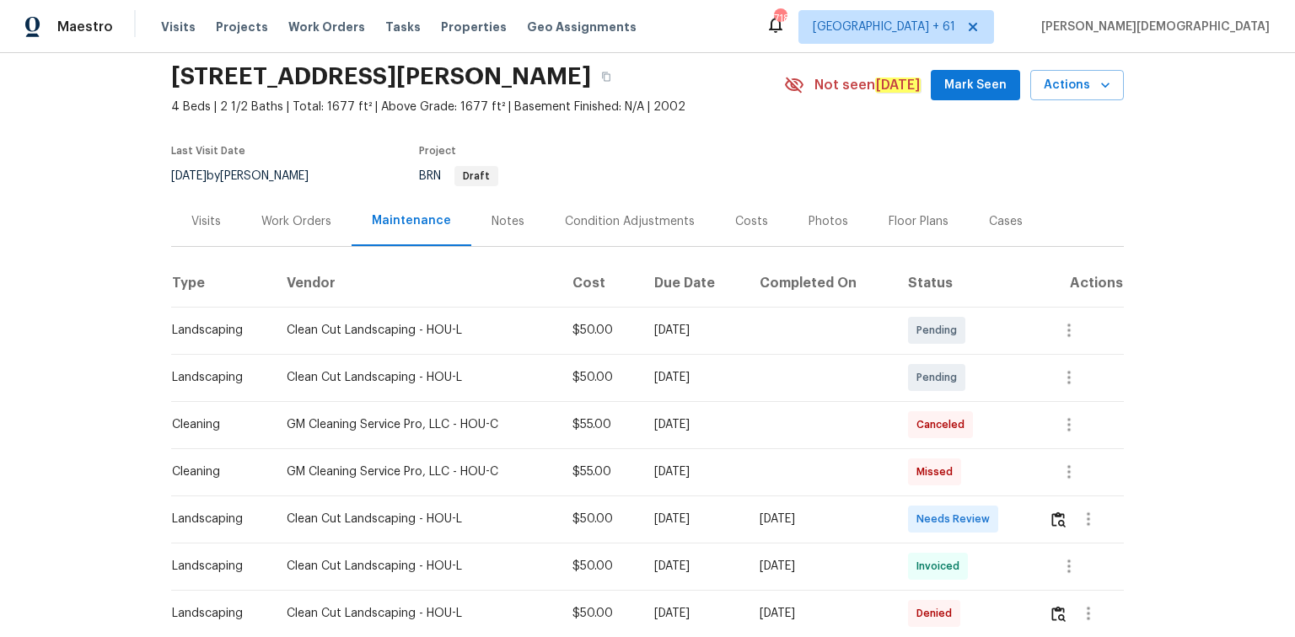
scroll to position [270, 0]
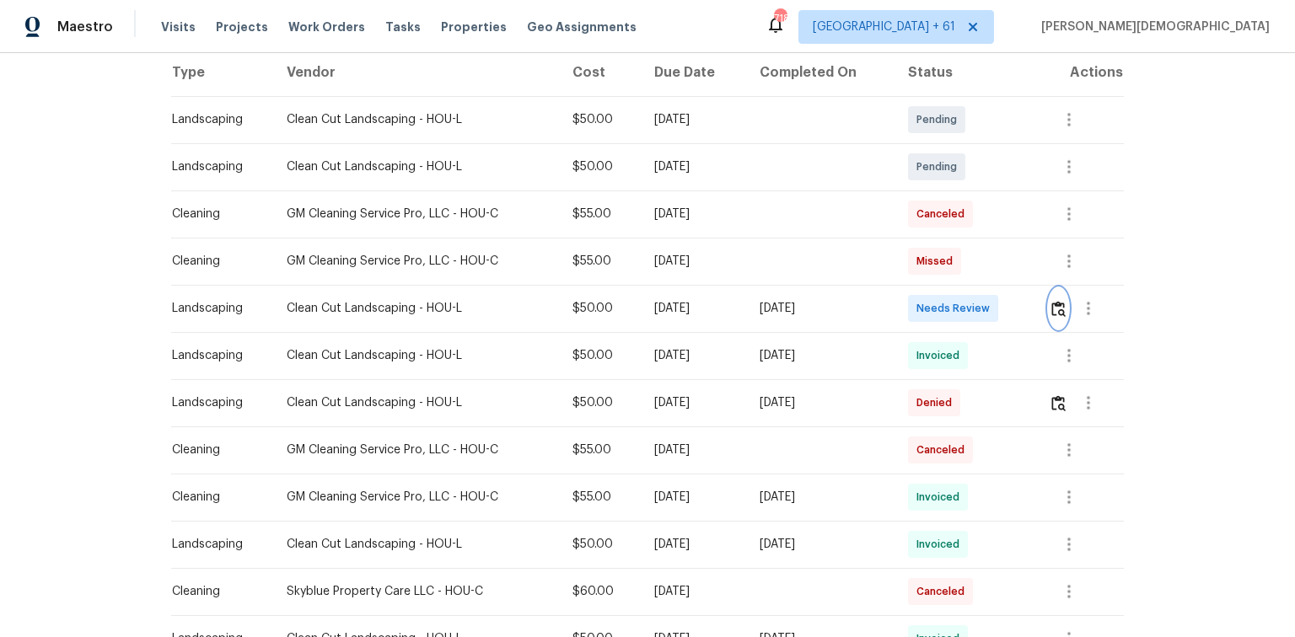
click at [921, 309] on button "button" at bounding box center [1058, 308] width 19 height 40
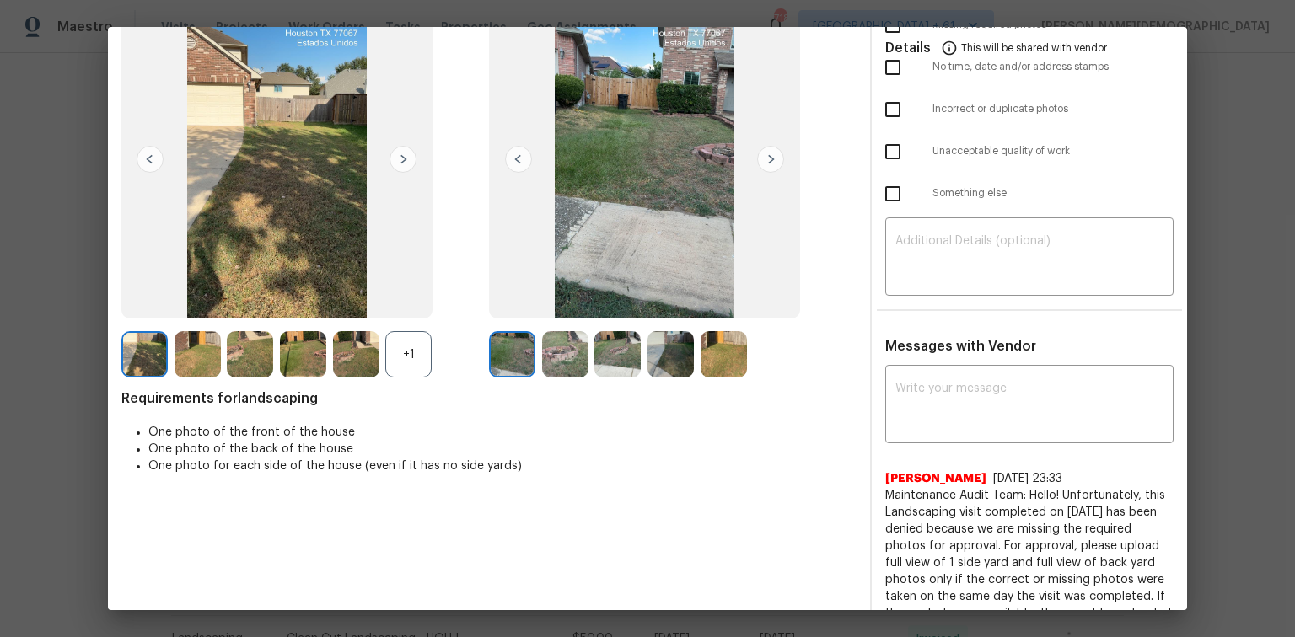
scroll to position [0, 0]
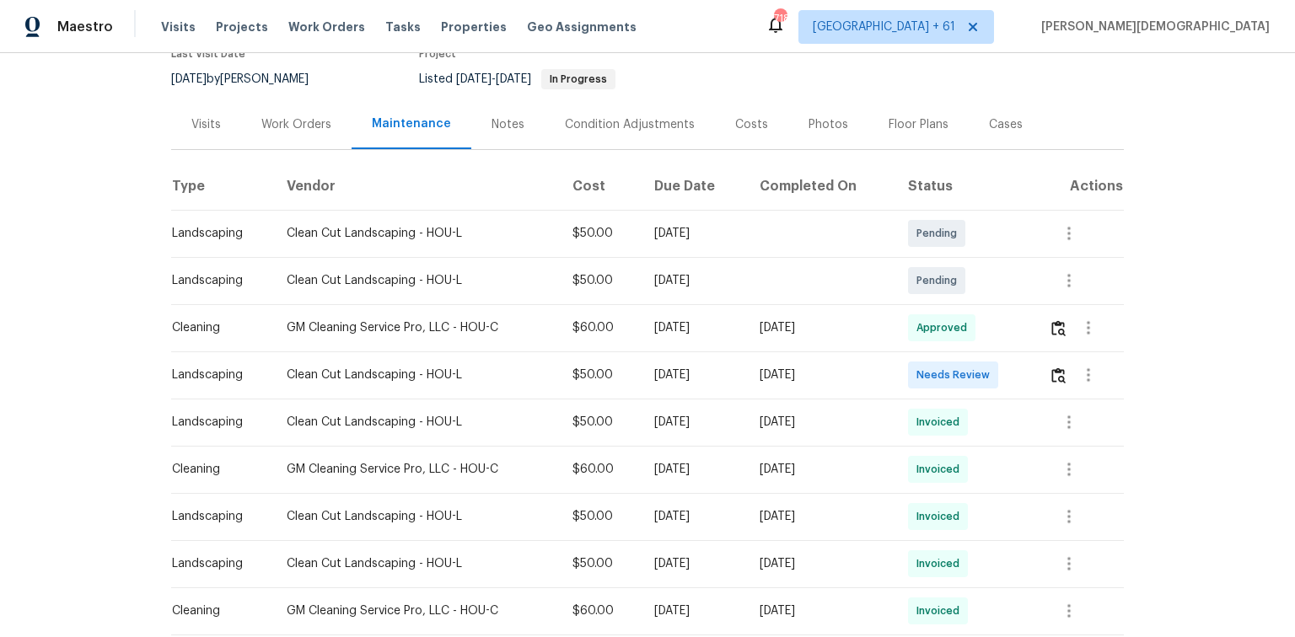
scroll to position [202, 0]
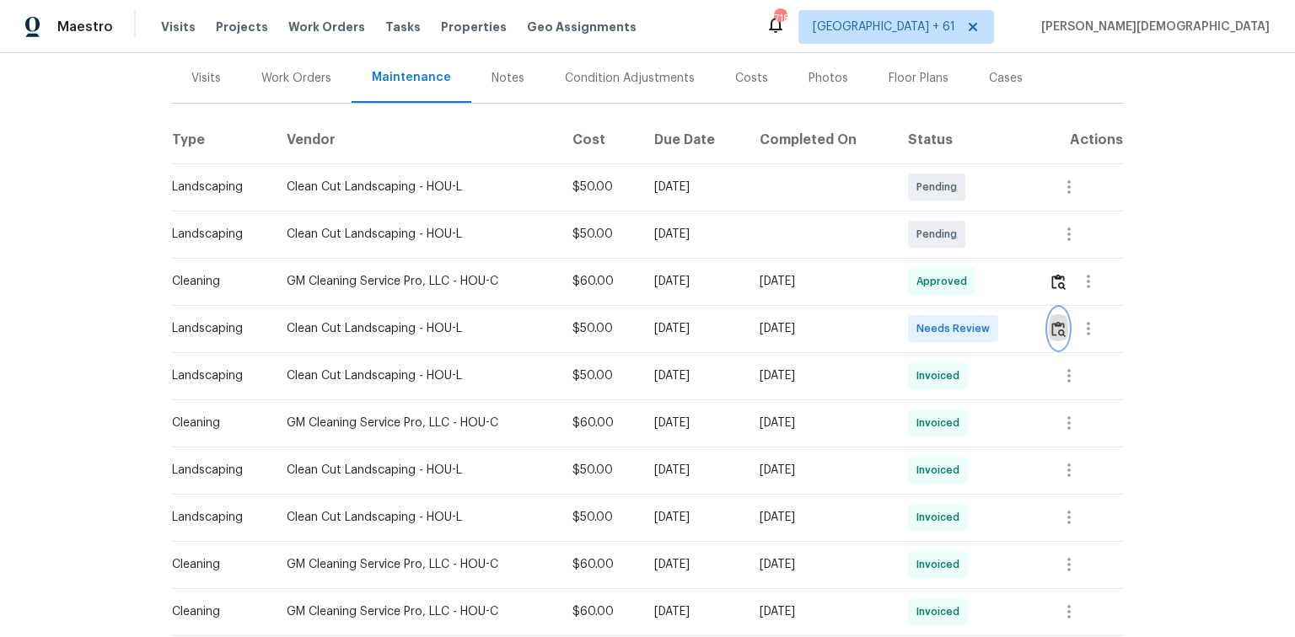
click at [921, 330] on button "button" at bounding box center [1058, 329] width 19 height 40
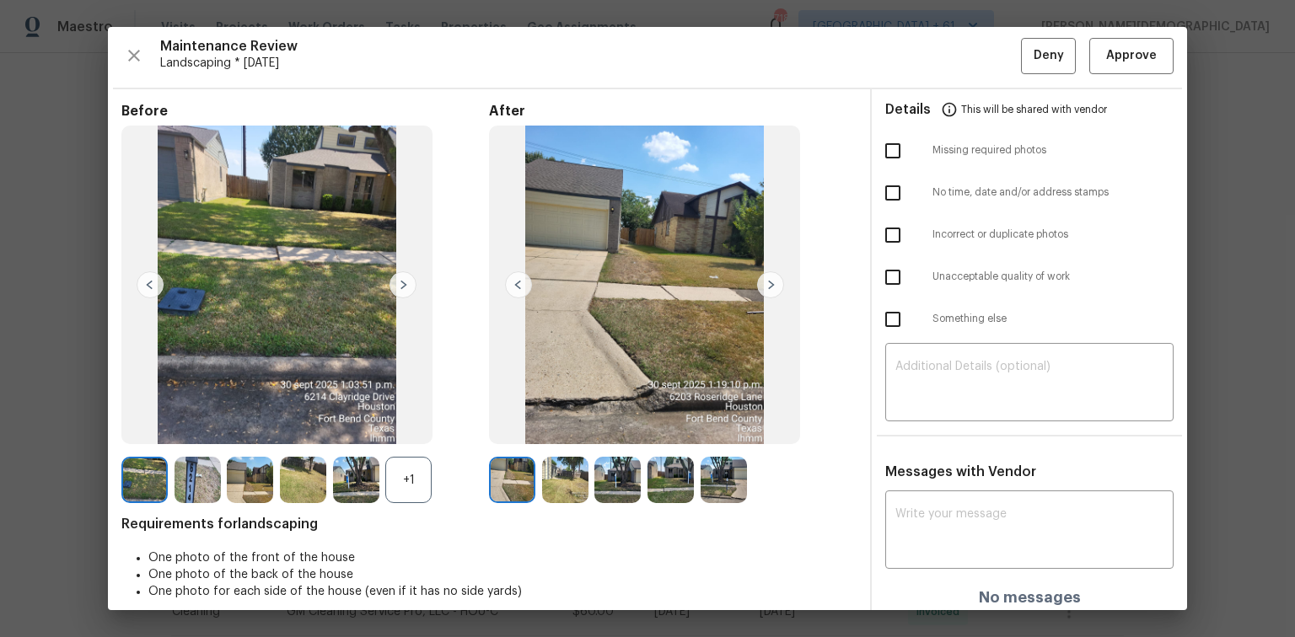
scroll to position [0, 0]
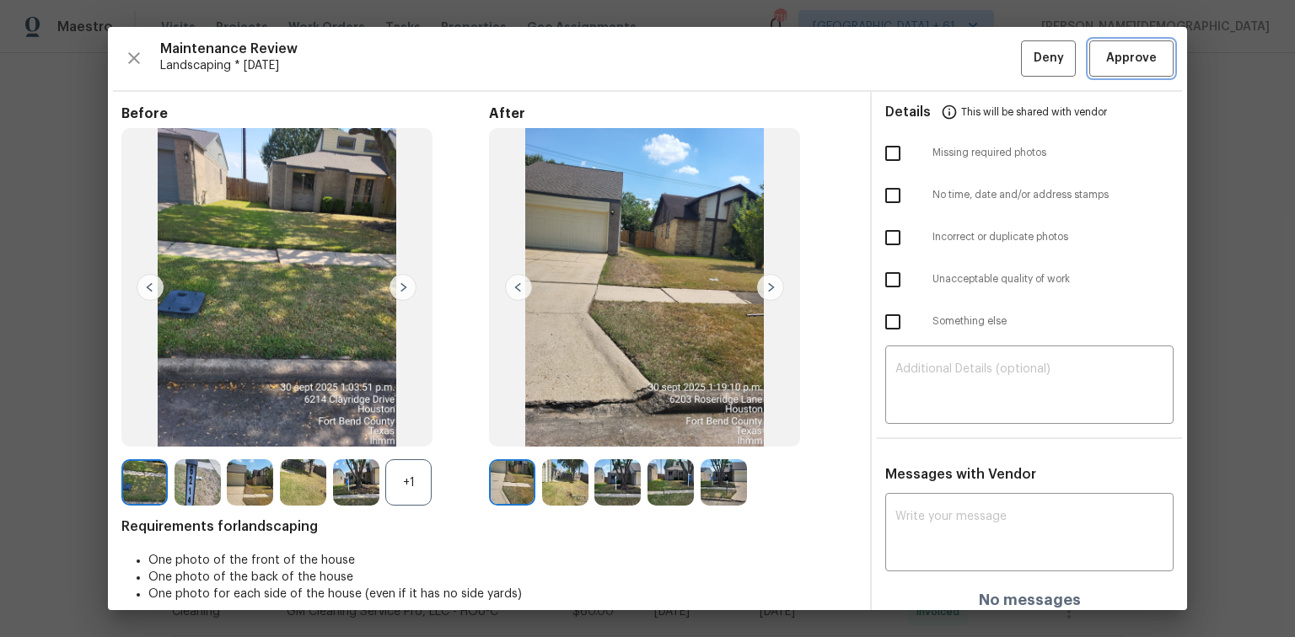
click at [921, 71] on button "Approve" at bounding box center [1131, 58] width 84 height 36
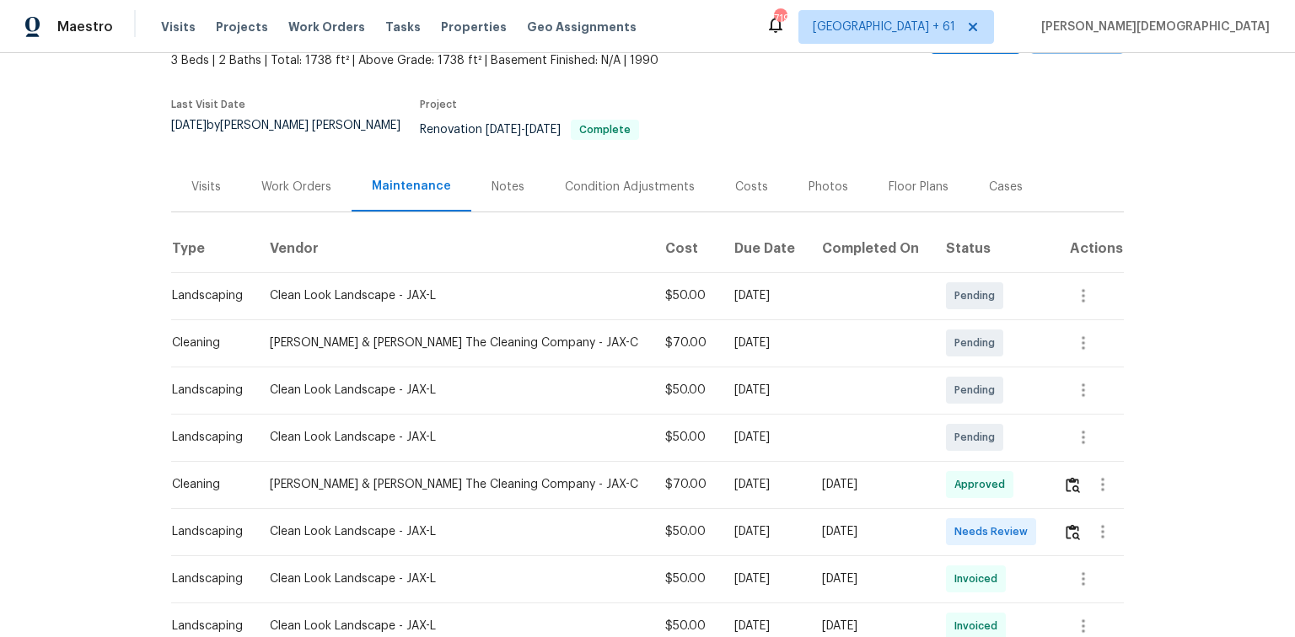
scroll to position [202, 0]
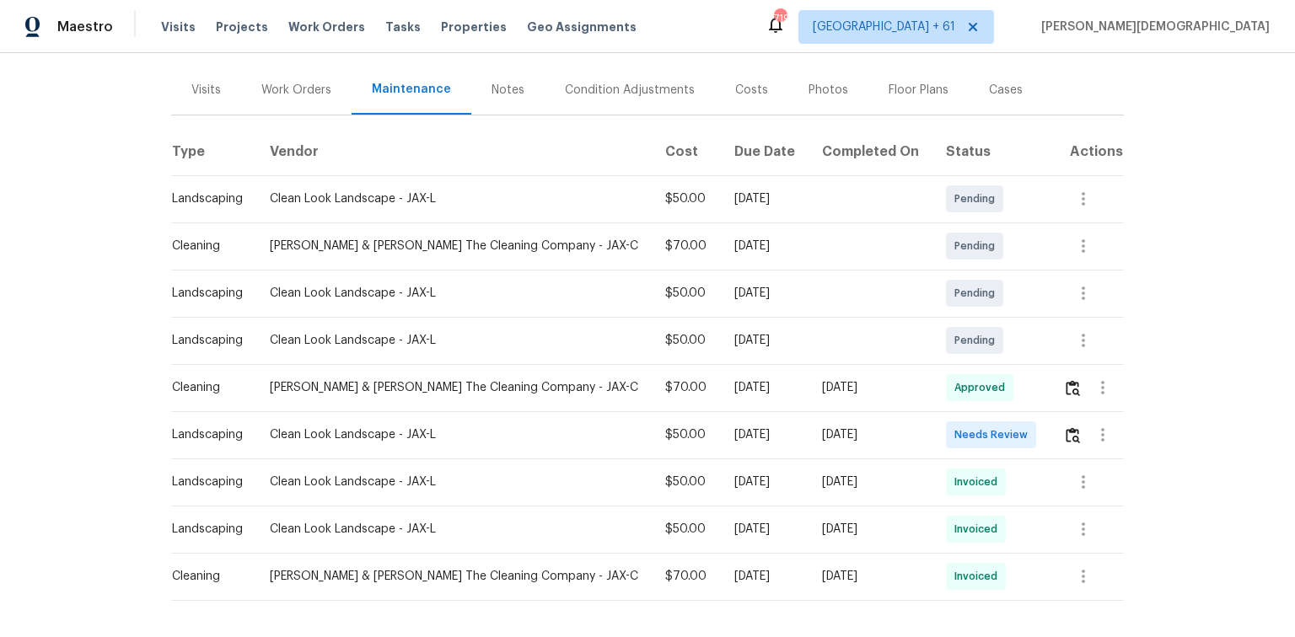
click at [921, 411] on td at bounding box center [1087, 434] width 74 height 47
click at [921, 426] on img "button" at bounding box center [1073, 435] width 14 height 16
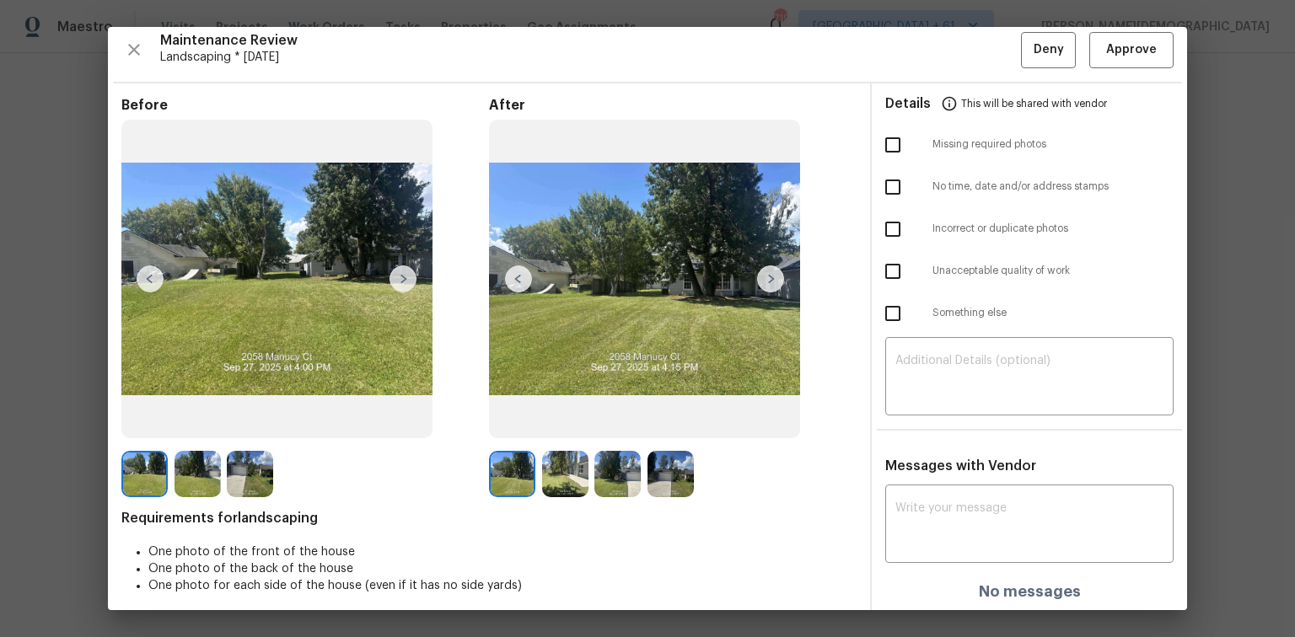
scroll to position [13, 0]
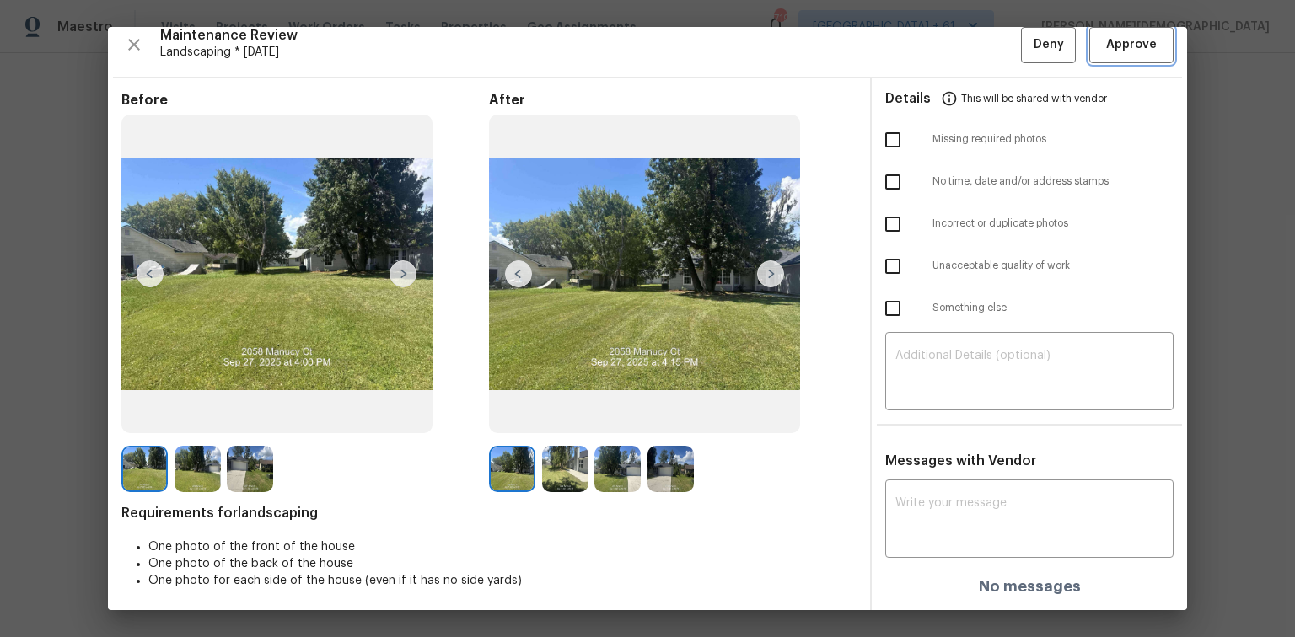
click at [921, 50] on span "Approve" at bounding box center [1131, 45] width 51 height 21
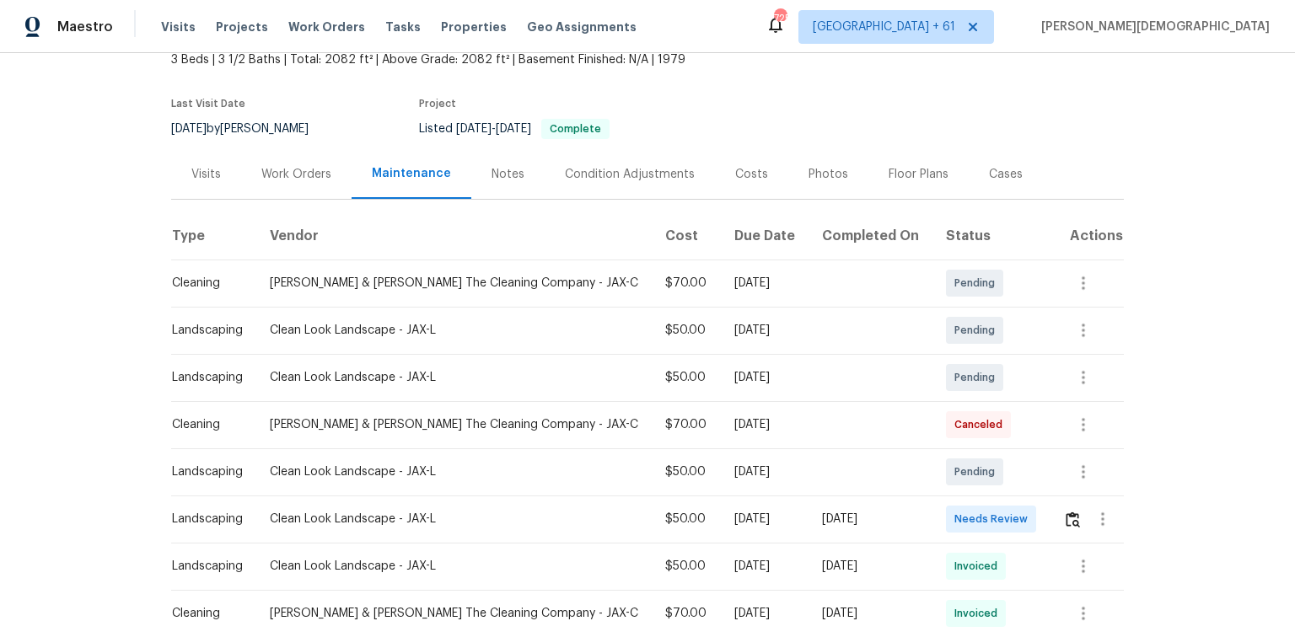
scroll to position [202, 0]
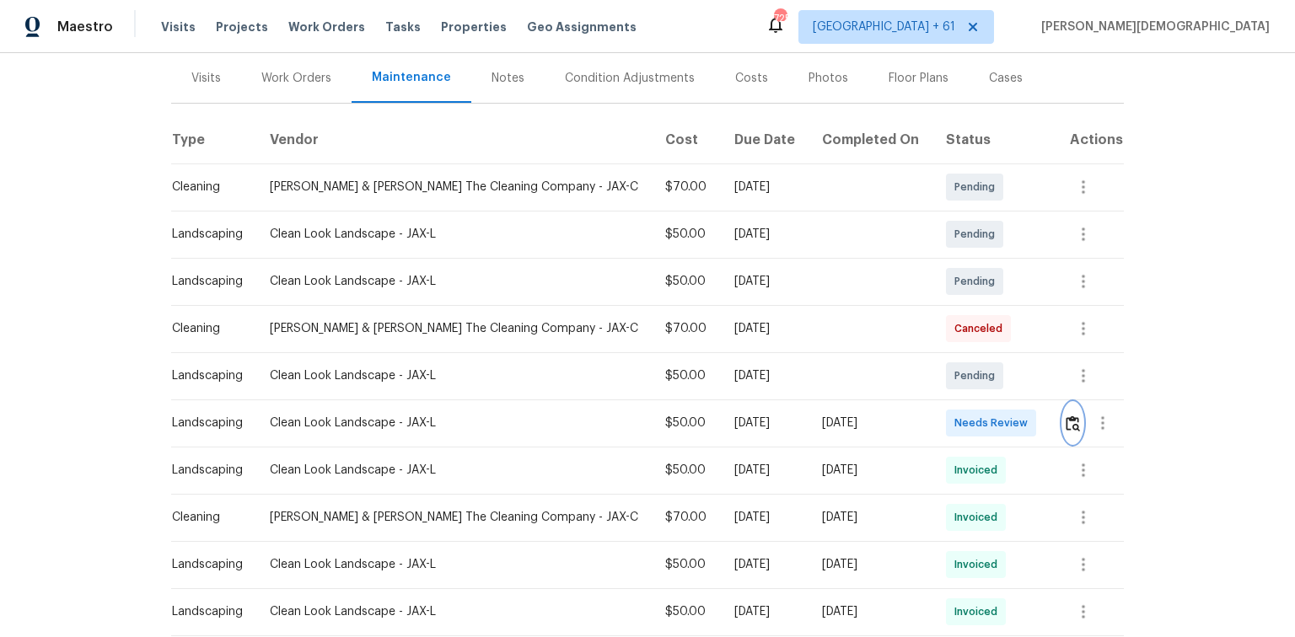
click at [1070, 421] on img "button" at bounding box center [1073, 424] width 14 height 16
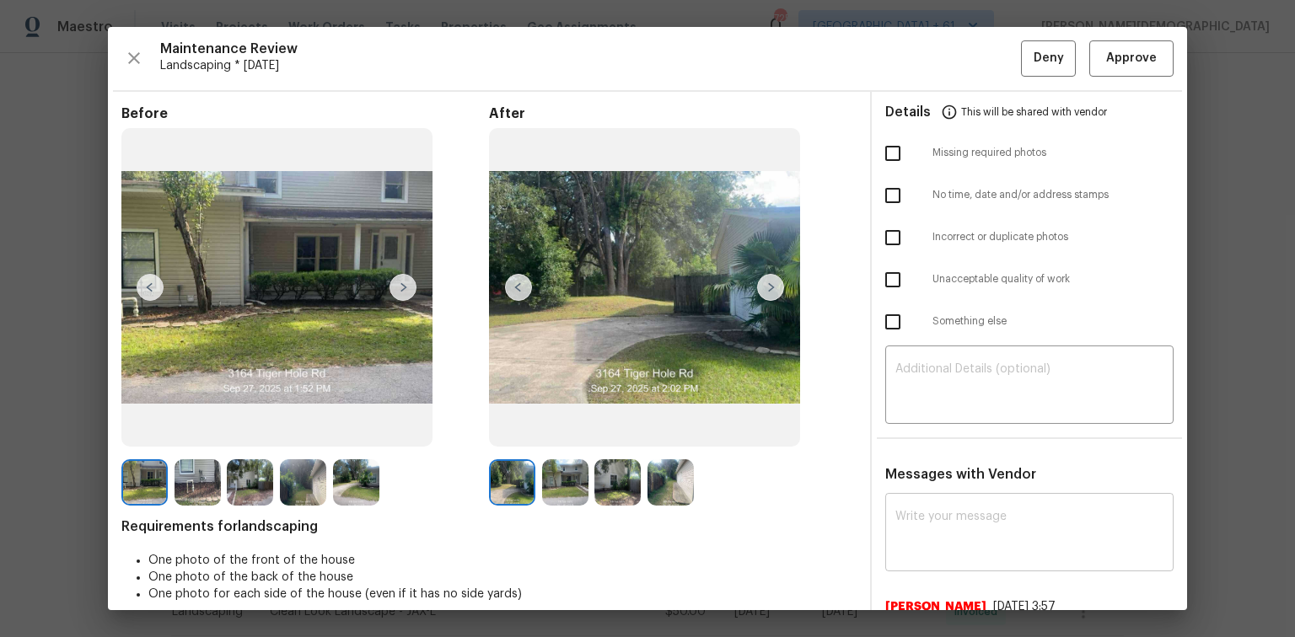
click at [930, 530] on textarea at bounding box center [1029, 534] width 268 height 47
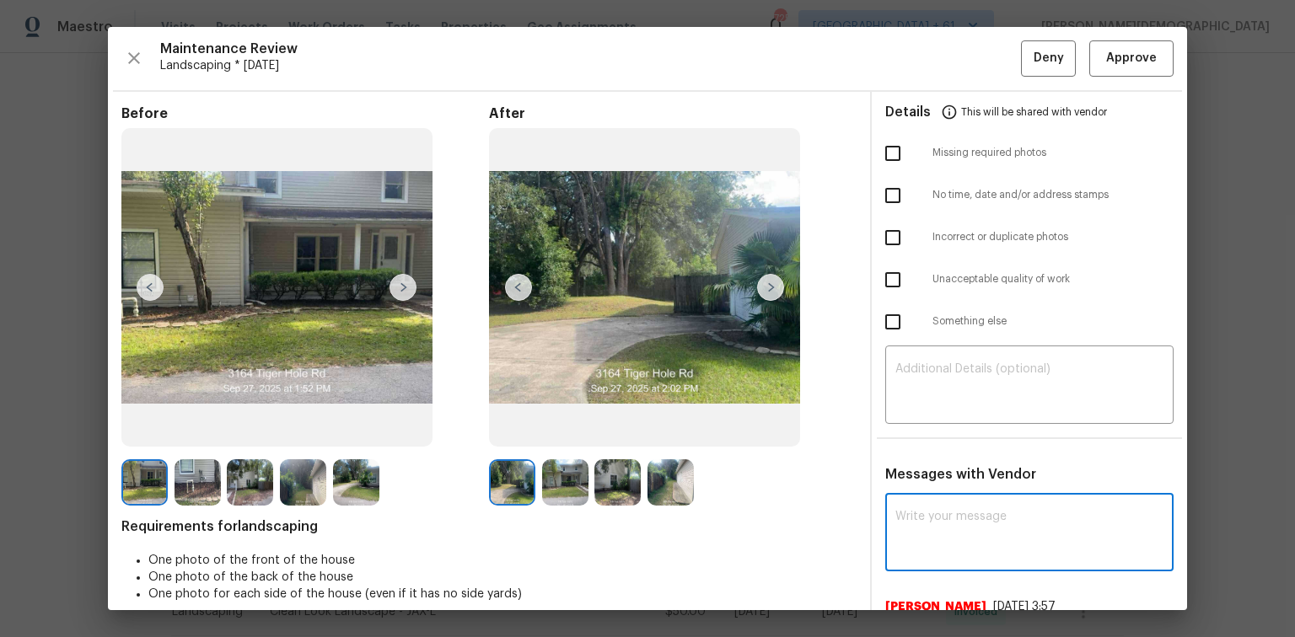
paste textarea "Maintenance Audit Team: Hello! Unfortunately, this landscaping visit completed …"
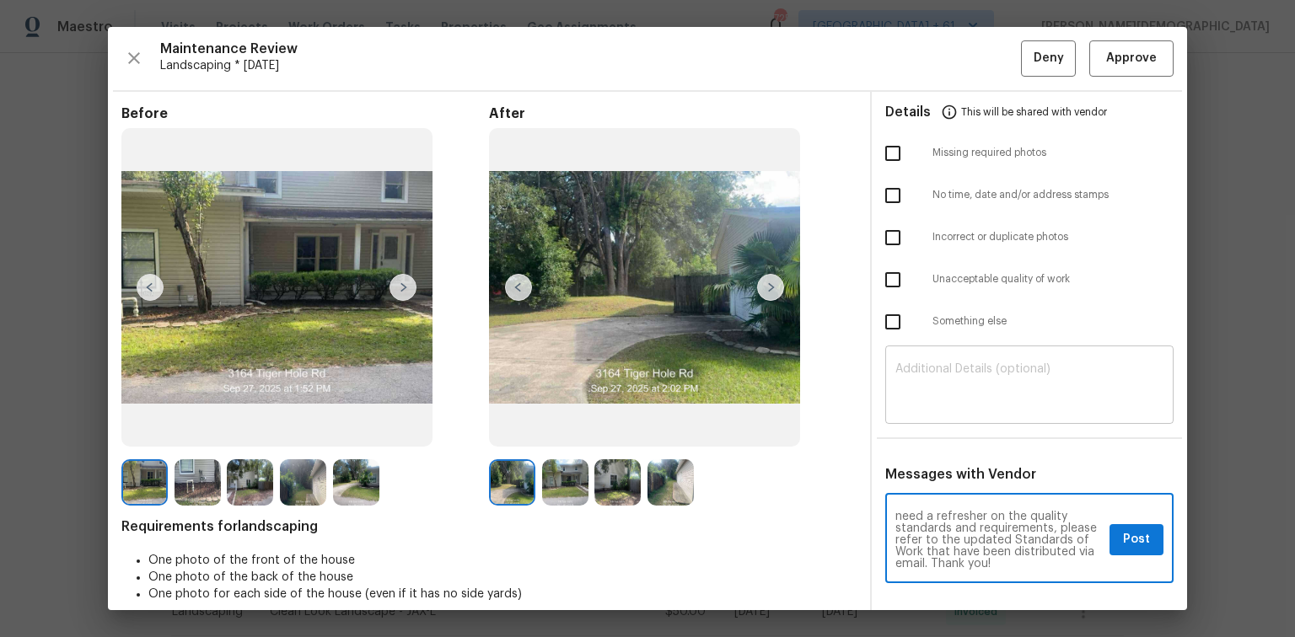
type textarea "Maintenance Audit Team: Hello! Unfortunately, this landscaping visit completed …"
click at [966, 393] on textarea at bounding box center [1029, 386] width 268 height 47
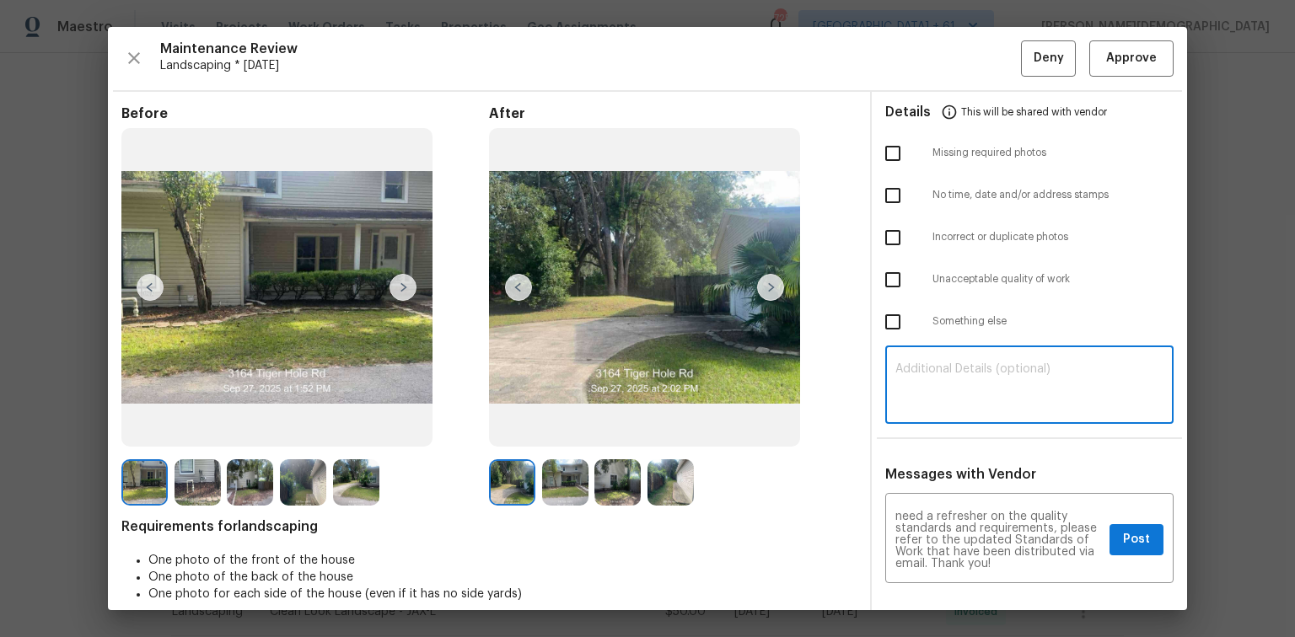
paste textarea "Maintenance Audit Team: Hello! Unfortunately, this landscaping visit completed …"
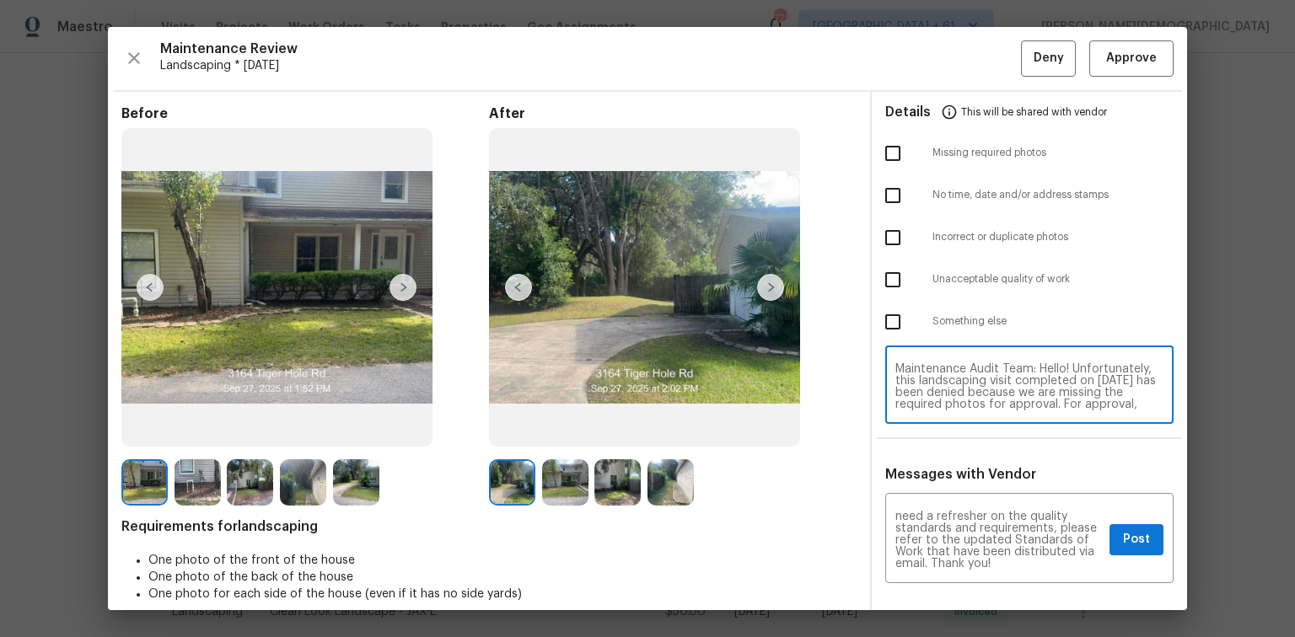
type textarea "Maintenance Audit Team: Hello! Unfortunately, this landscaping visit completed …"
click at [888, 152] on input "checkbox" at bounding box center [892, 153] width 35 height 35
checkbox input "true"
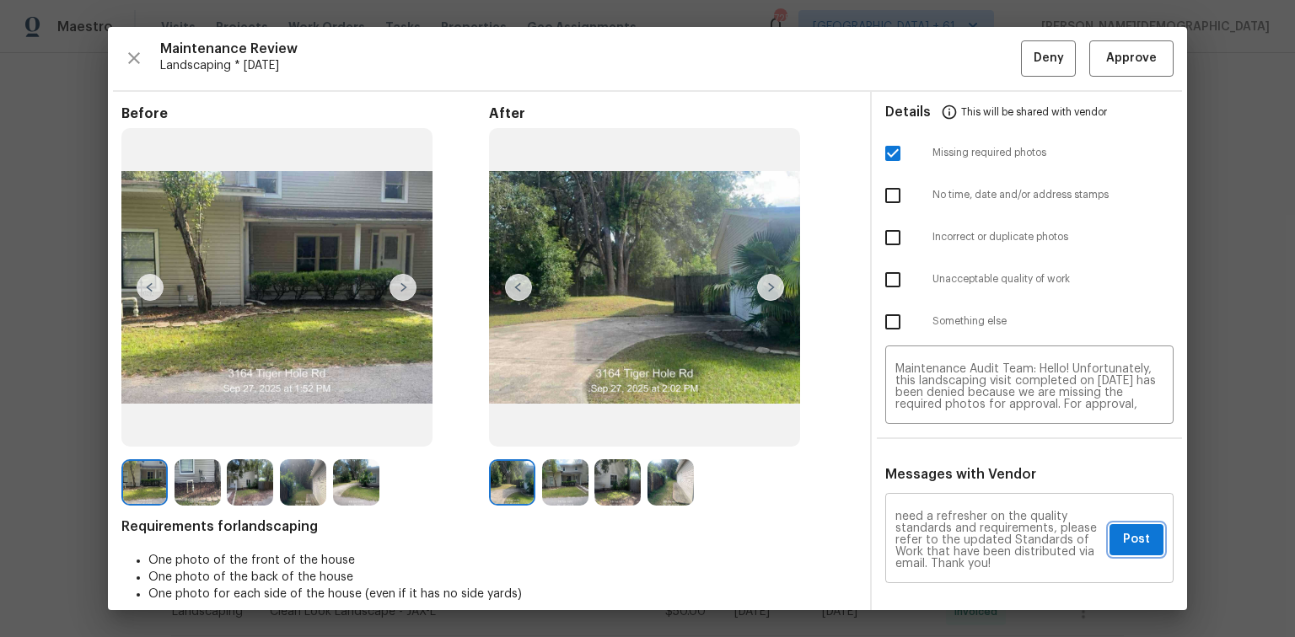
click at [1130, 529] on span "Post" at bounding box center [1136, 539] width 27 height 21
click at [1021, 57] on button "Deny" at bounding box center [1048, 58] width 55 height 36
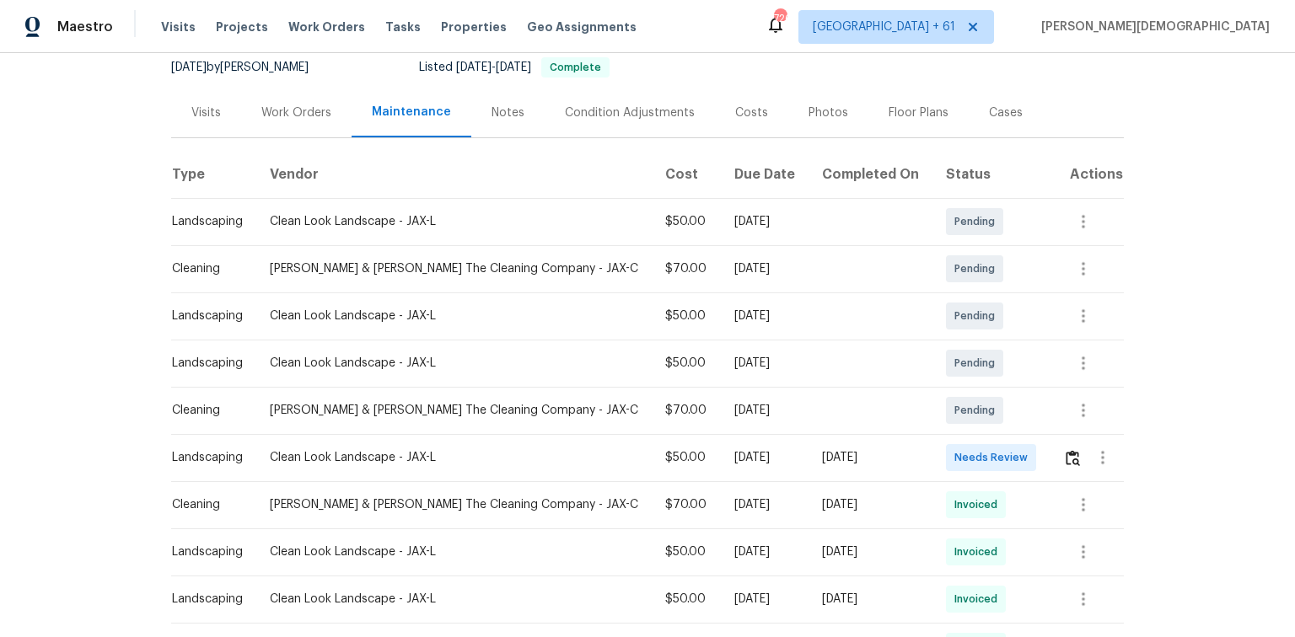
scroll to position [202, 0]
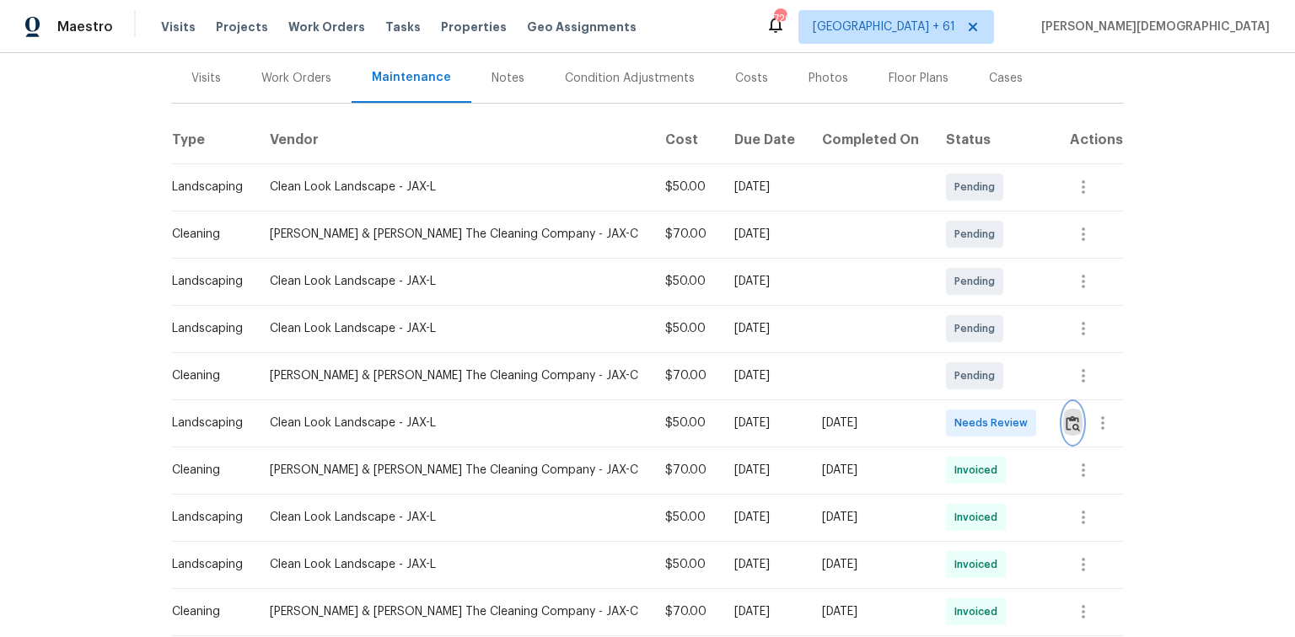
click at [1063, 422] on button "button" at bounding box center [1072, 423] width 19 height 40
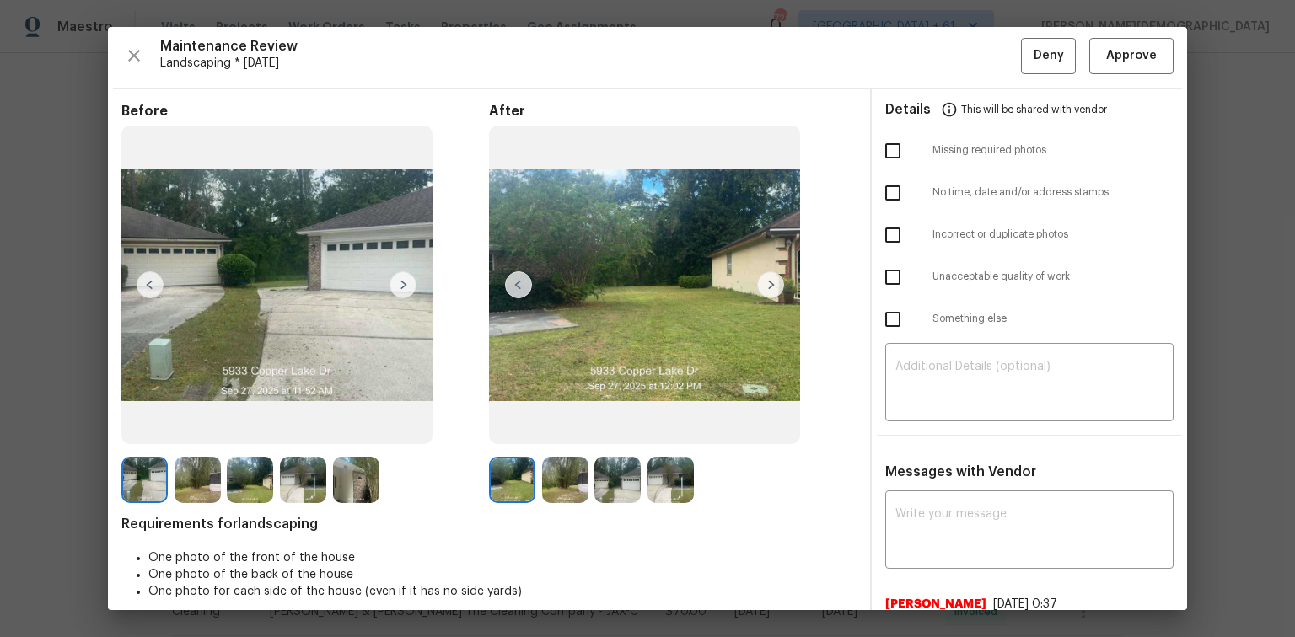
scroll to position [0, 0]
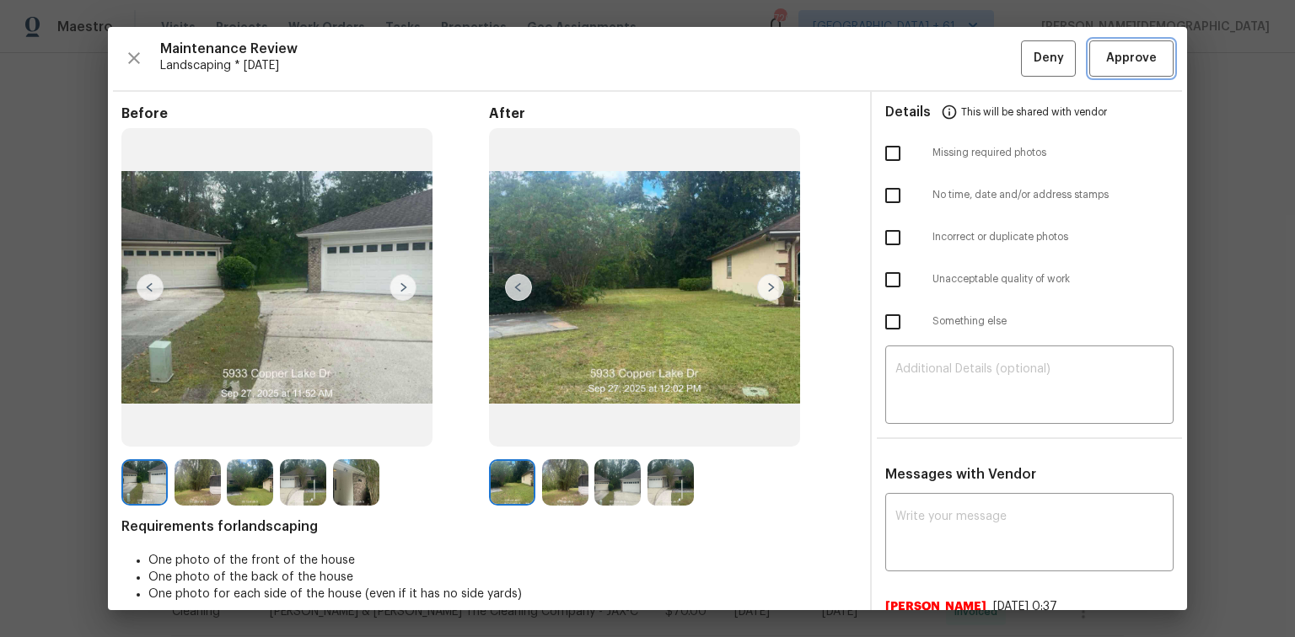
click at [1112, 62] on span "Approve" at bounding box center [1131, 58] width 51 height 21
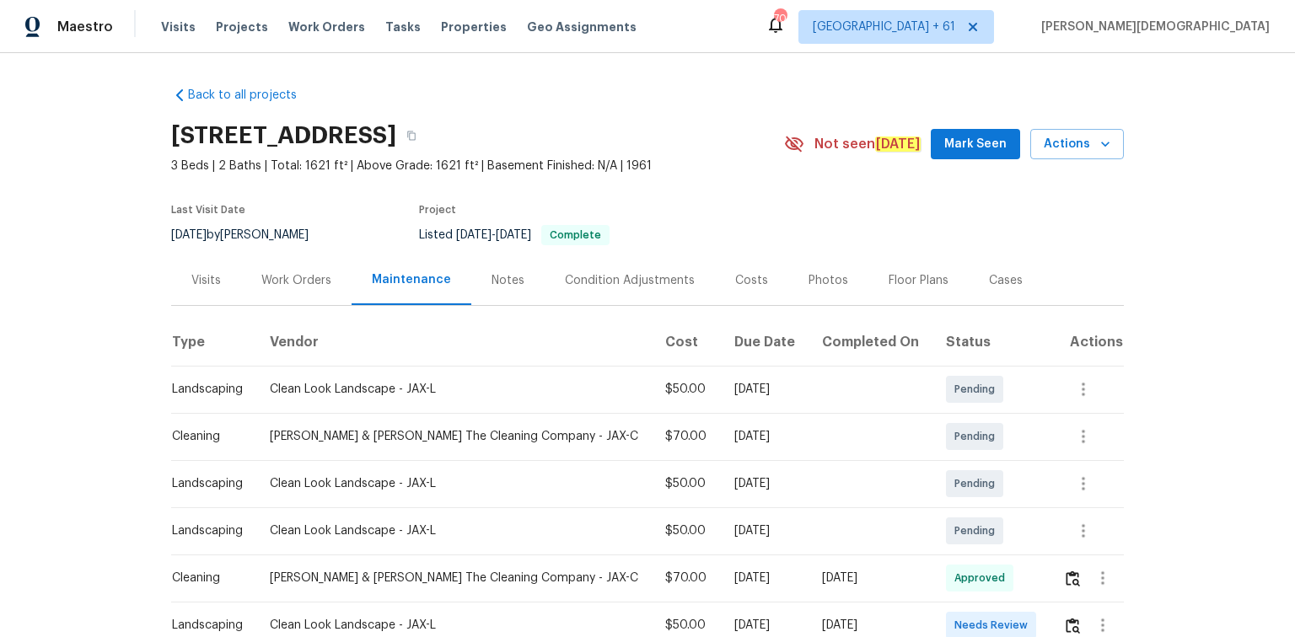
scroll to position [202, 0]
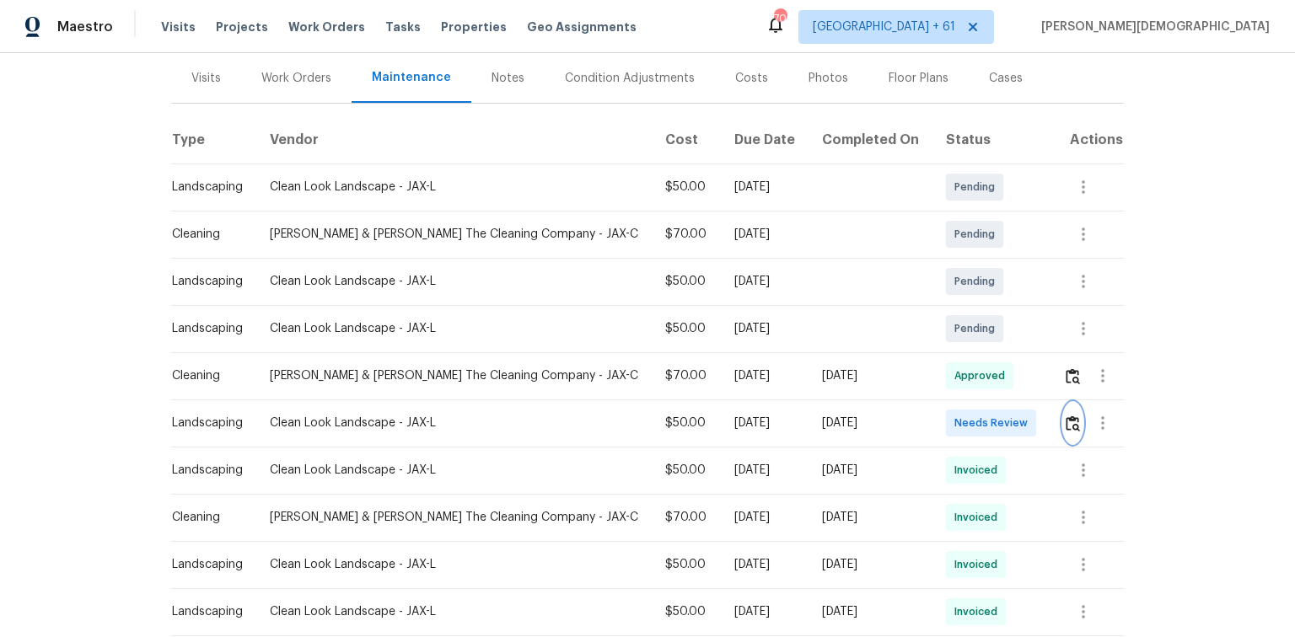
click at [1066, 422] on img "button" at bounding box center [1073, 424] width 14 height 16
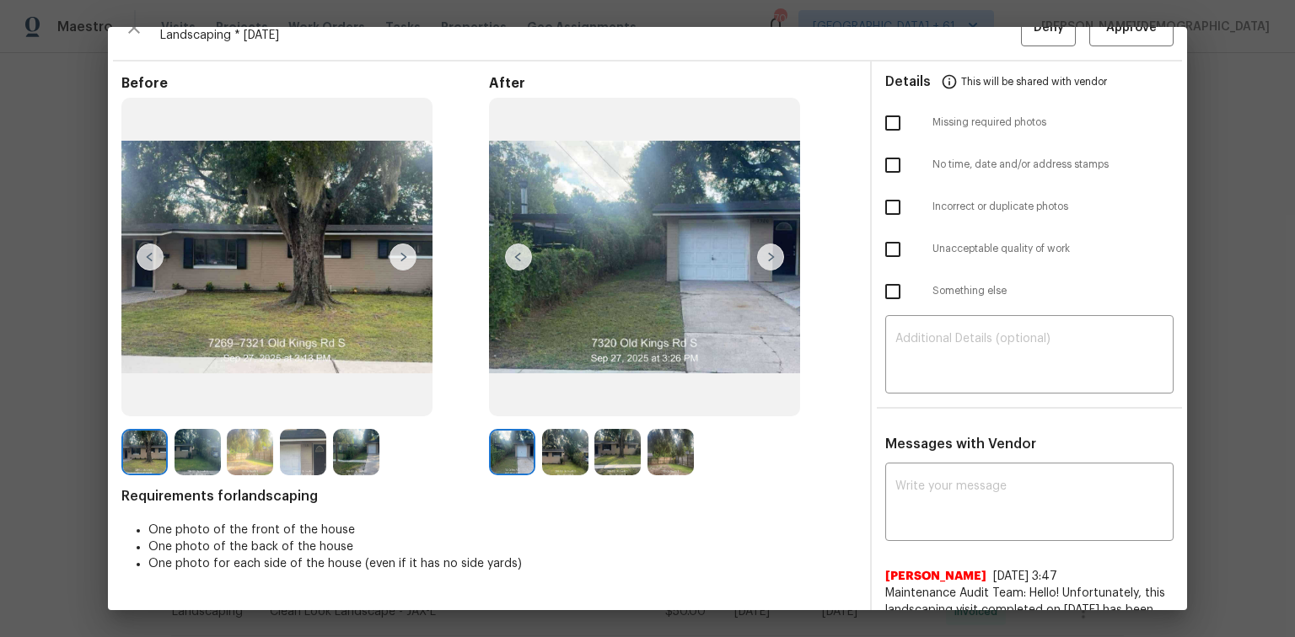
scroll to position [0, 0]
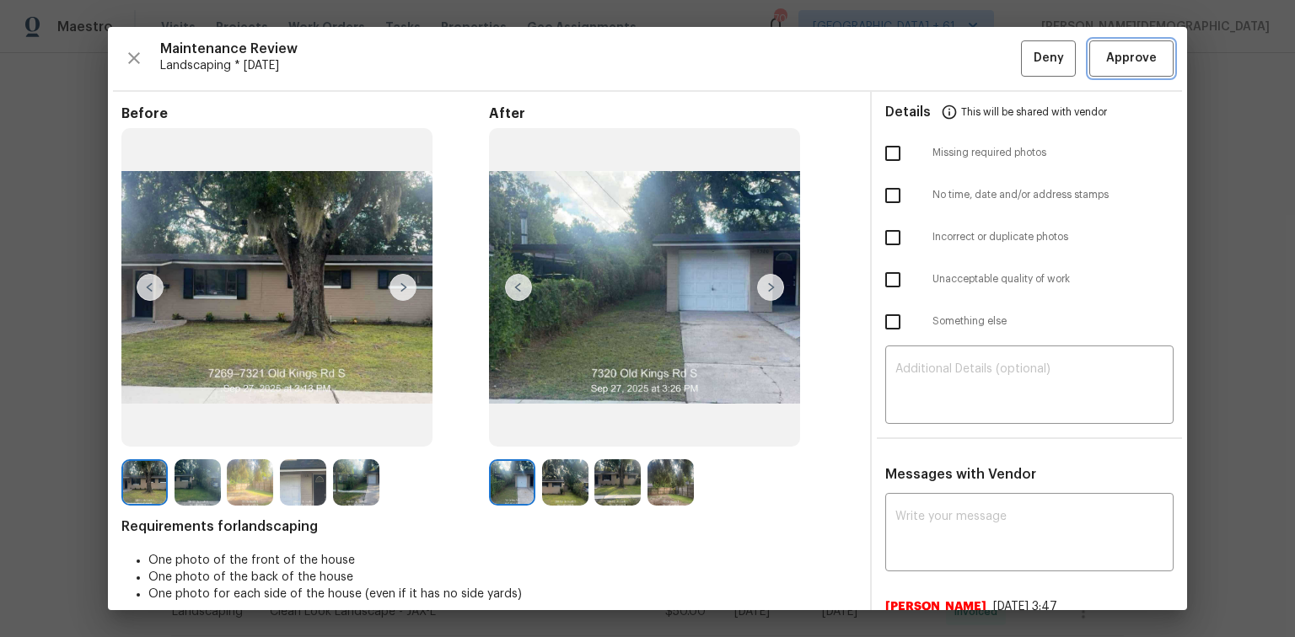
click at [1124, 51] on span "Approve" at bounding box center [1131, 58] width 51 height 21
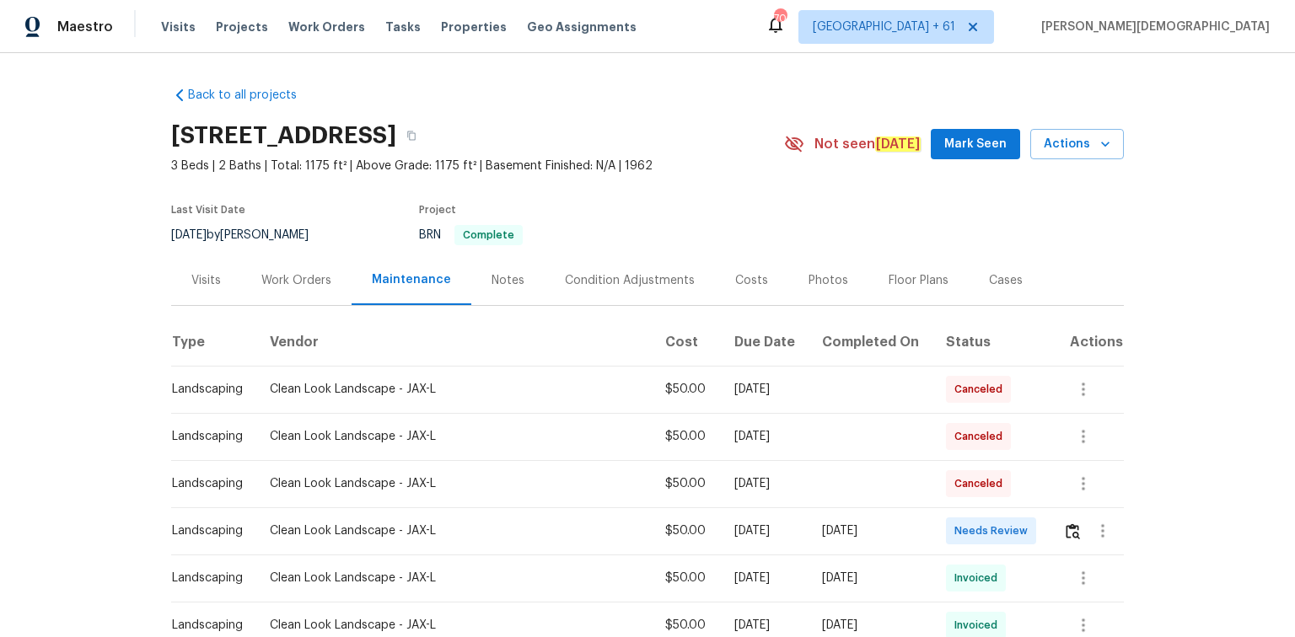
scroll to position [202, 0]
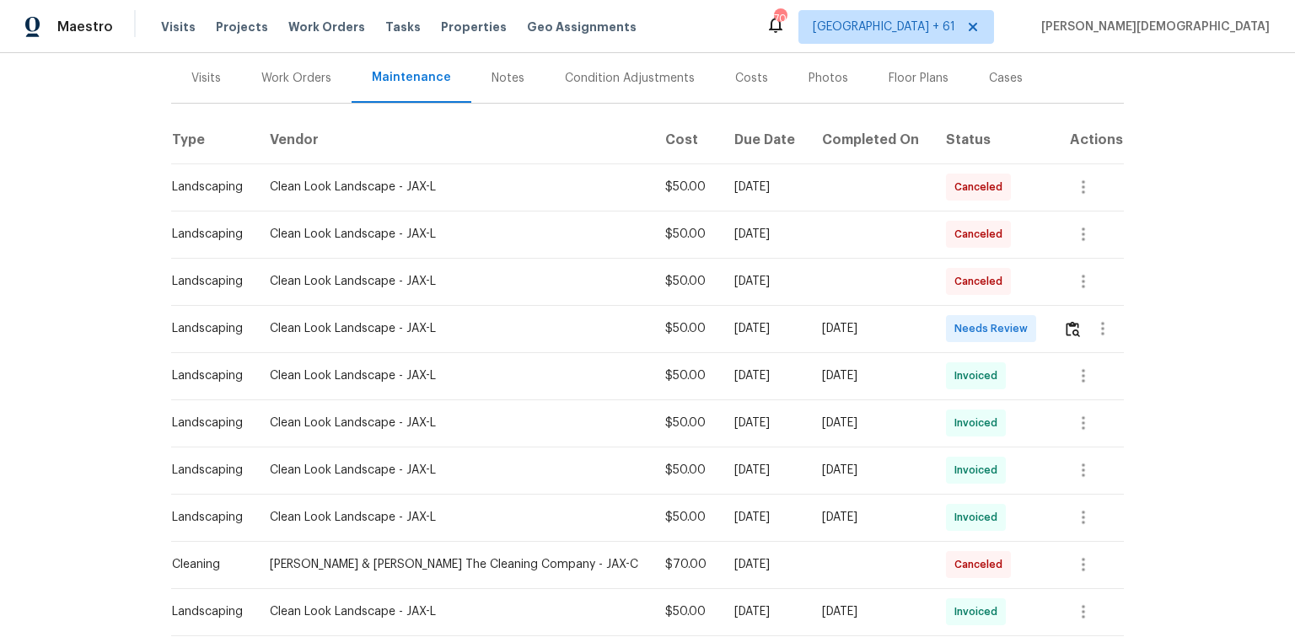
click at [1054, 317] on td at bounding box center [1087, 328] width 74 height 47
click at [1066, 327] on img "button" at bounding box center [1073, 329] width 14 height 16
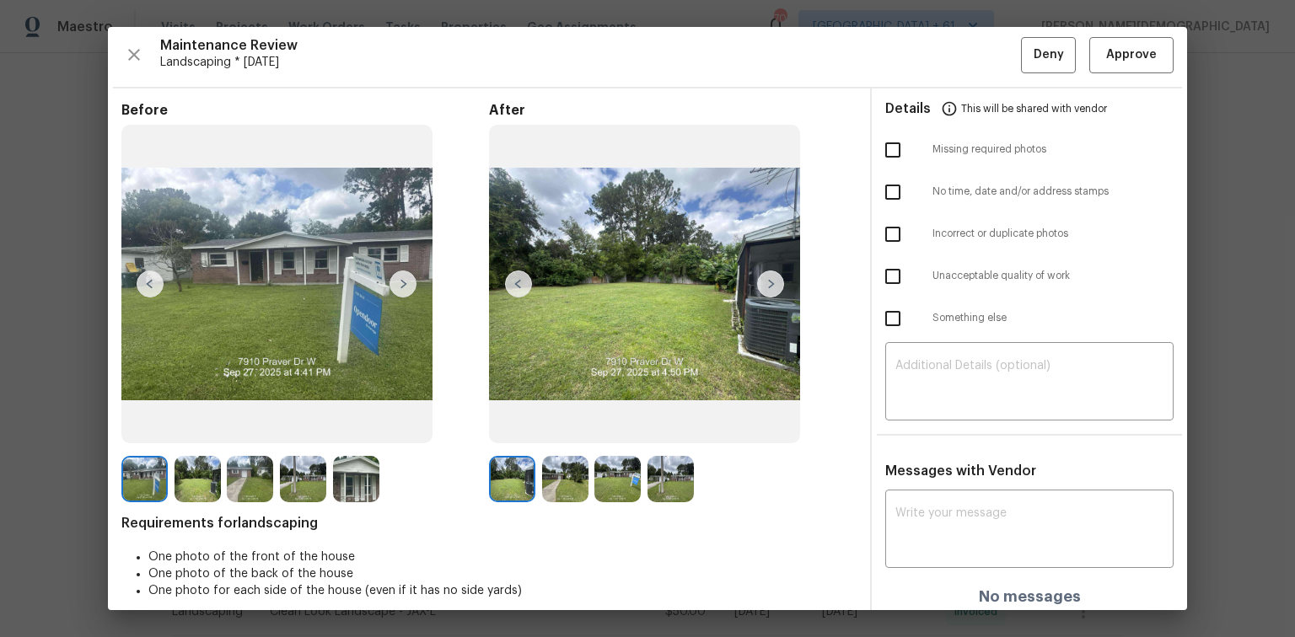
scroll to position [0, 0]
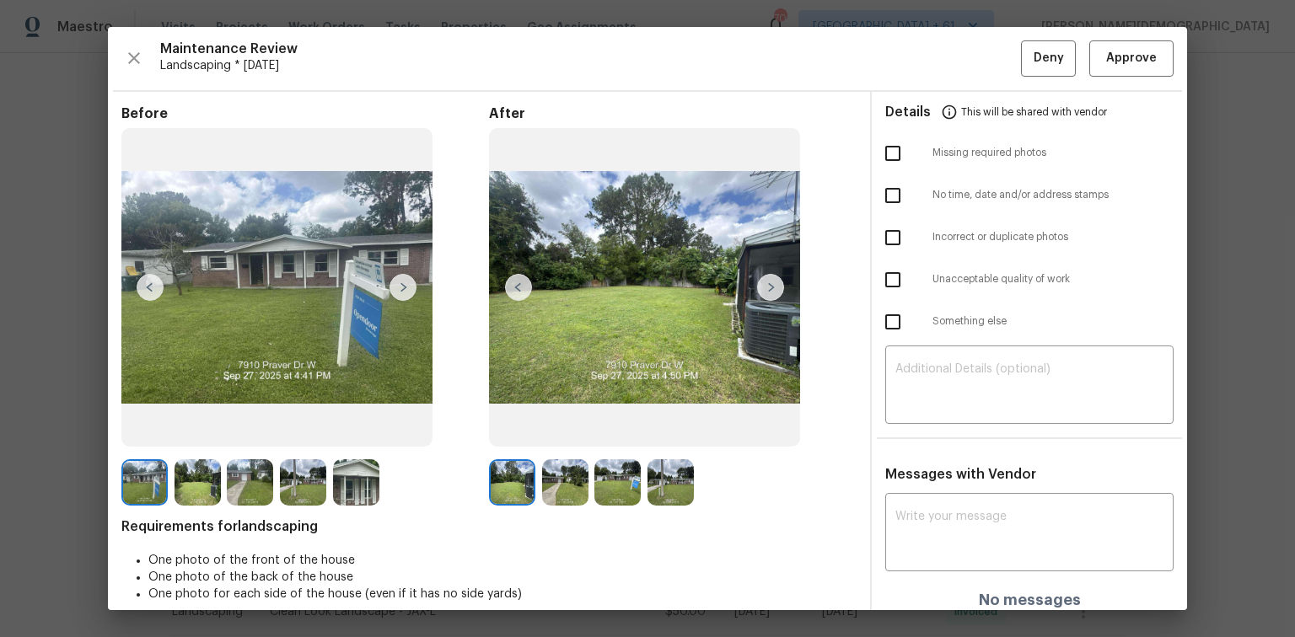
click at [1129, 78] on div "Maintenance Review Landscaping * [DATE] Deny Approve Before After Requirements …" at bounding box center [647, 318] width 1079 height 583
click at [1123, 64] on span "Approve" at bounding box center [1131, 58] width 51 height 21
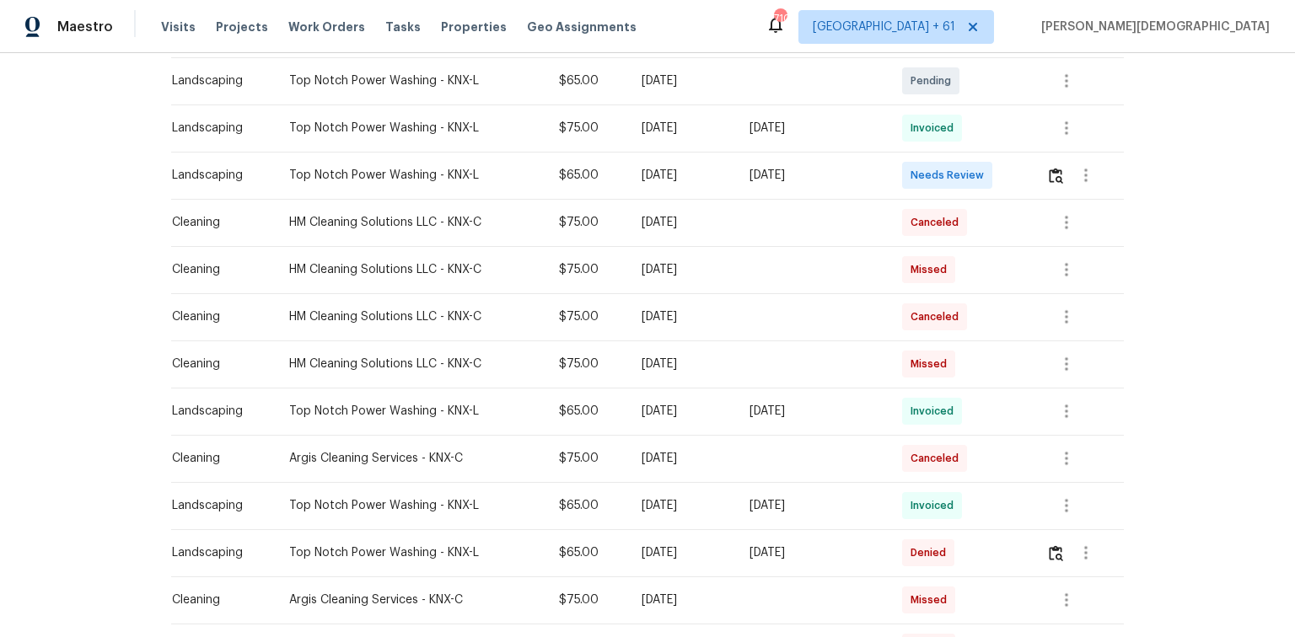
scroll to position [472, 0]
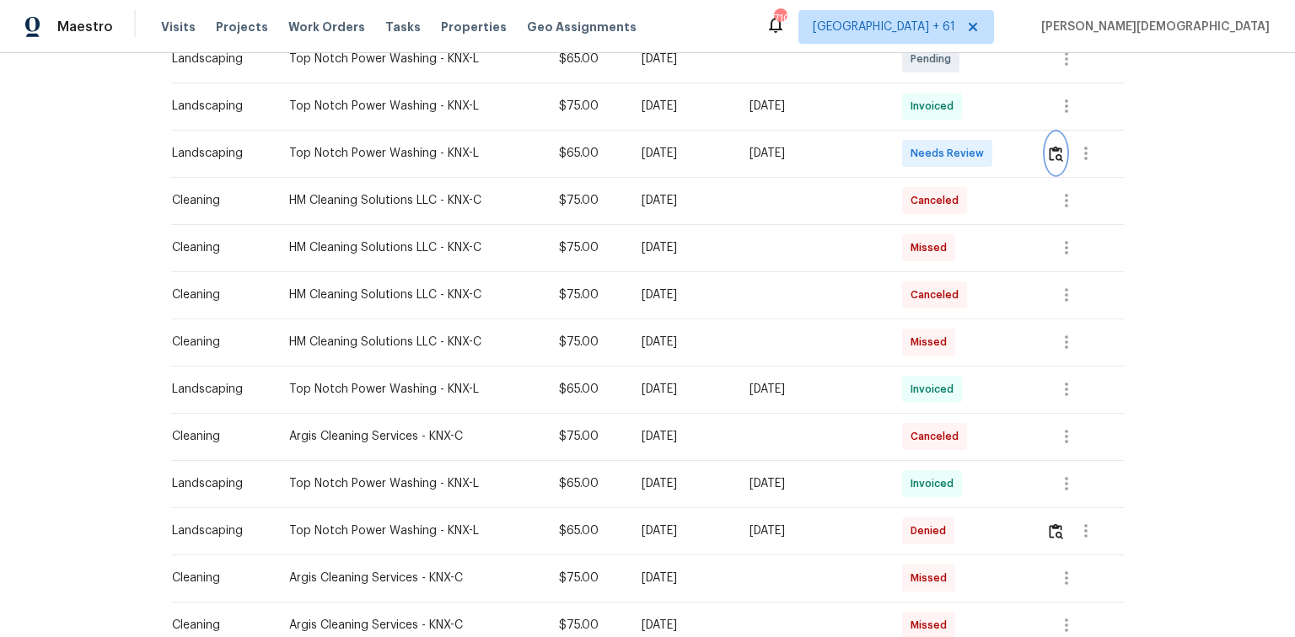
click at [1053, 148] on img "button" at bounding box center [1056, 154] width 14 height 16
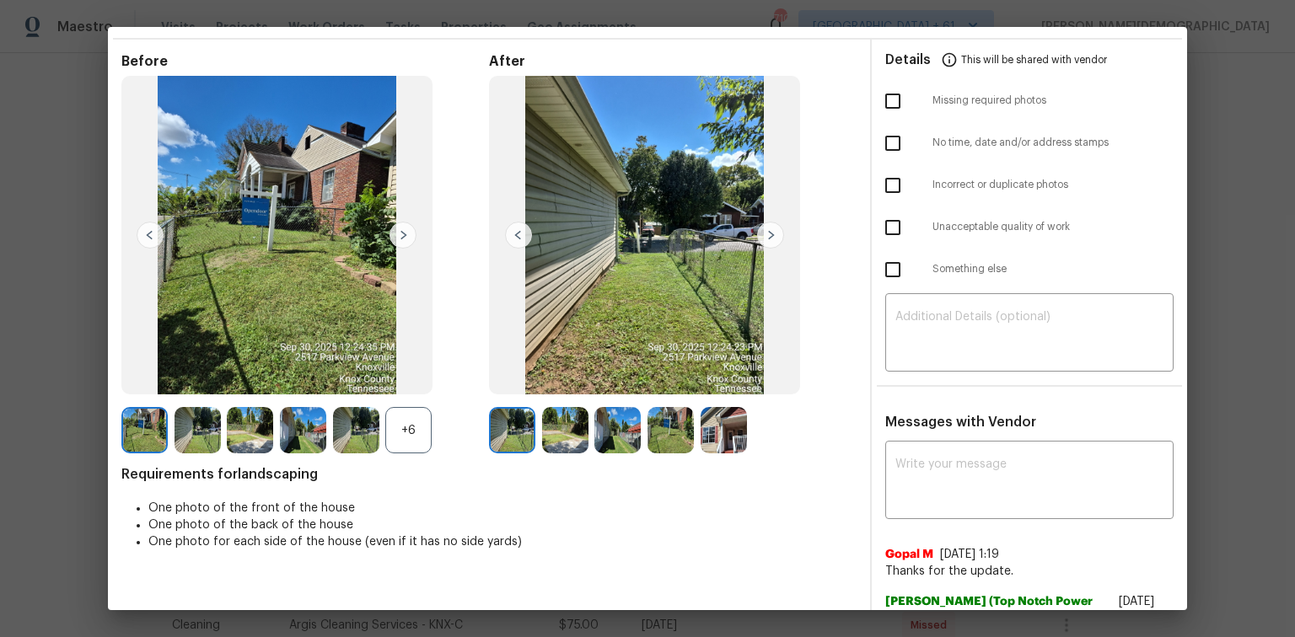
scroll to position [0, 0]
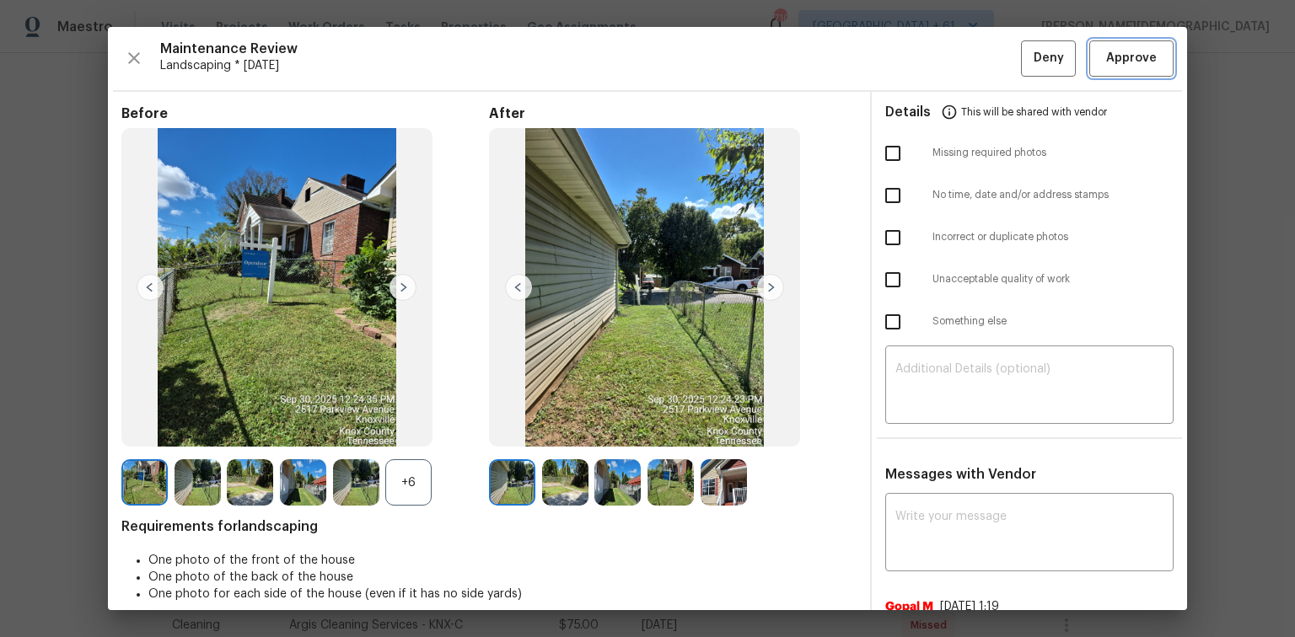
click at [1106, 55] on span "Approve" at bounding box center [1131, 58] width 51 height 21
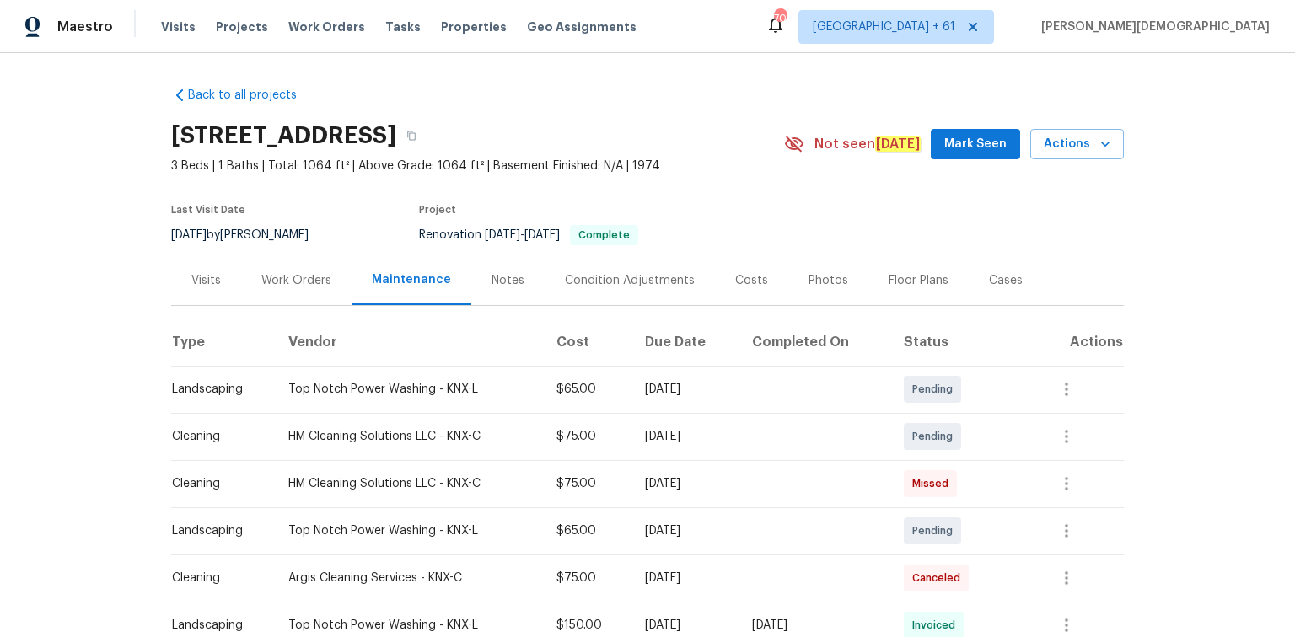
scroll to position [270, 0]
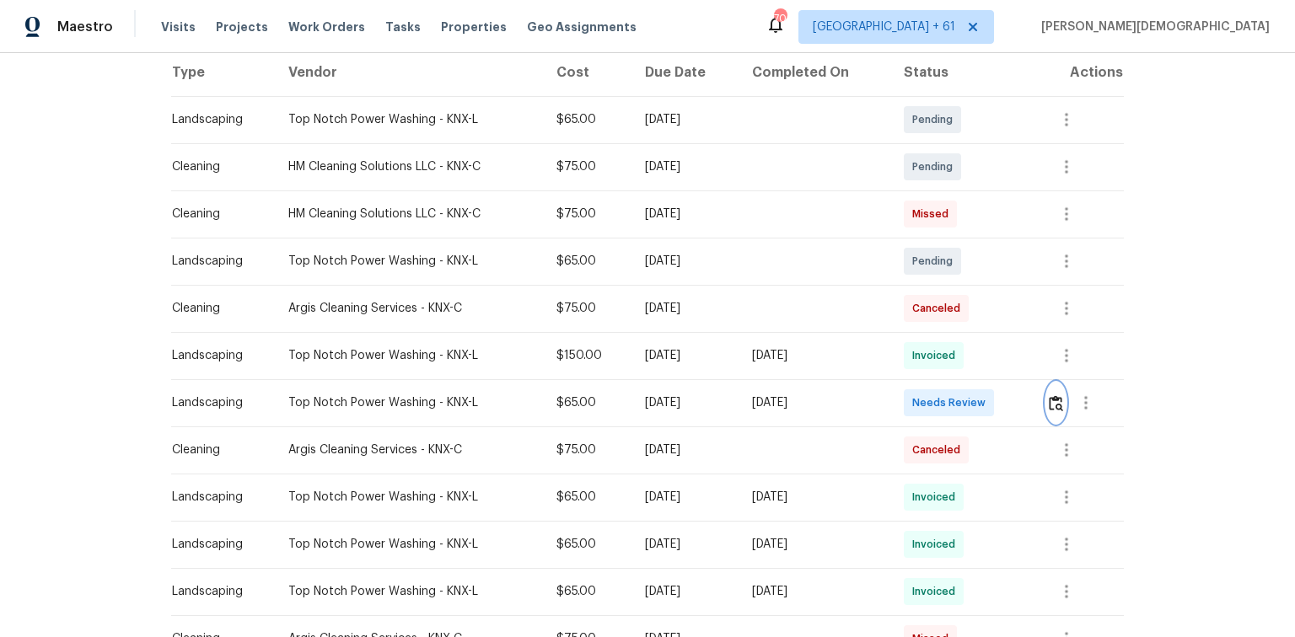
click at [1057, 397] on img "button" at bounding box center [1056, 403] width 14 height 16
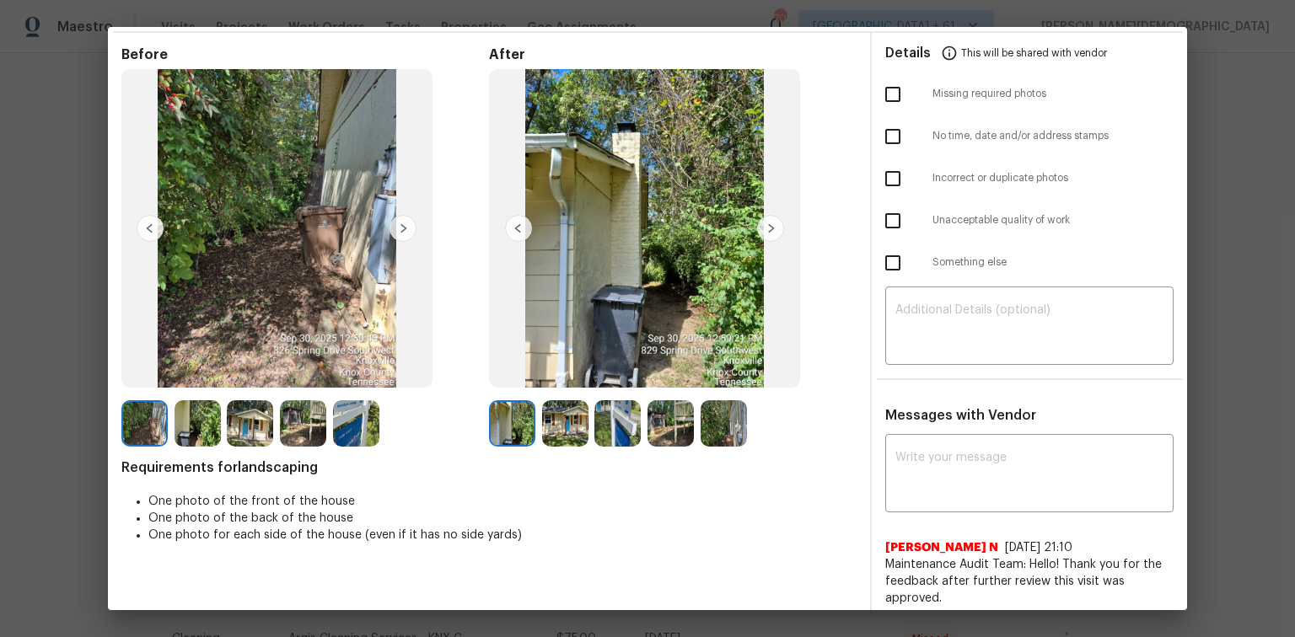
scroll to position [0, 0]
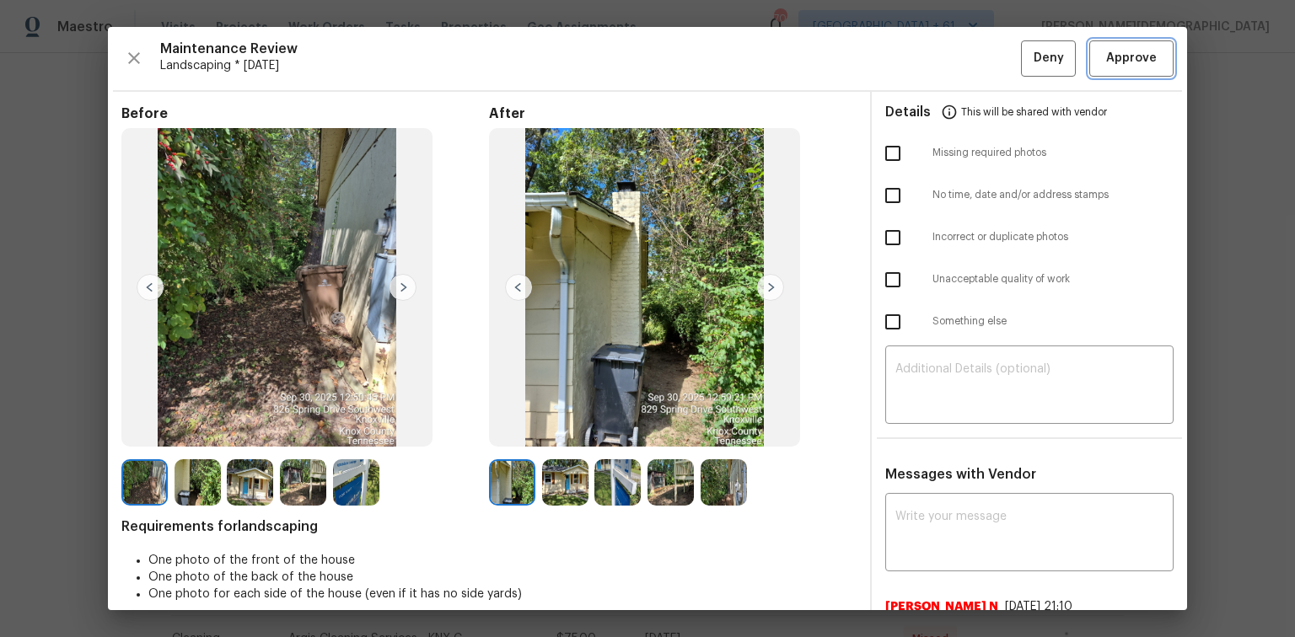
click at [1113, 64] on span "Approve" at bounding box center [1131, 58] width 51 height 21
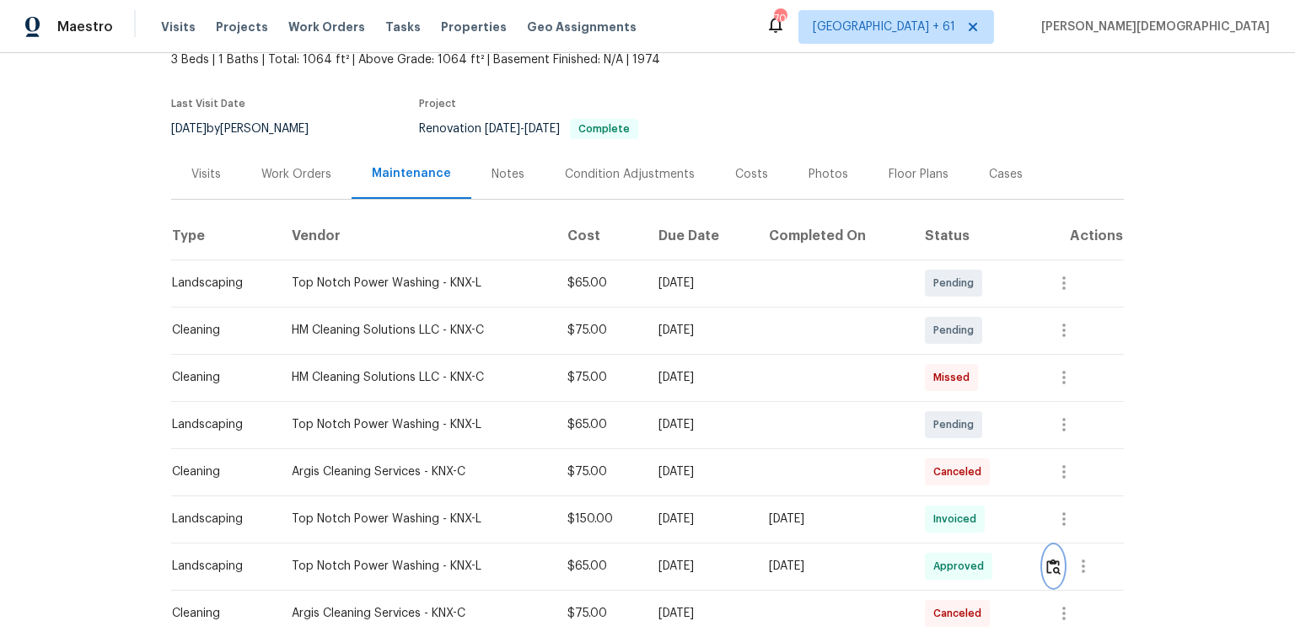
scroll to position [202, 0]
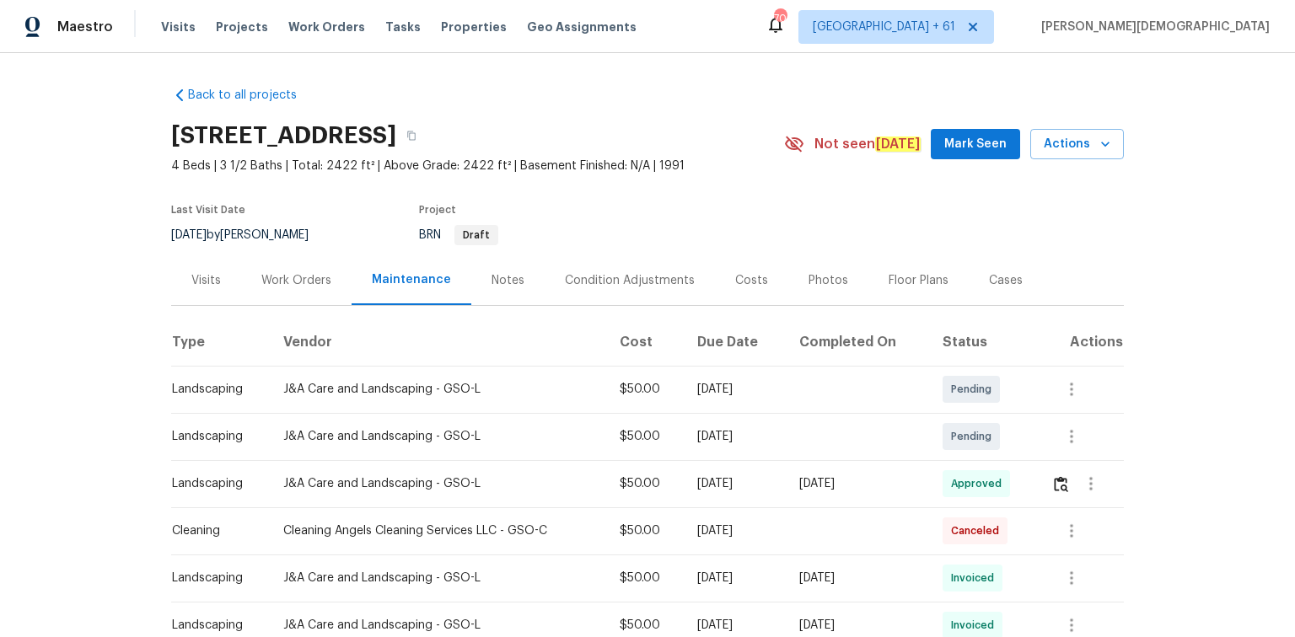
scroll to position [202, 0]
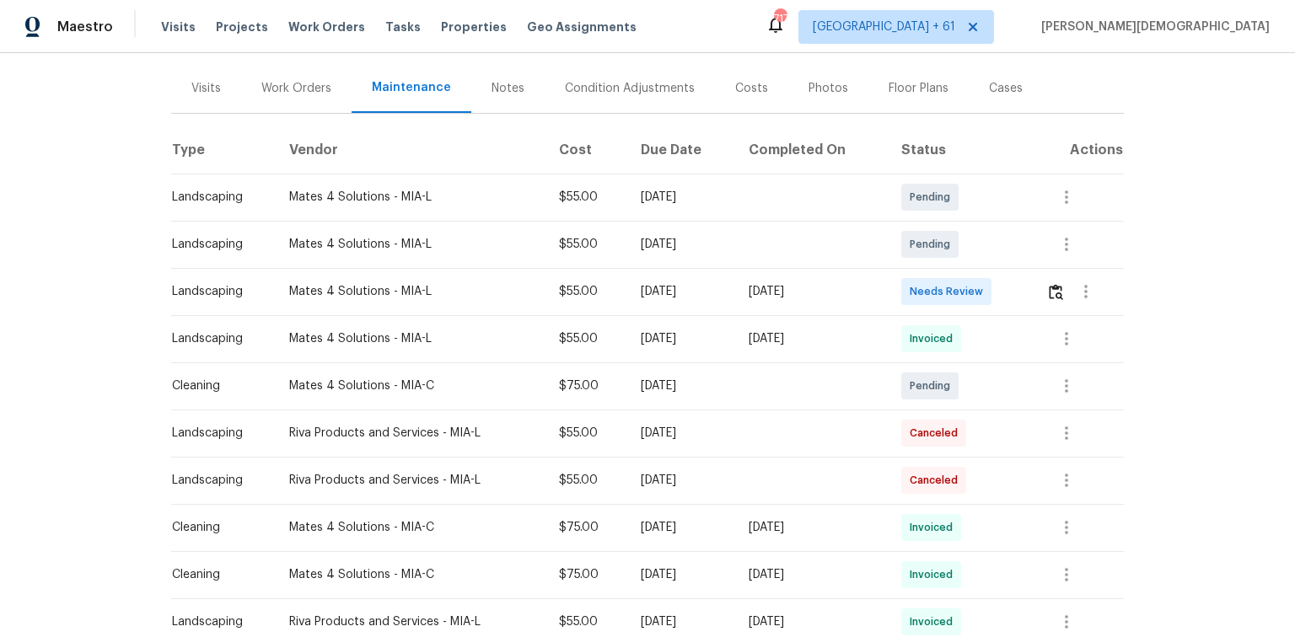
scroll to position [270, 0]
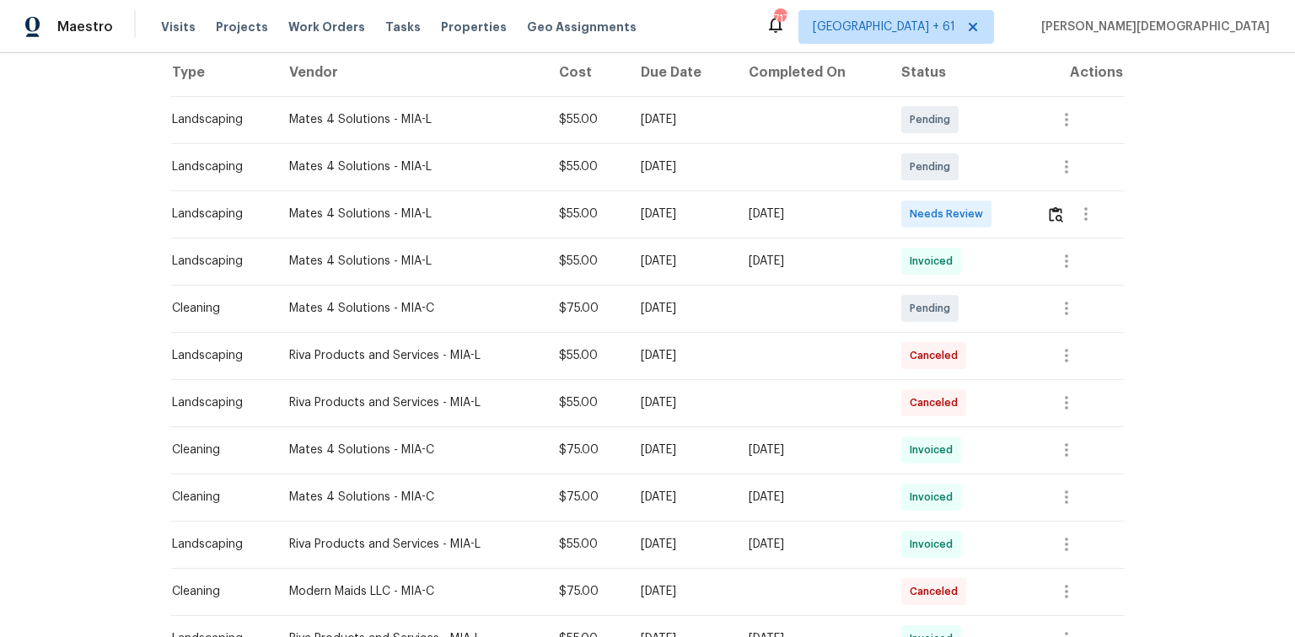
click at [921, 225] on div at bounding box center [1084, 214] width 77 height 40
click at [921, 217] on button "button" at bounding box center [1055, 214] width 19 height 40
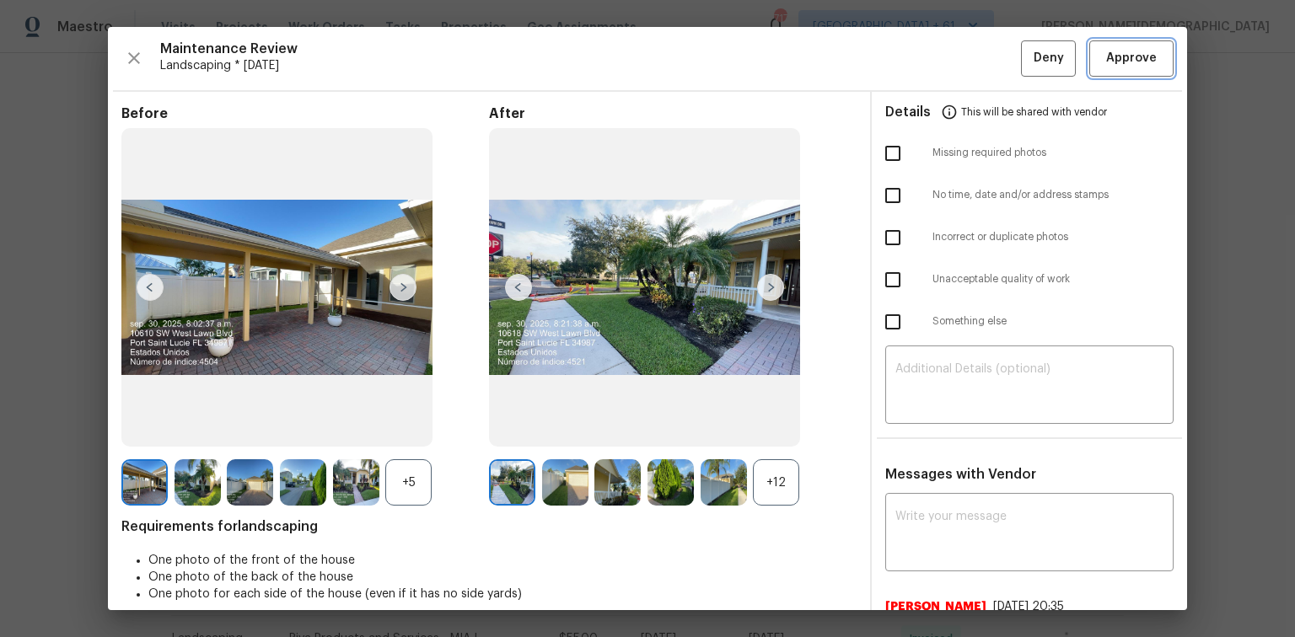
click at [921, 70] on button "Approve" at bounding box center [1131, 58] width 84 height 36
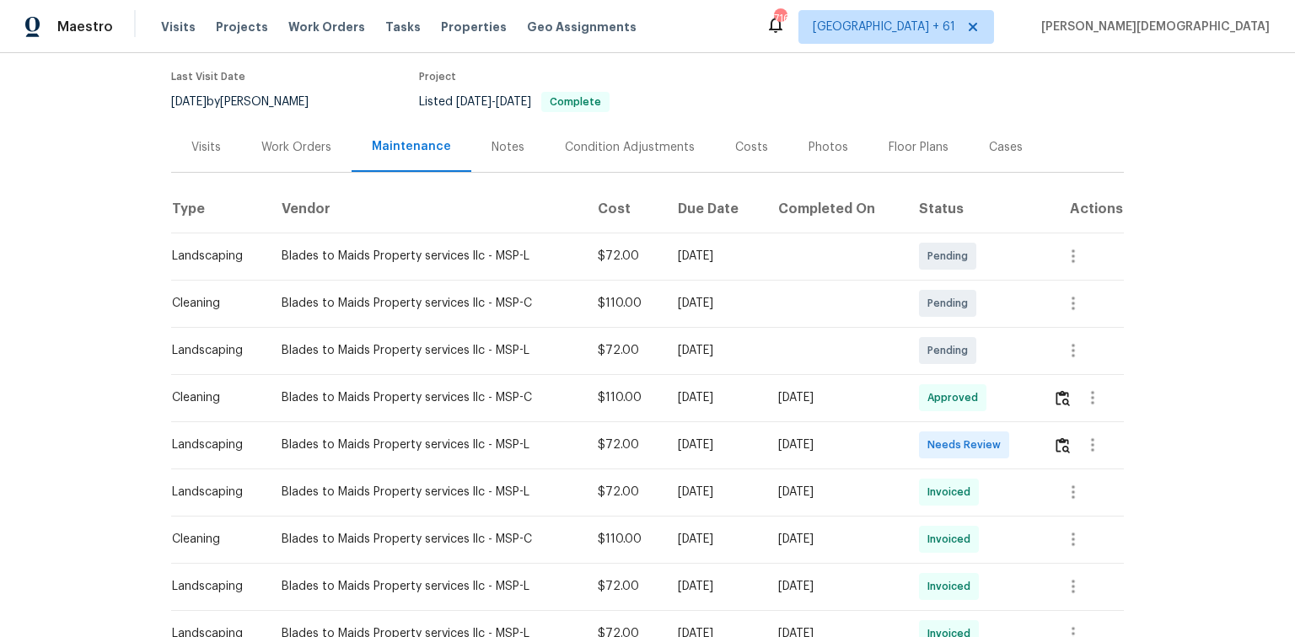
scroll to position [135, 0]
click at [921, 426] on td at bounding box center [1081, 443] width 84 height 47
click at [921, 426] on img "button" at bounding box center [1062, 444] width 14 height 16
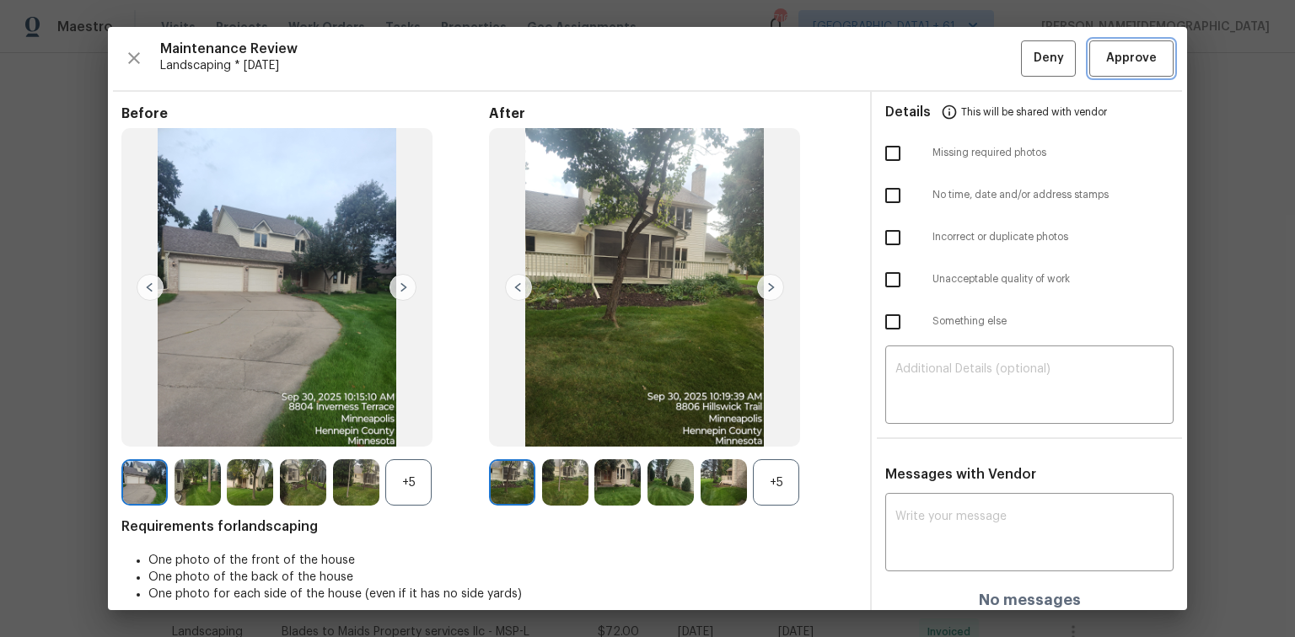
click at [921, 48] on span "Approve" at bounding box center [1131, 58] width 51 height 21
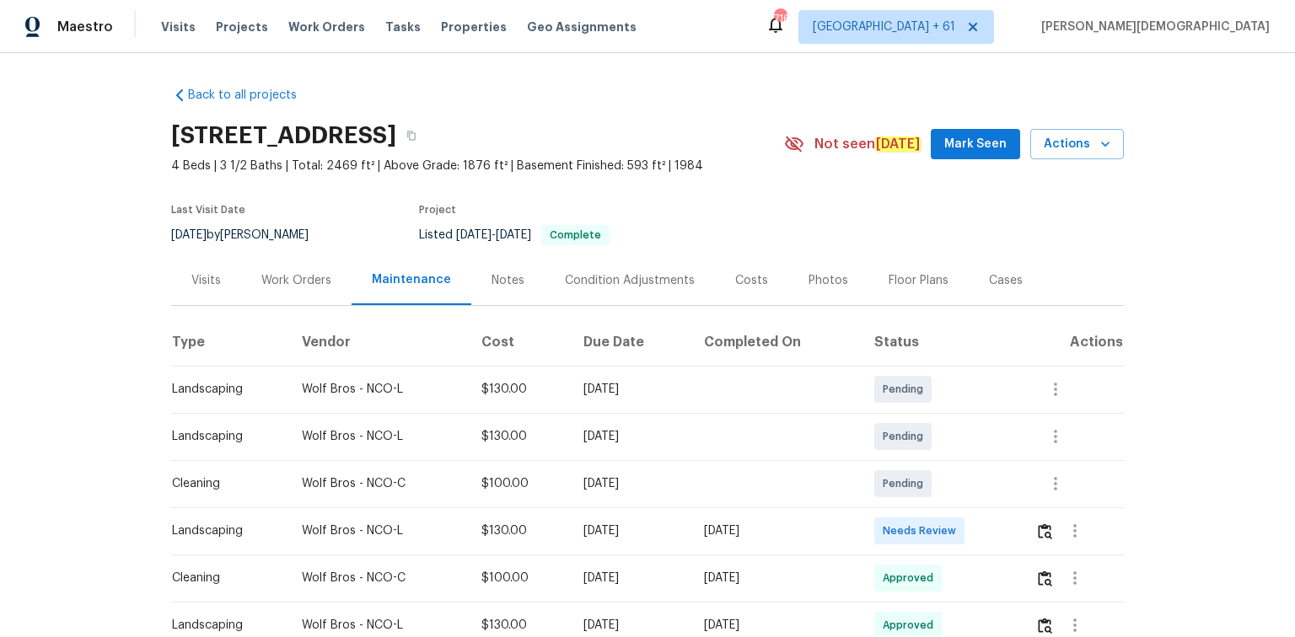
scroll to position [202, 0]
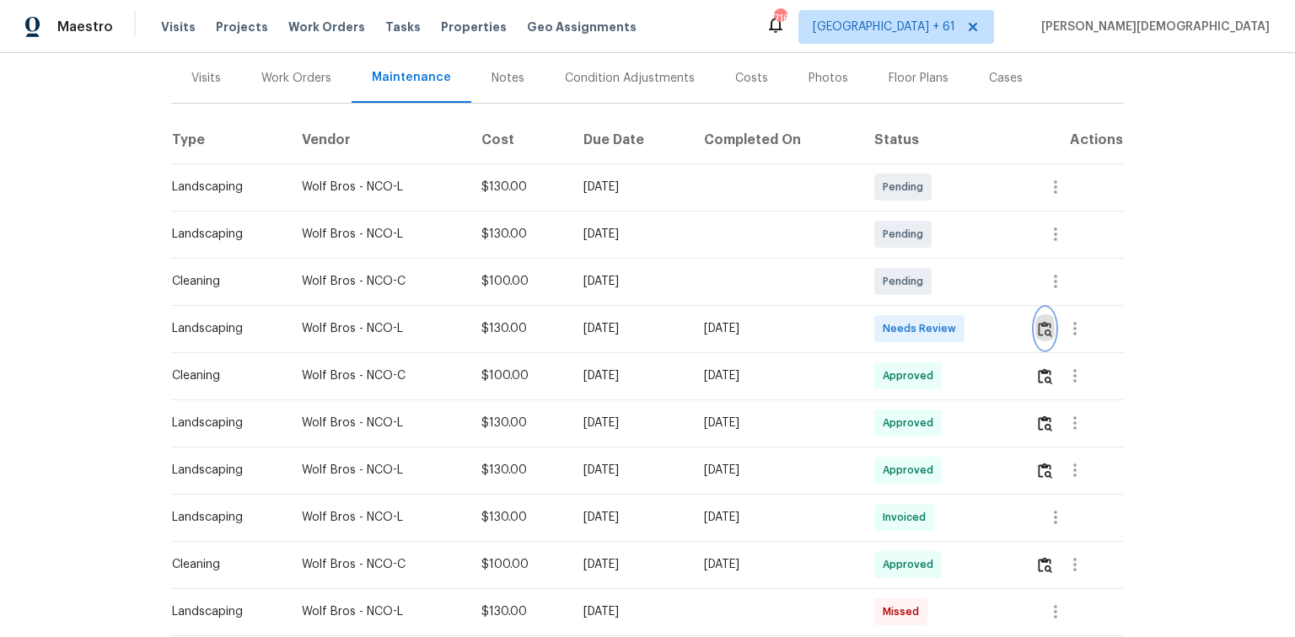
click at [921, 329] on button "button" at bounding box center [1044, 329] width 19 height 40
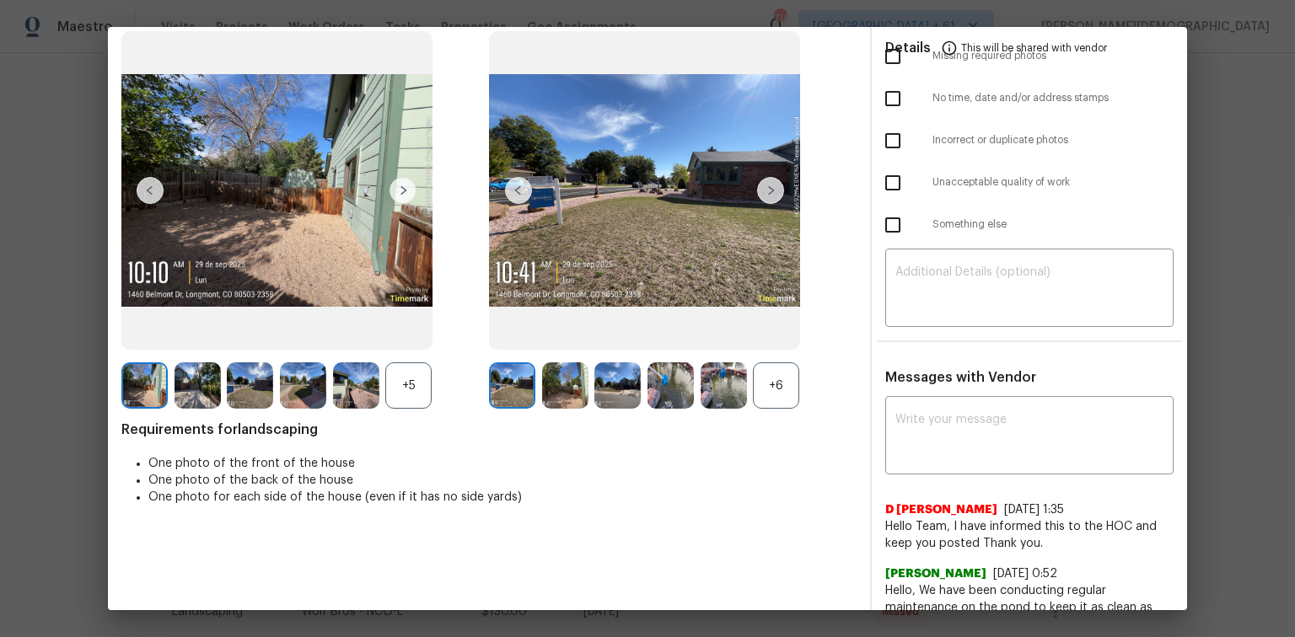
scroll to position [0, 0]
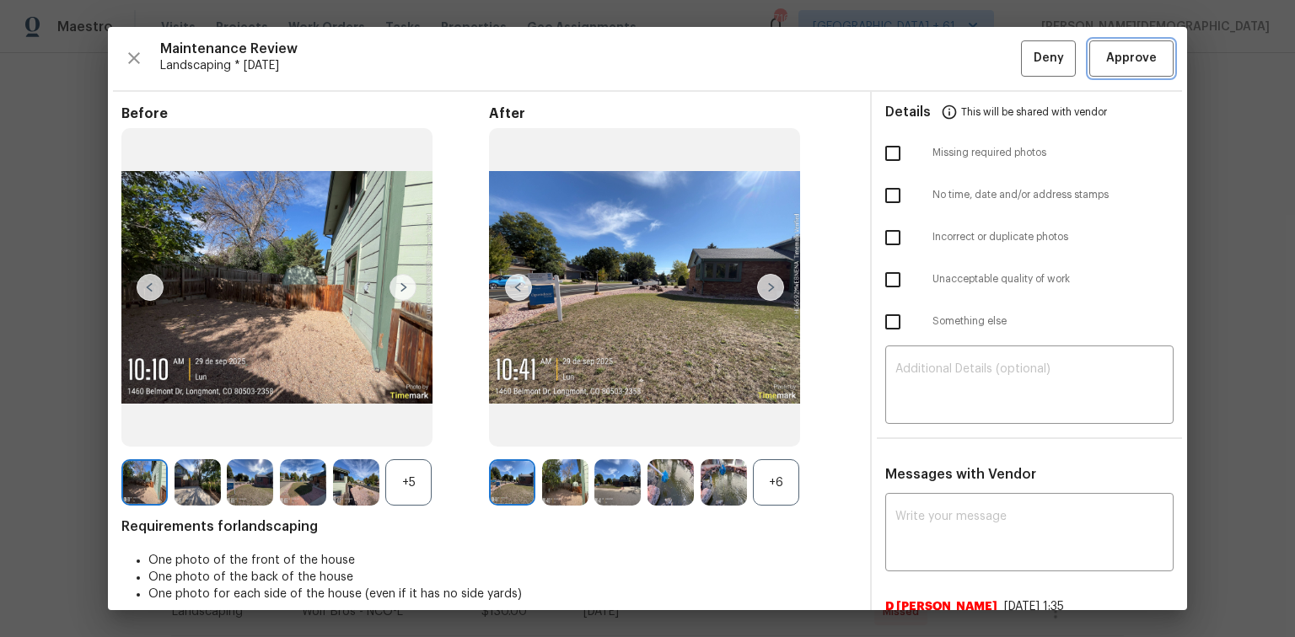
click at [921, 66] on span "Approve" at bounding box center [1131, 58] width 51 height 21
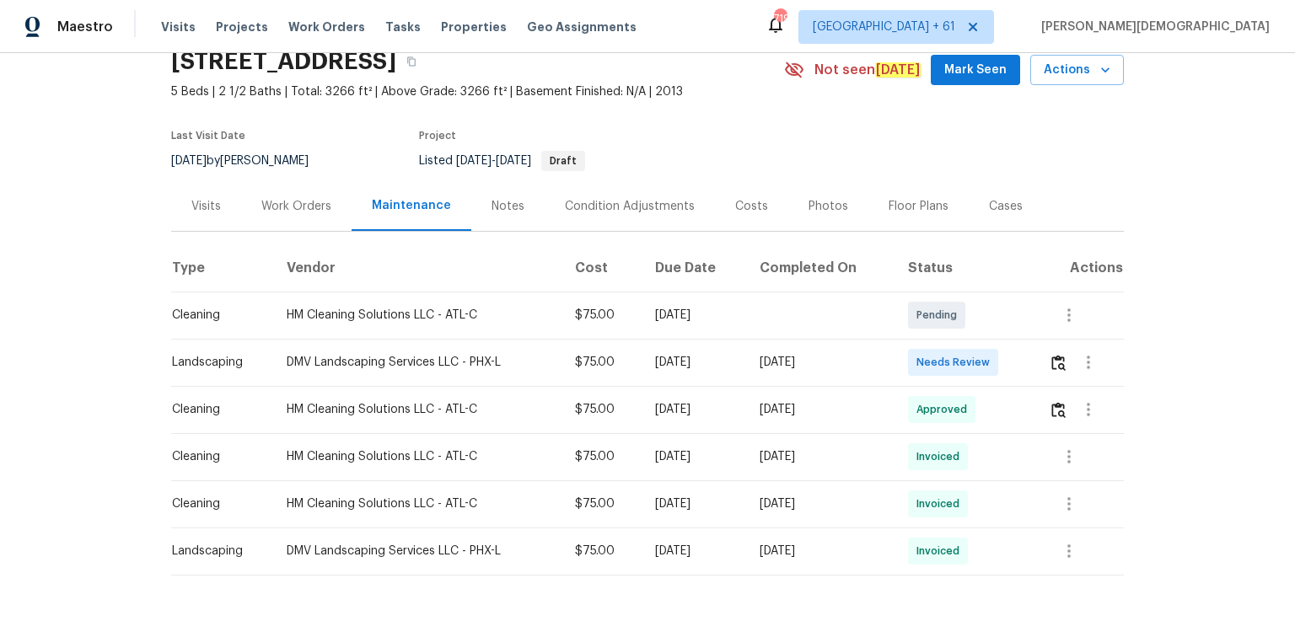
scroll to position [115, 0]
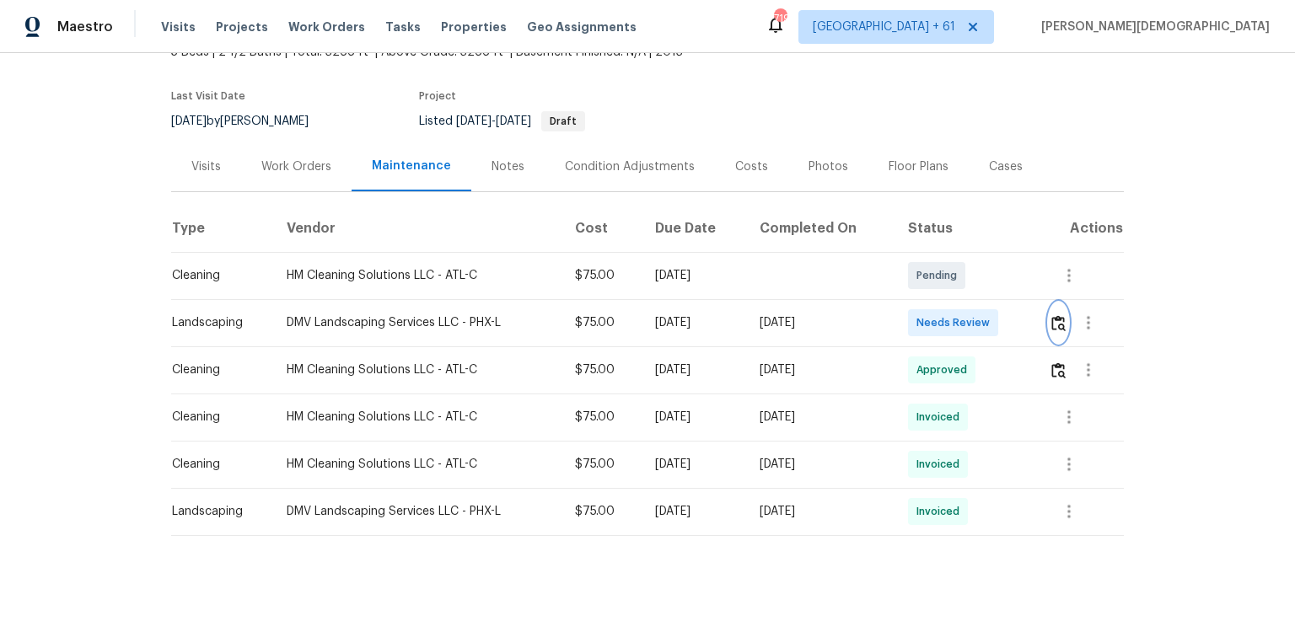
click at [1049, 319] on button "button" at bounding box center [1058, 323] width 19 height 40
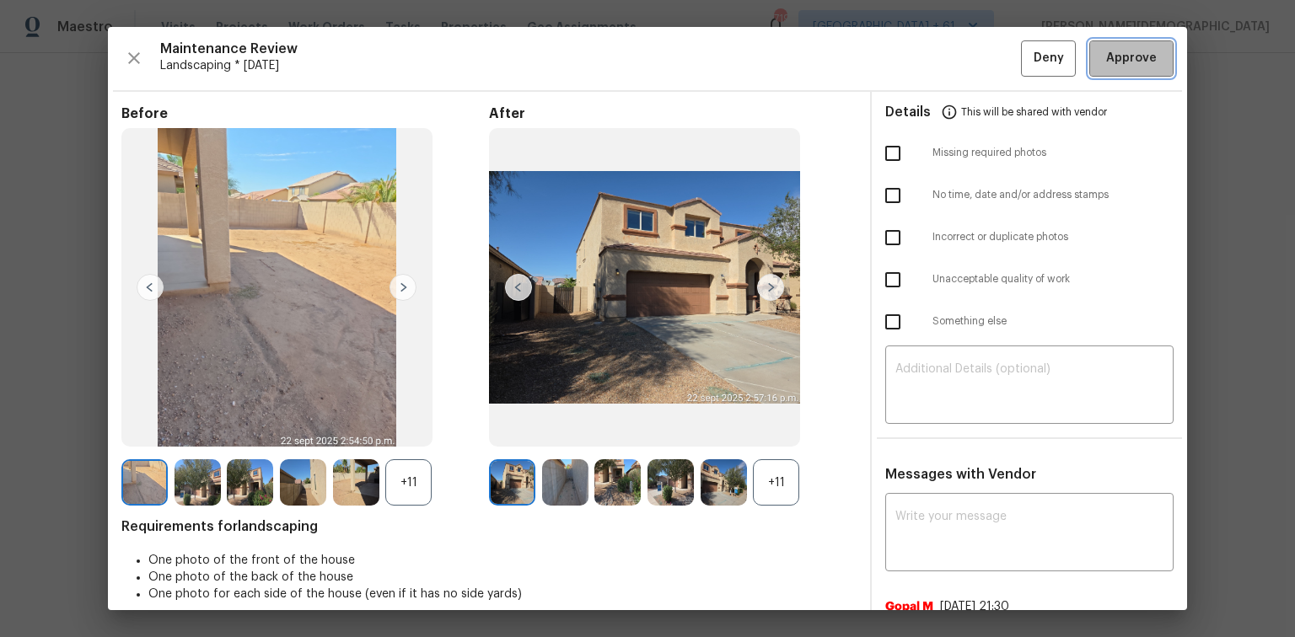
click at [1099, 68] on button "Approve" at bounding box center [1131, 58] width 84 height 36
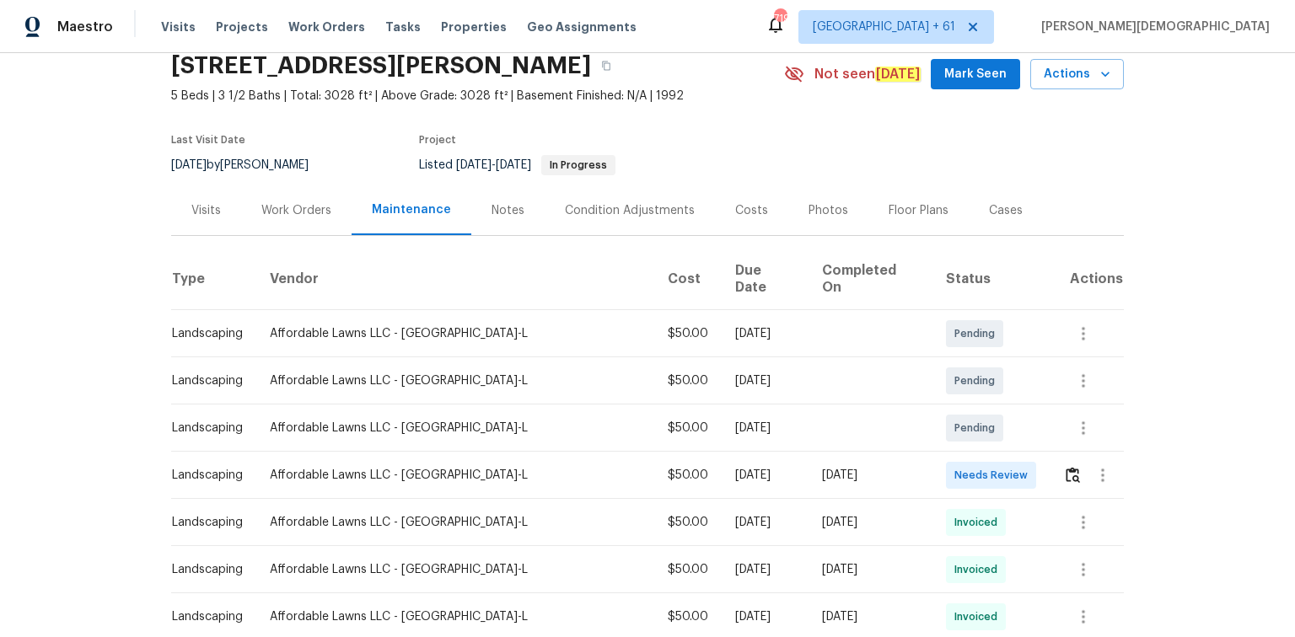
scroll to position [135, 0]
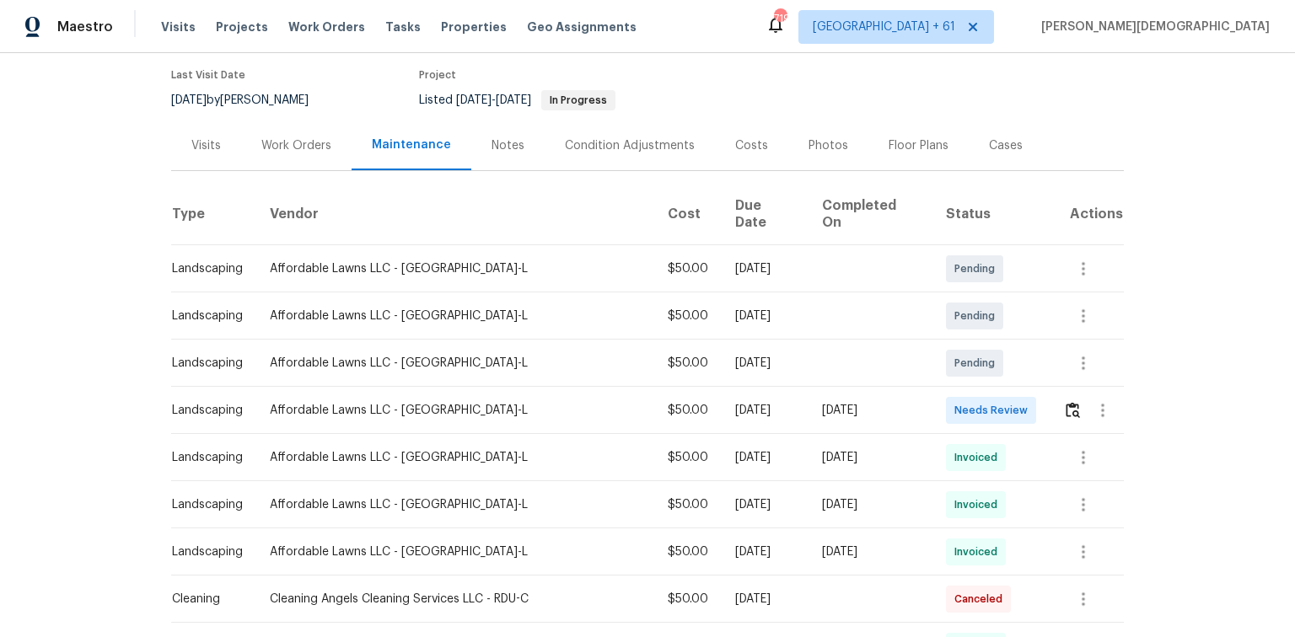
click at [921, 388] on td at bounding box center [1087, 410] width 74 height 47
click at [921, 402] on img "button" at bounding box center [1073, 410] width 14 height 16
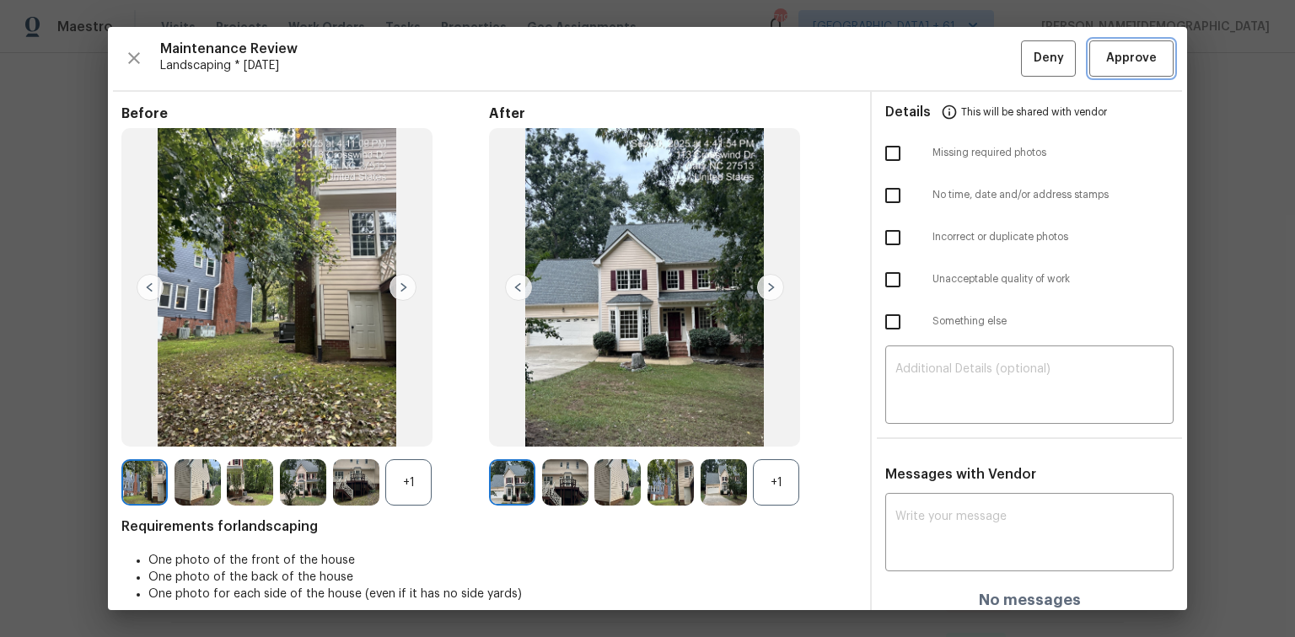
click at [921, 40] on button "Approve" at bounding box center [1131, 58] width 84 height 36
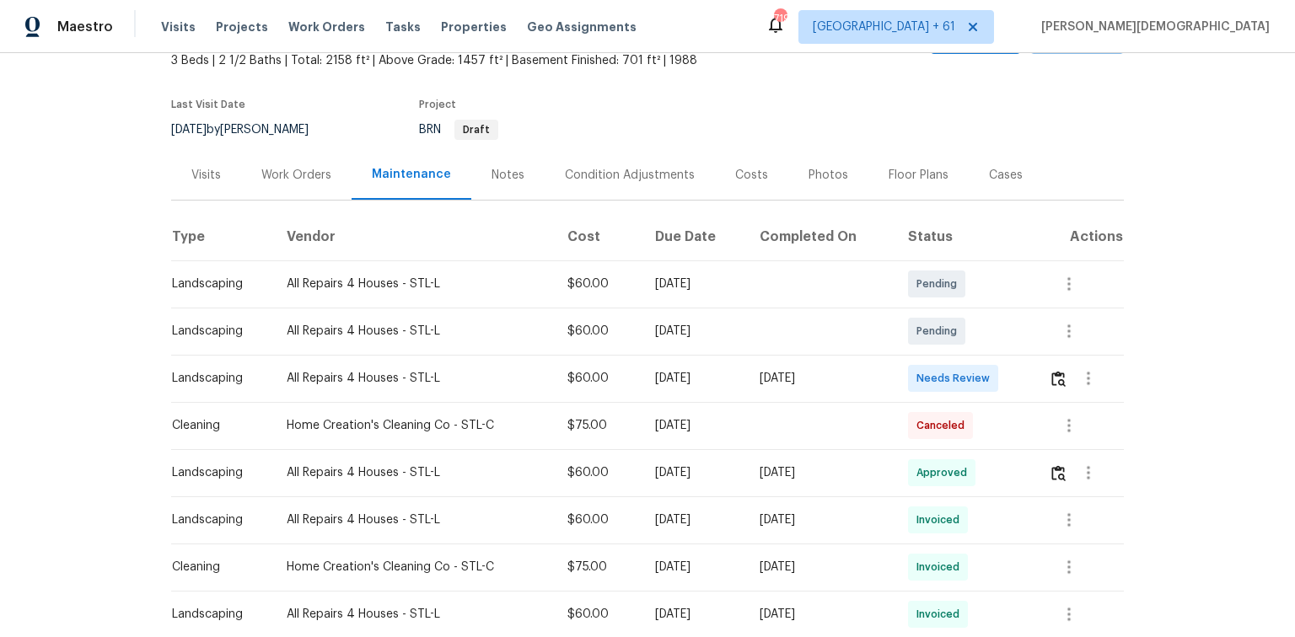
scroll to position [202, 0]
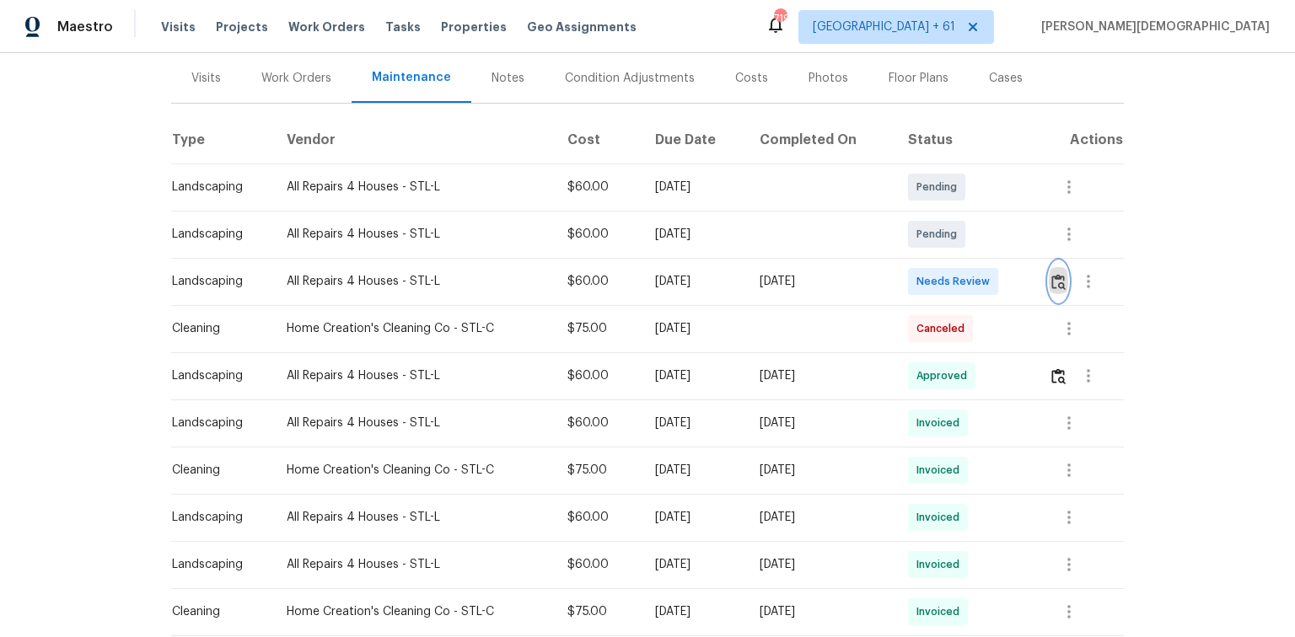
click at [921, 283] on button "button" at bounding box center [1058, 281] width 19 height 40
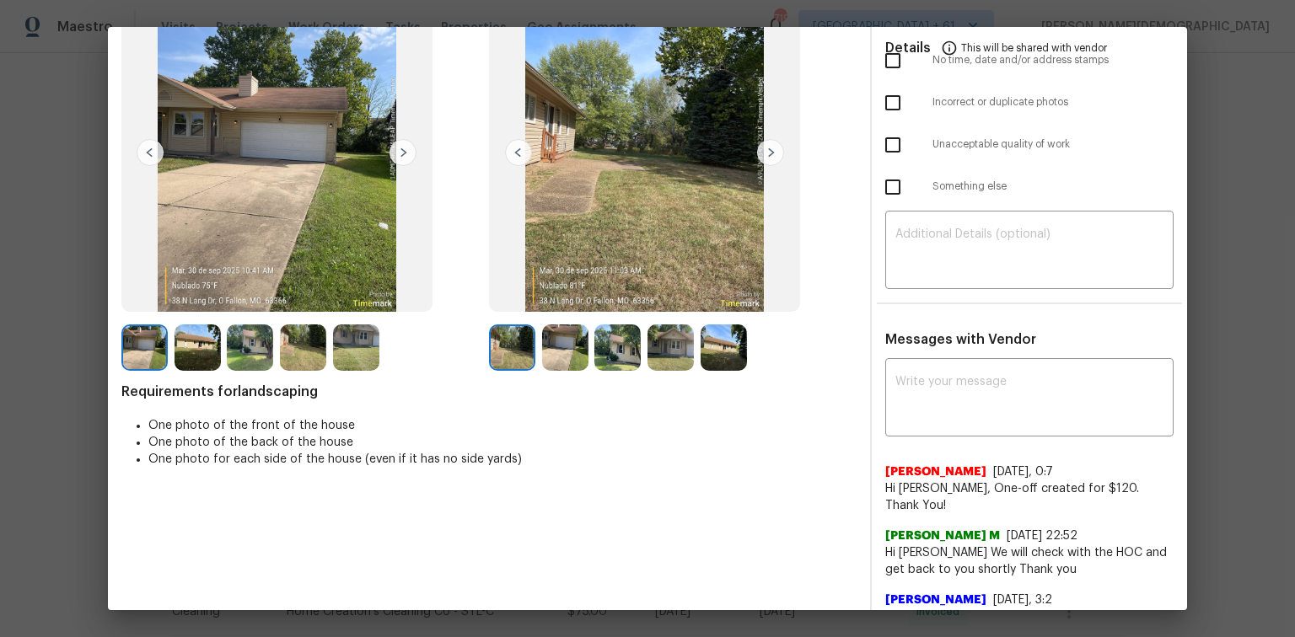
scroll to position [0, 0]
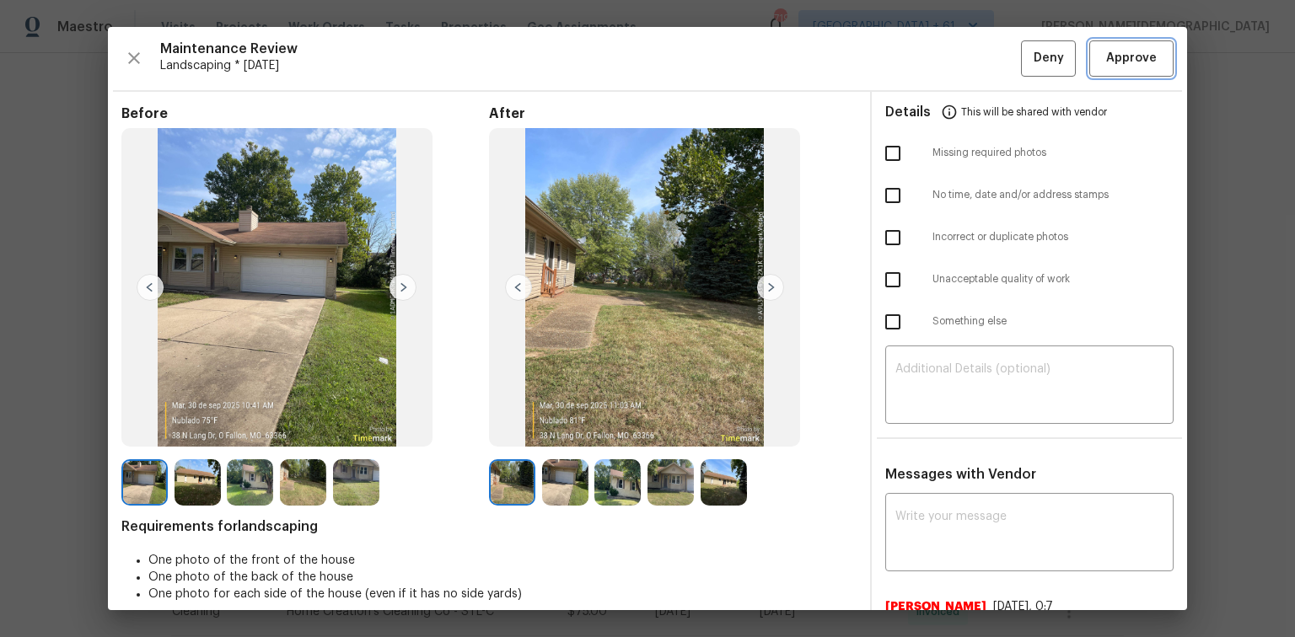
click at [921, 71] on button "Approve" at bounding box center [1131, 58] width 84 height 36
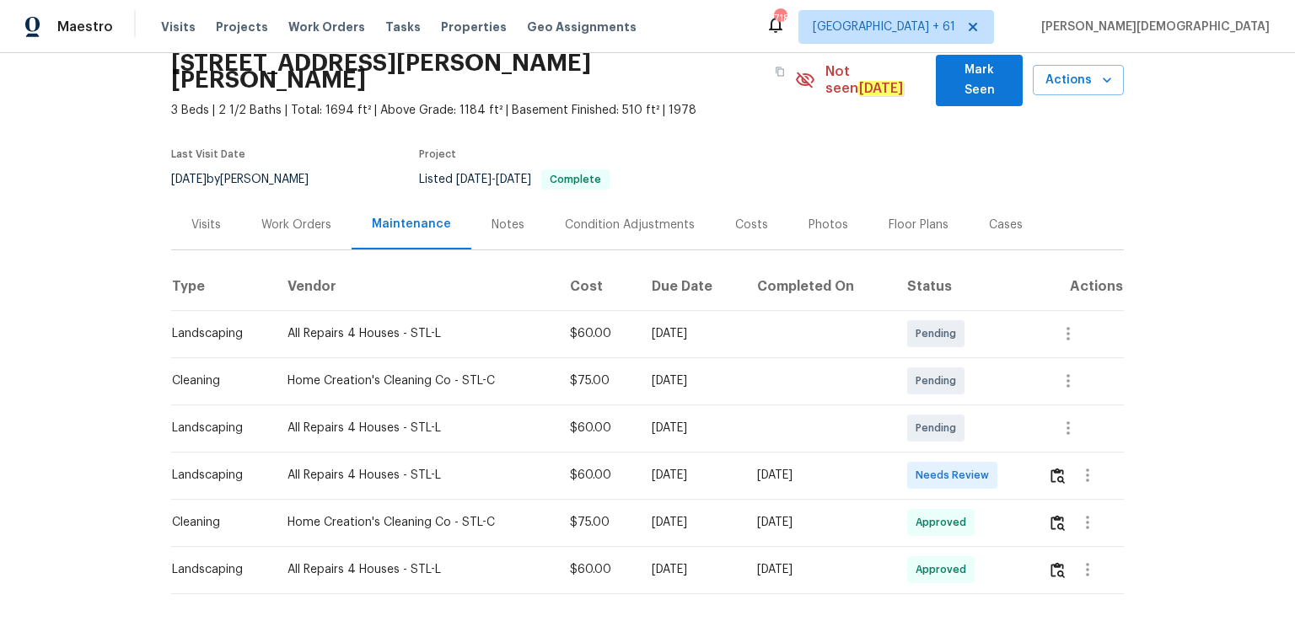
scroll to position [115, 0]
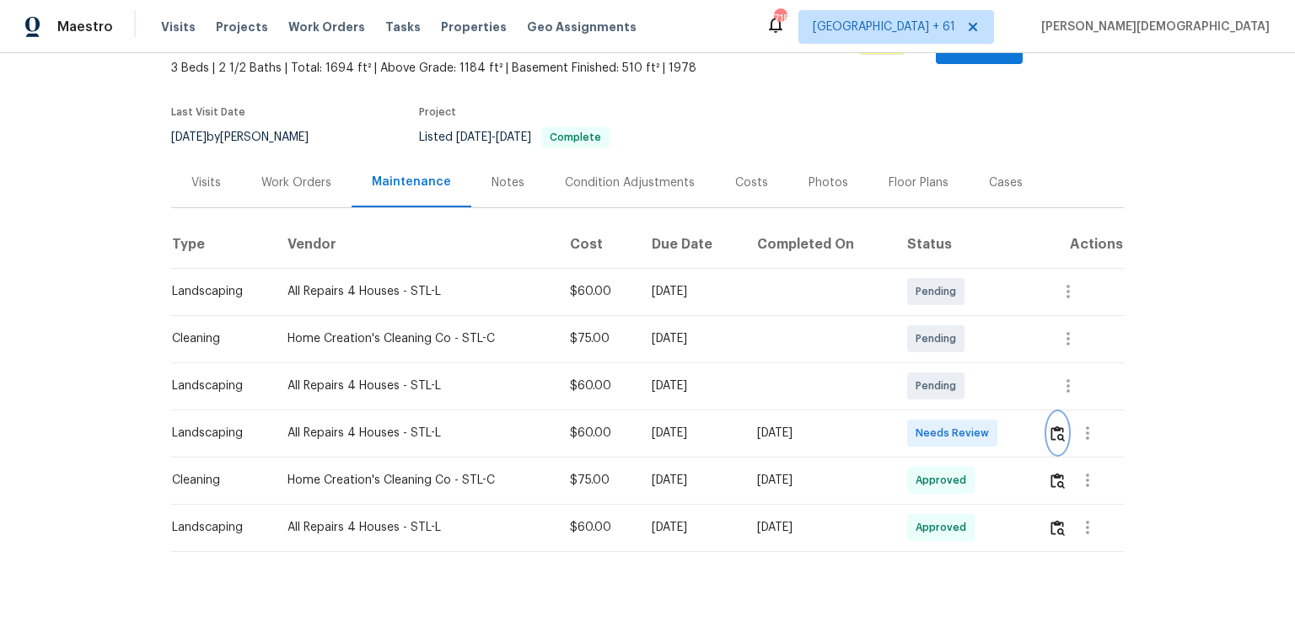
click at [921, 426] on img "button" at bounding box center [1057, 434] width 14 height 16
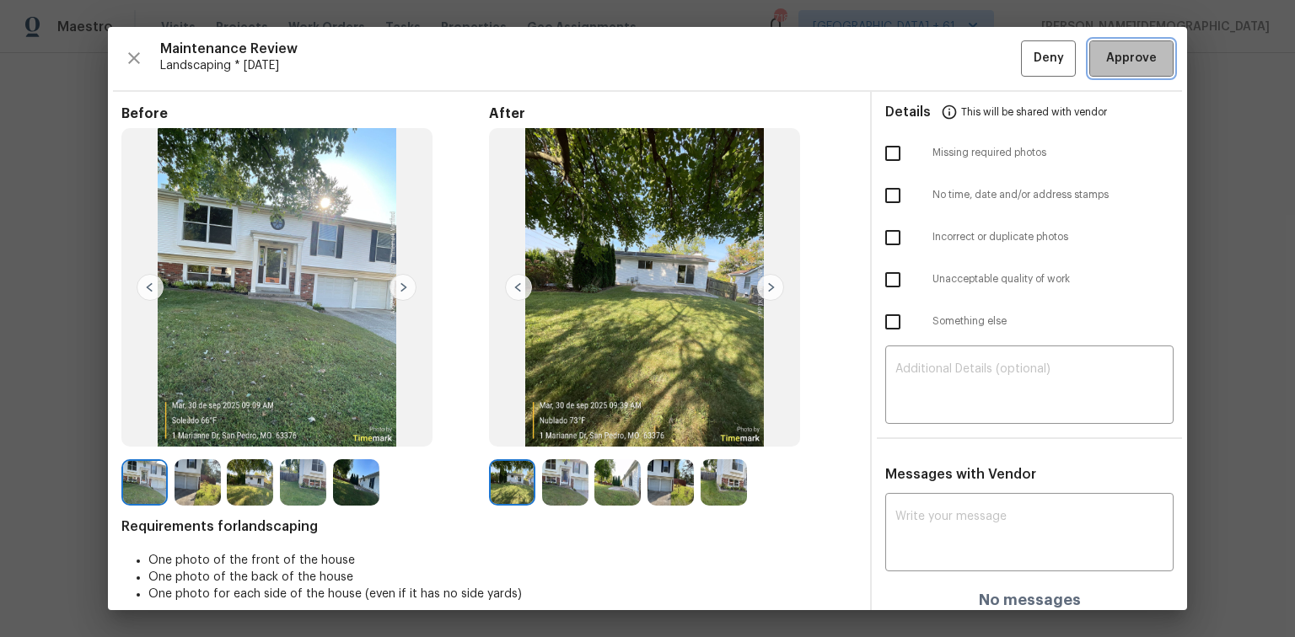
click at [921, 55] on span "Approve" at bounding box center [1131, 58] width 51 height 21
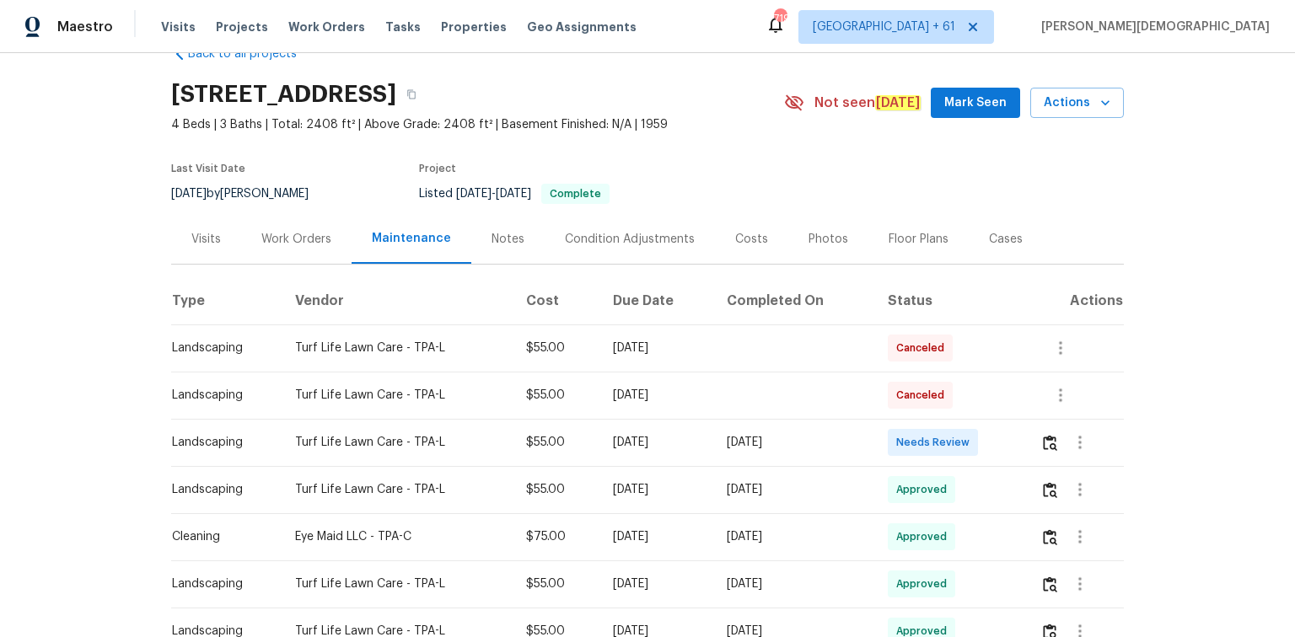
scroll to position [202, 0]
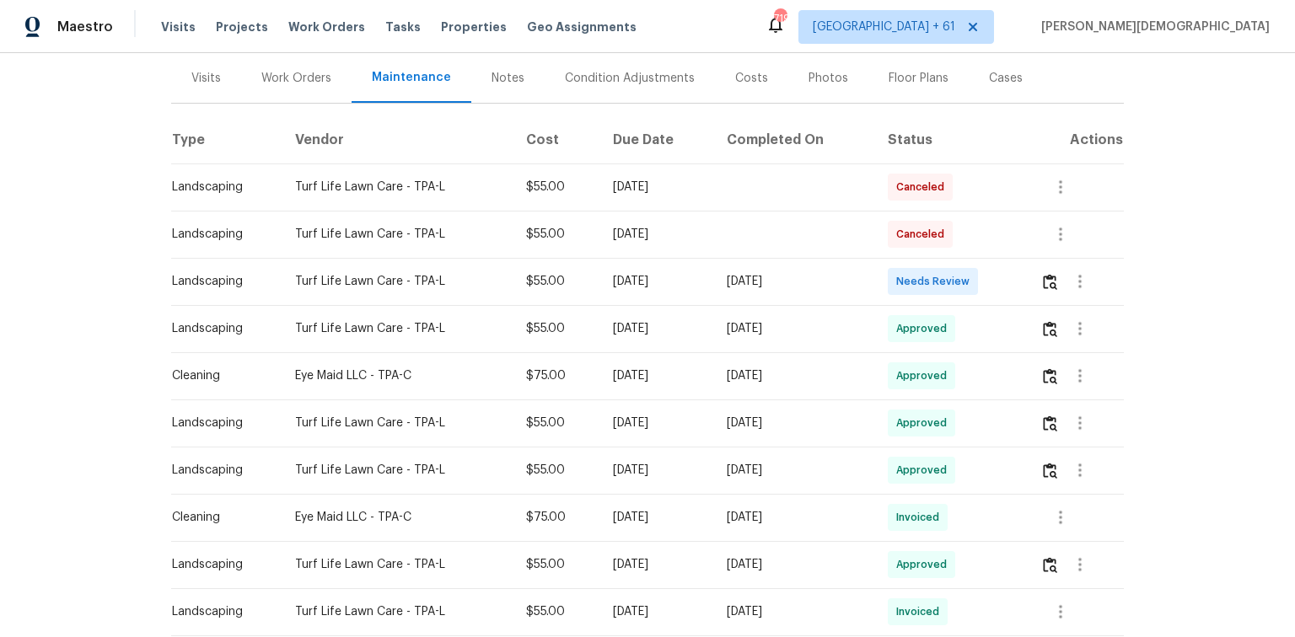
click at [921, 274] on td at bounding box center [1075, 281] width 97 height 47
click at [921, 274] on img "button" at bounding box center [1050, 282] width 14 height 16
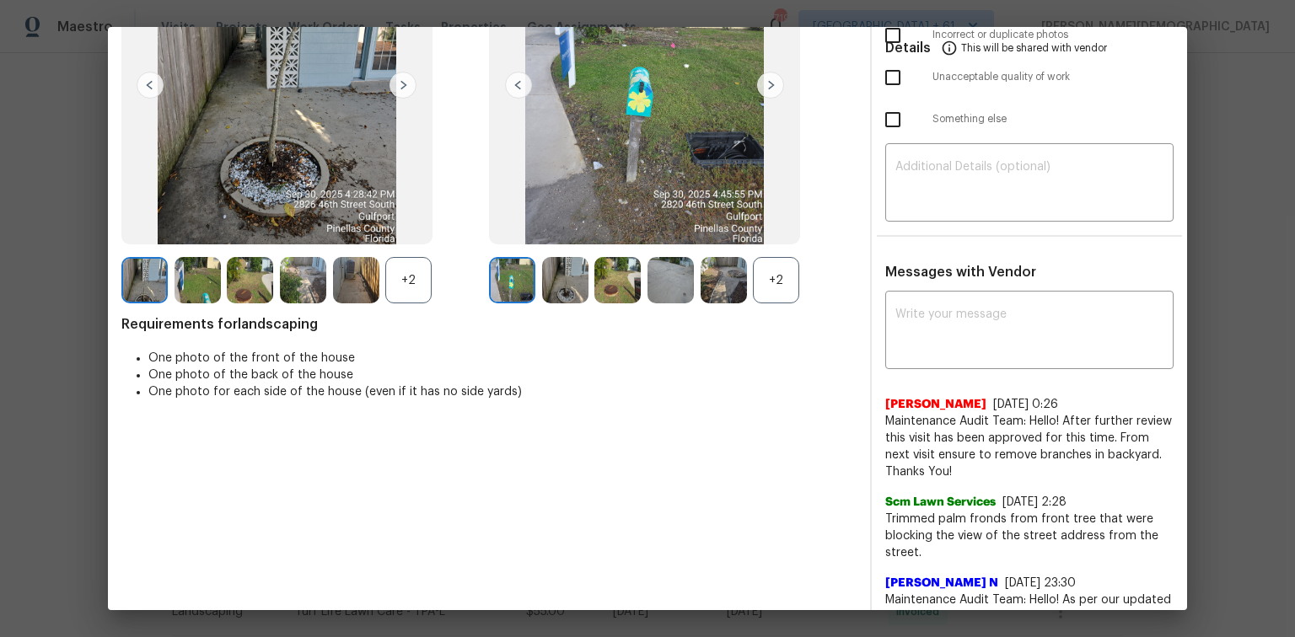
scroll to position [0, 0]
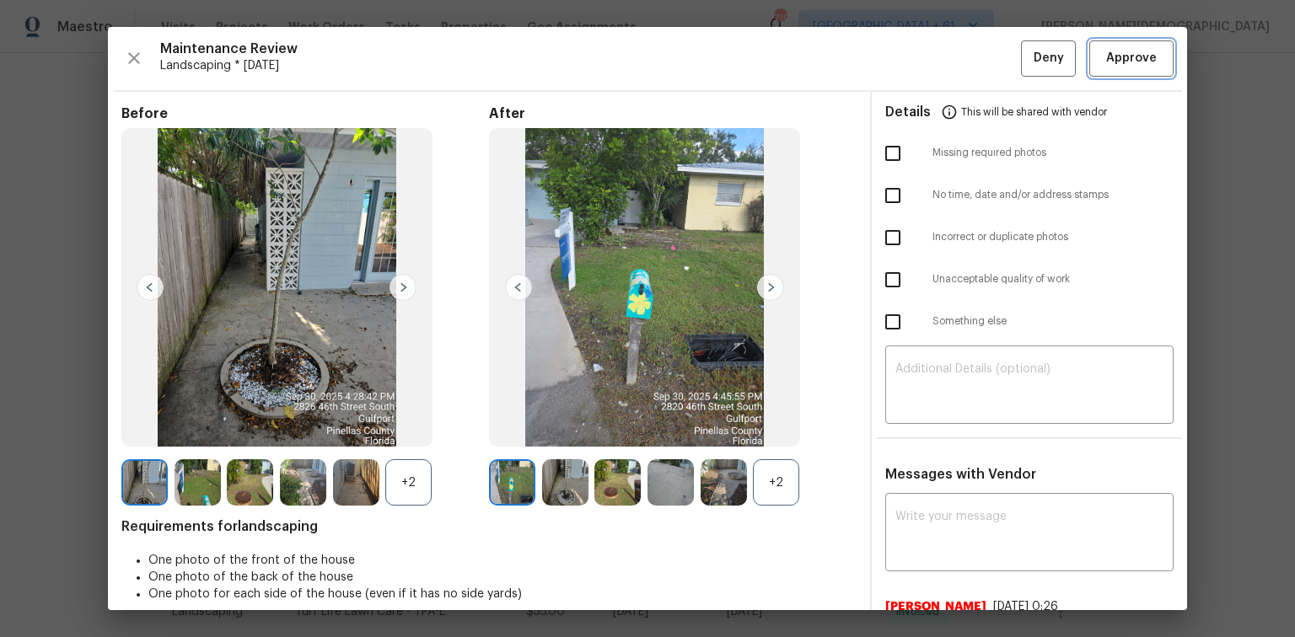
click at [921, 70] on button "Approve" at bounding box center [1131, 58] width 84 height 36
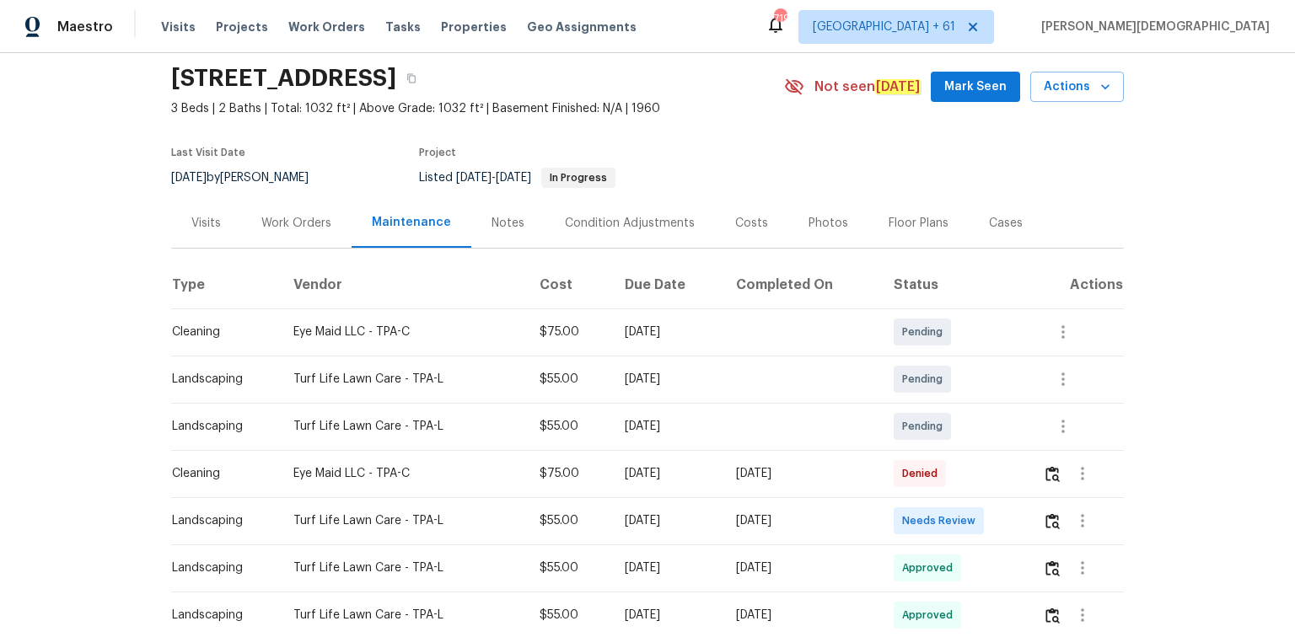
scroll to position [135, 0]
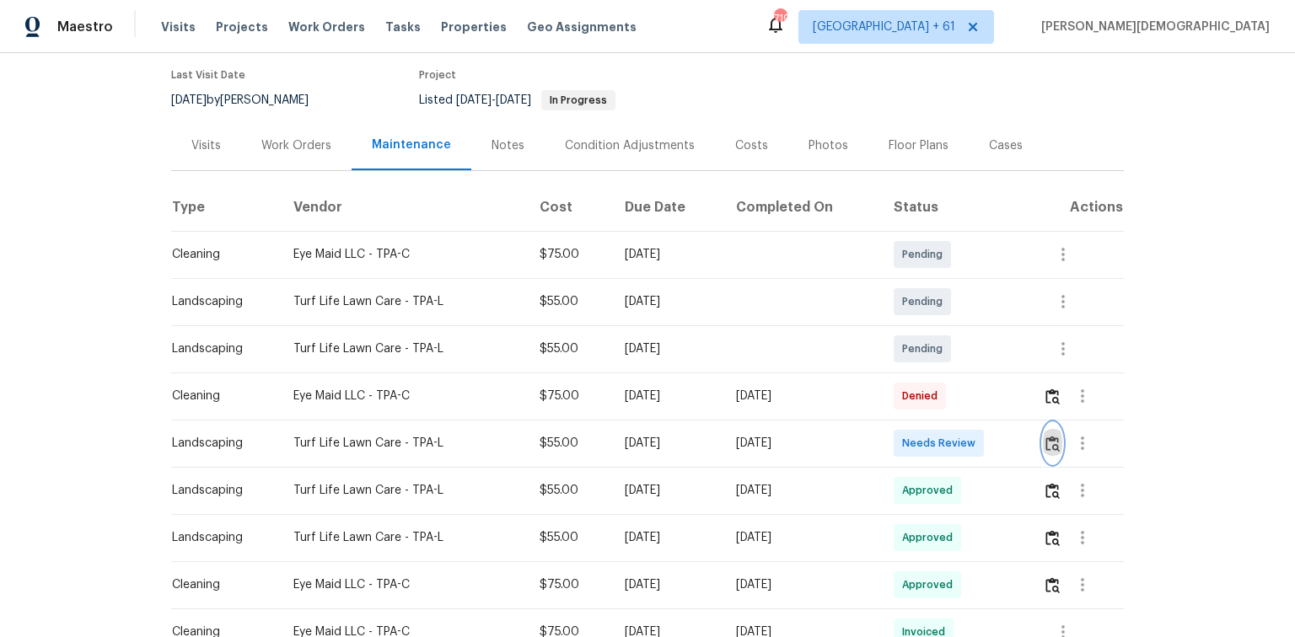
click at [921, 426] on img "button" at bounding box center [1052, 444] width 14 height 16
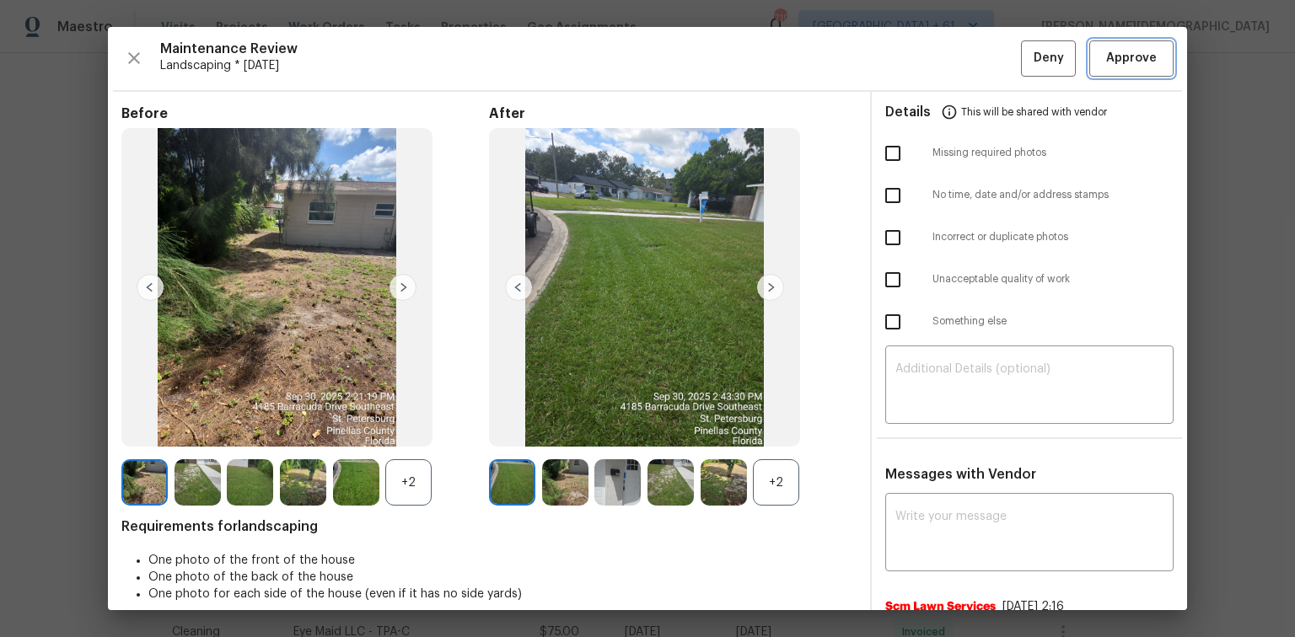
click at [921, 52] on span "Approve" at bounding box center [1131, 58] width 51 height 21
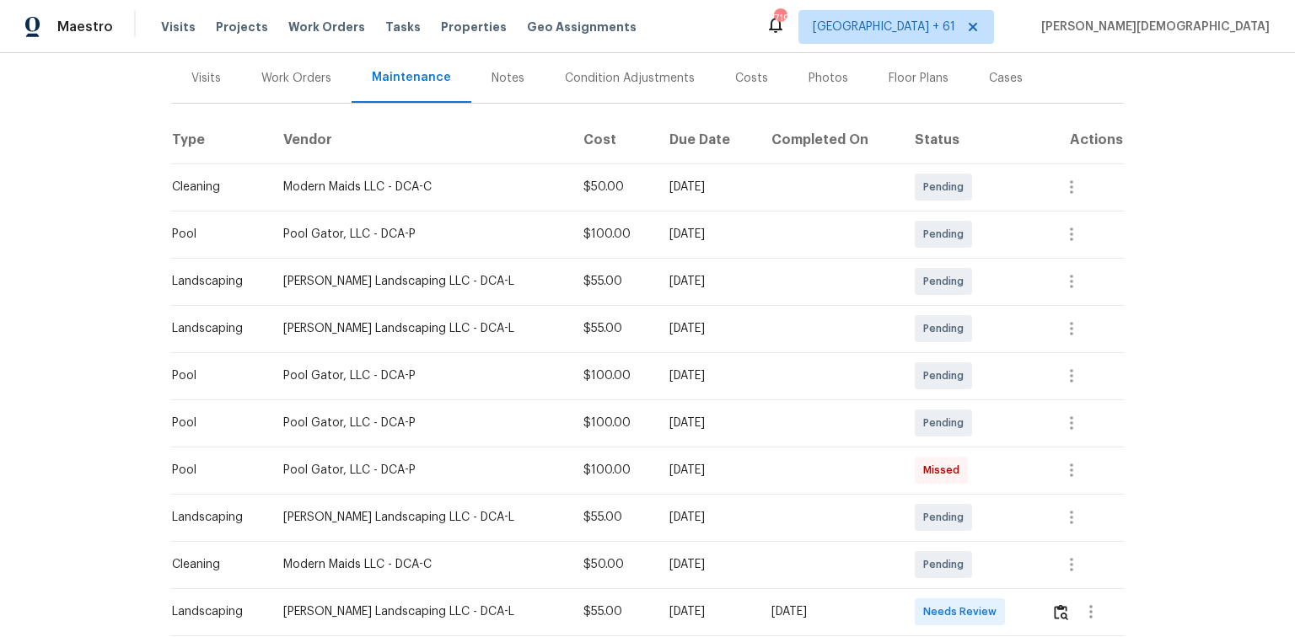
scroll to position [270, 0]
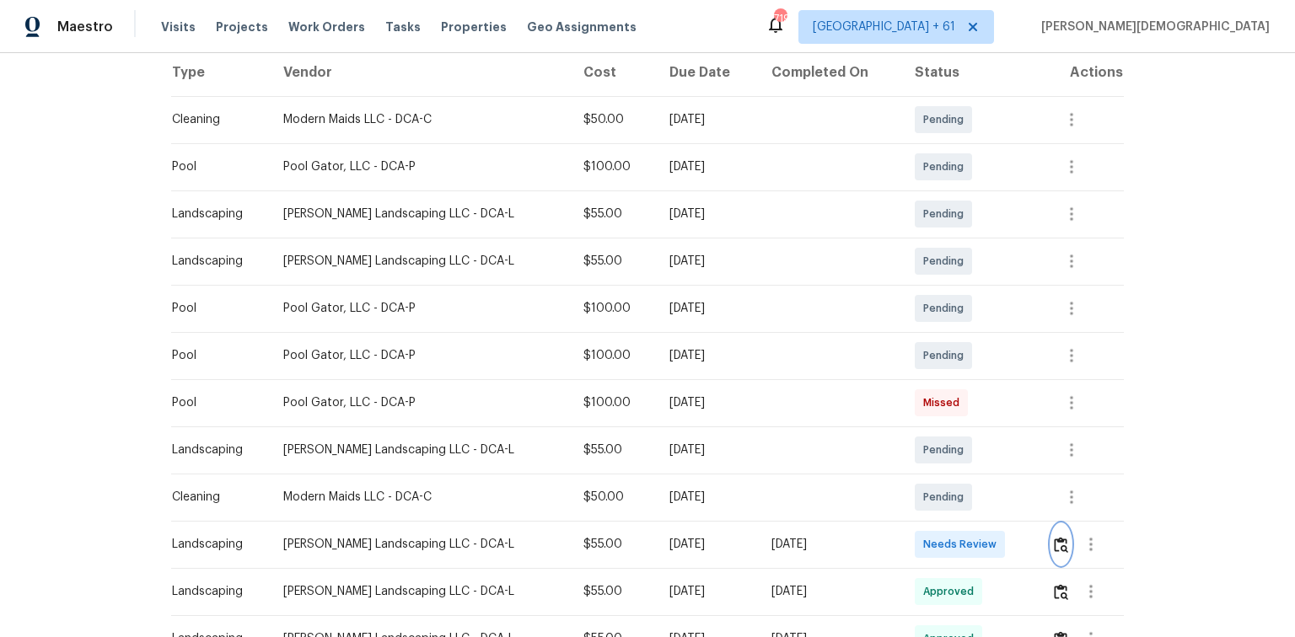
click at [921, 426] on button "button" at bounding box center [1060, 544] width 19 height 40
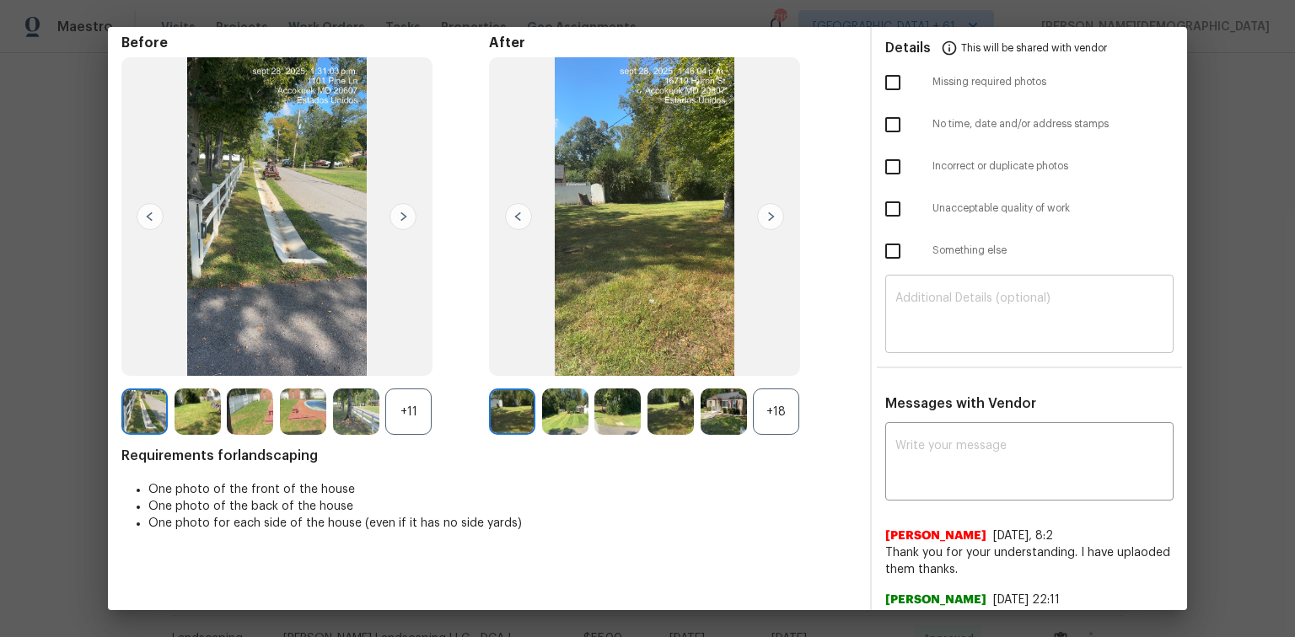
scroll to position [0, 0]
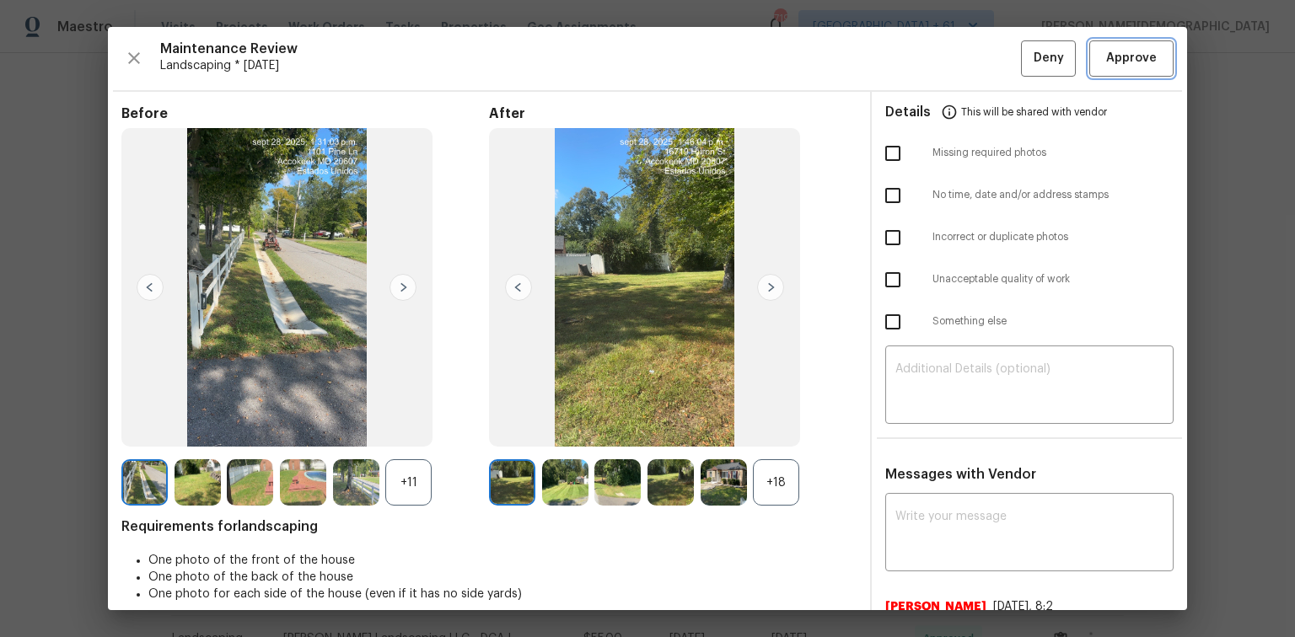
click at [921, 48] on span "Approve" at bounding box center [1131, 58] width 51 height 21
